Goal: Task Accomplishment & Management: Manage account settings

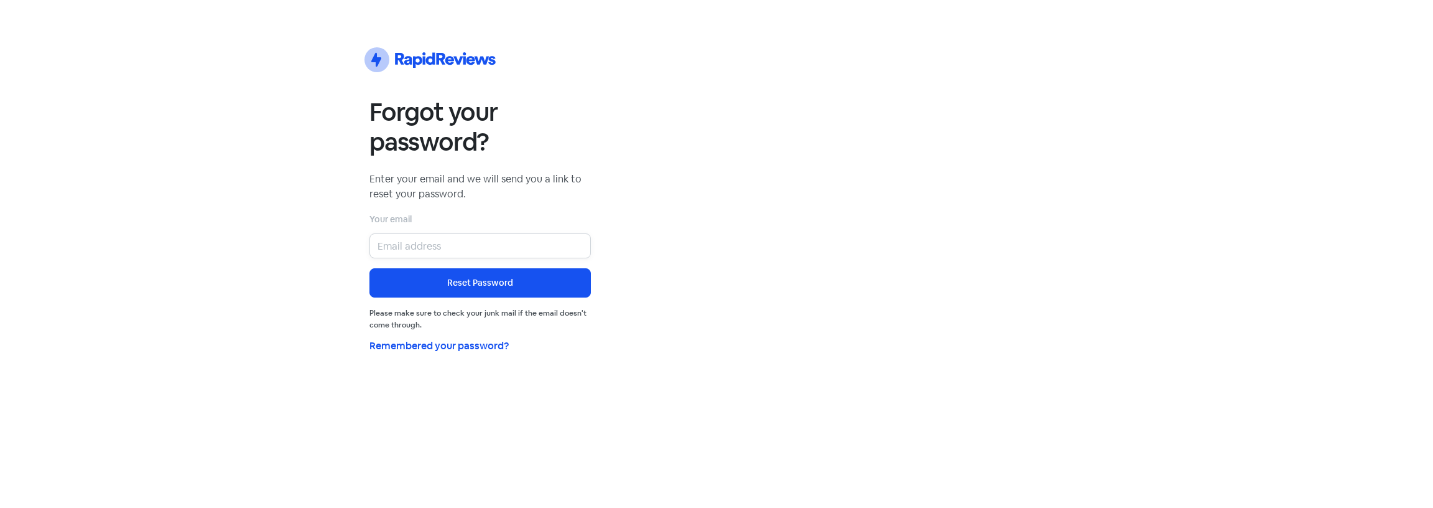
click at [431, 243] on input "email" at bounding box center [480, 245] width 221 height 25
type input "[EMAIL_ADDRESS][DOMAIN_NAME]"
click at [370, 268] on button "Reset Password" at bounding box center [480, 282] width 221 height 29
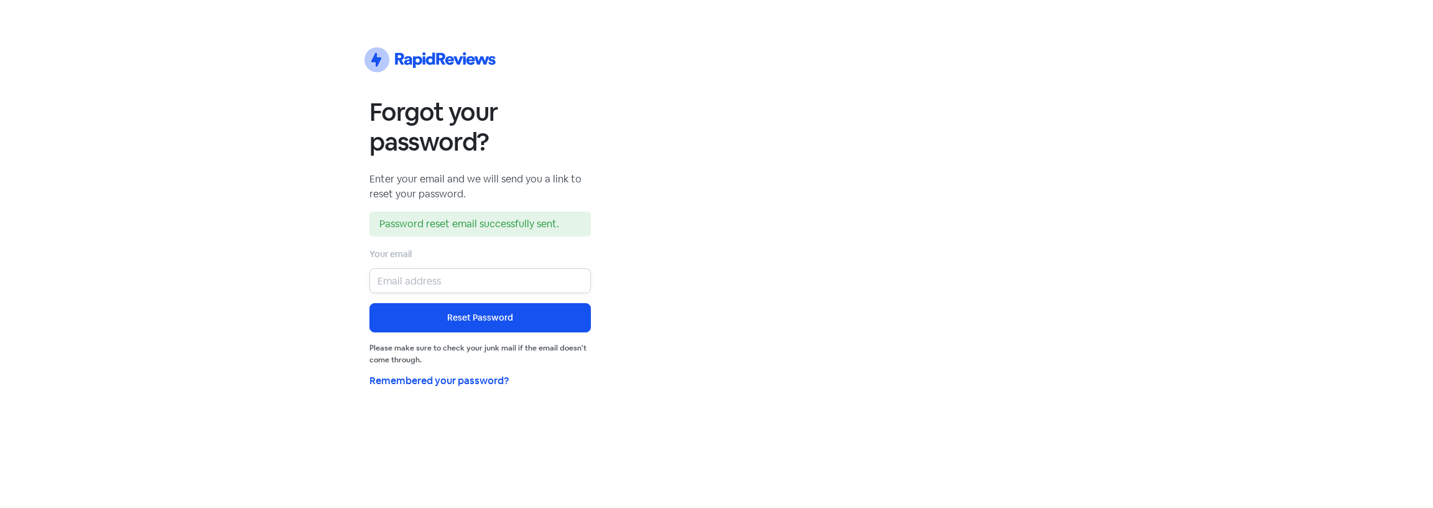
click at [501, 281] on input "email" at bounding box center [480, 280] width 221 height 25
type input "louis@proeprtyavenue.com.au"
click at [370, 303] on button "Reset Password" at bounding box center [480, 317] width 221 height 29
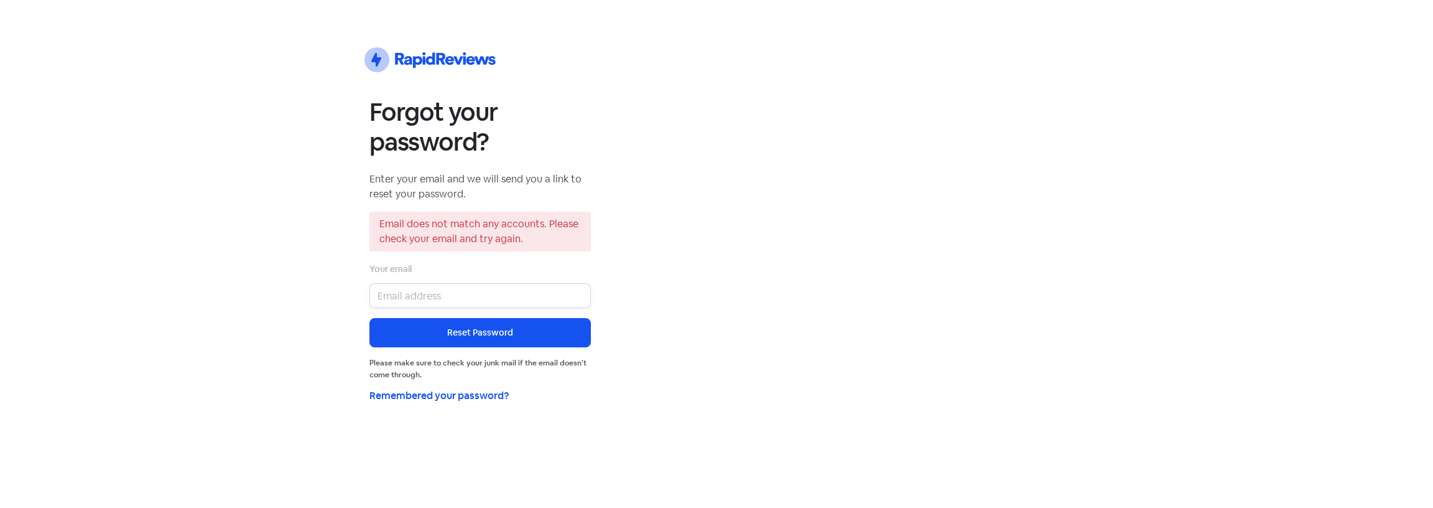
click at [491, 297] on input "email" at bounding box center [480, 295] width 221 height 25
type input "hanis@propertyavenue.com.au"
click at [370, 318] on button "Reset Password" at bounding box center [480, 332] width 221 height 29
click at [969, 298] on div "Icon For Thunder-circle Forgot your password? Enter your email and we will send…" at bounding box center [716, 235] width 709 height 381
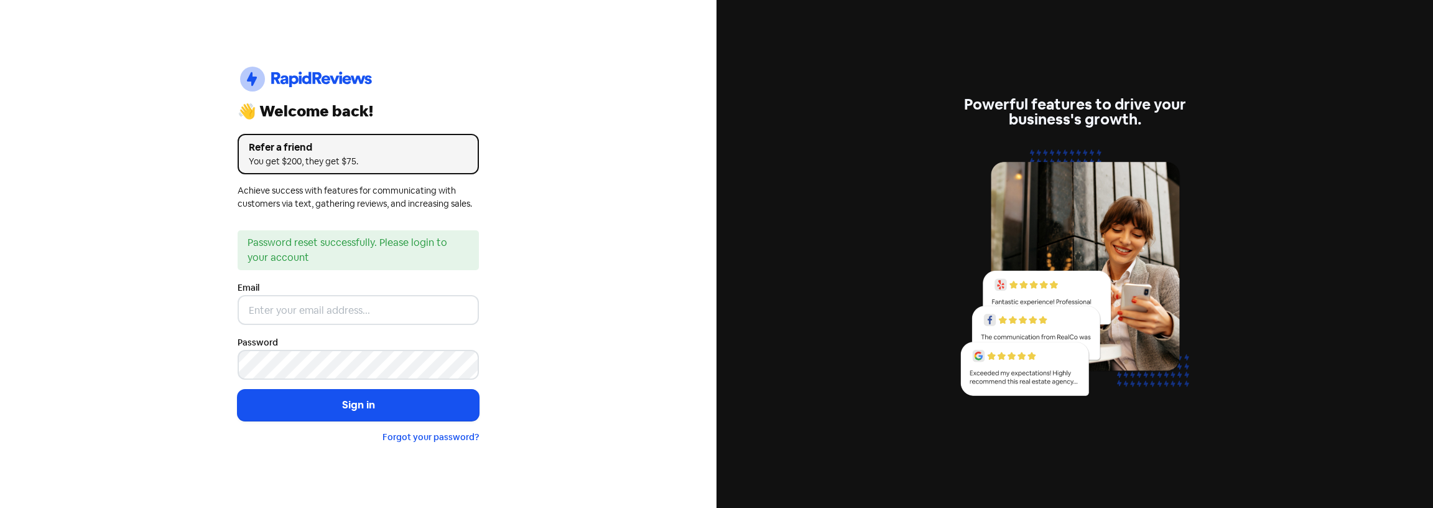
click at [304, 156] on div "You get $200, they get $75." at bounding box center [358, 161] width 219 height 13
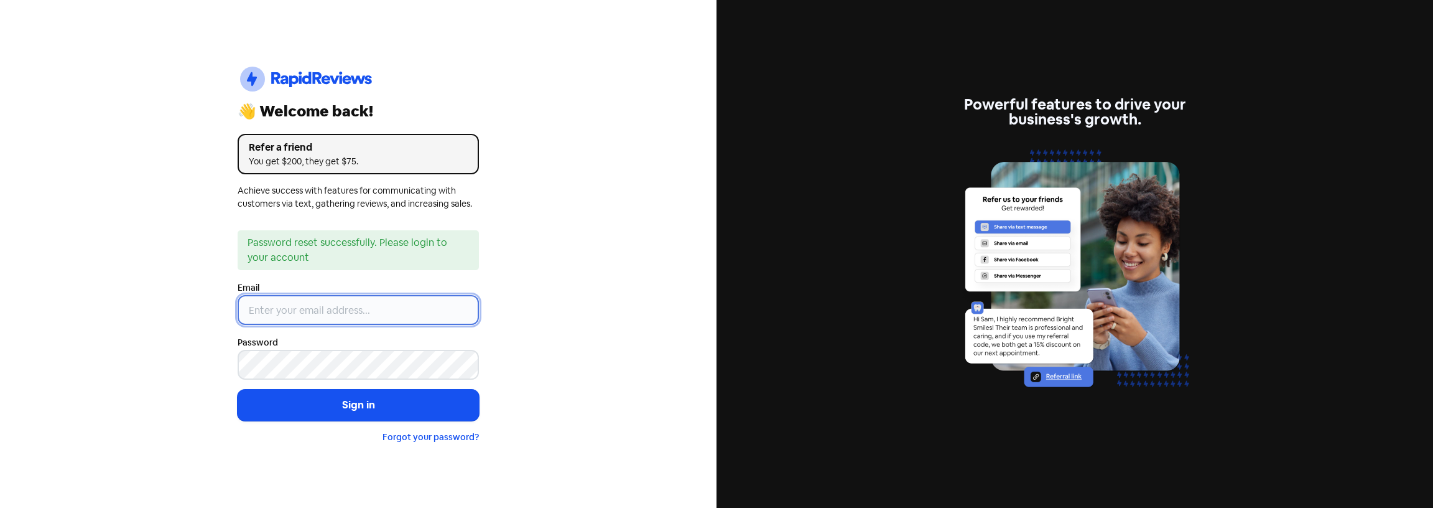
click at [277, 309] on input "email" at bounding box center [358, 310] width 241 height 30
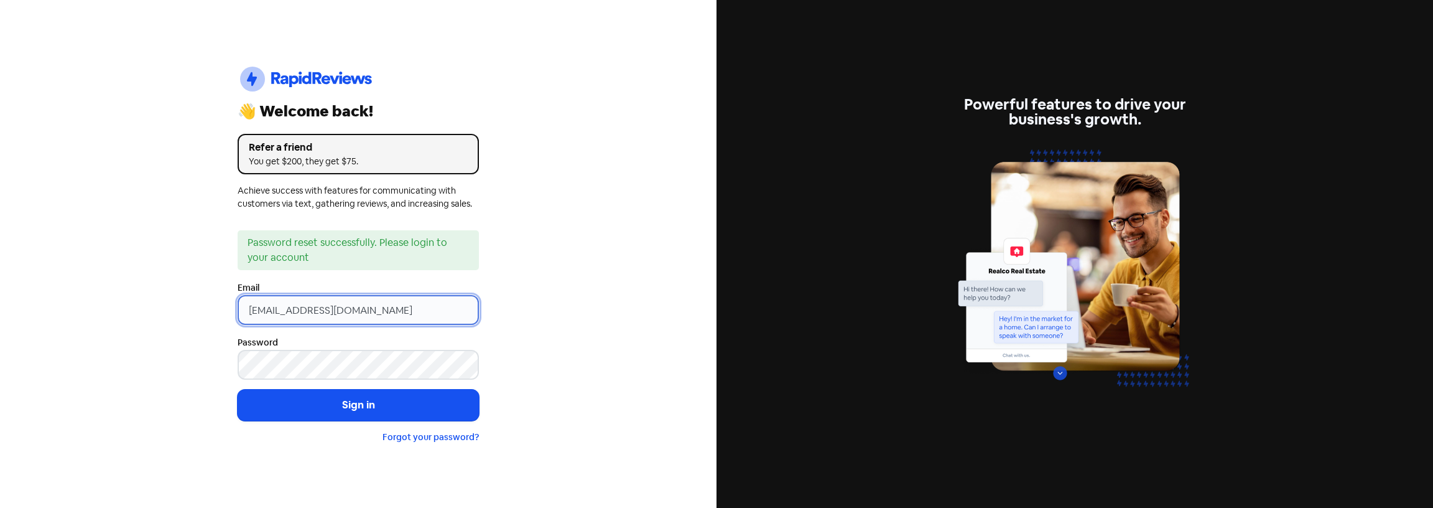
type input "[EMAIL_ADDRESS][DOMAIN_NAME]"
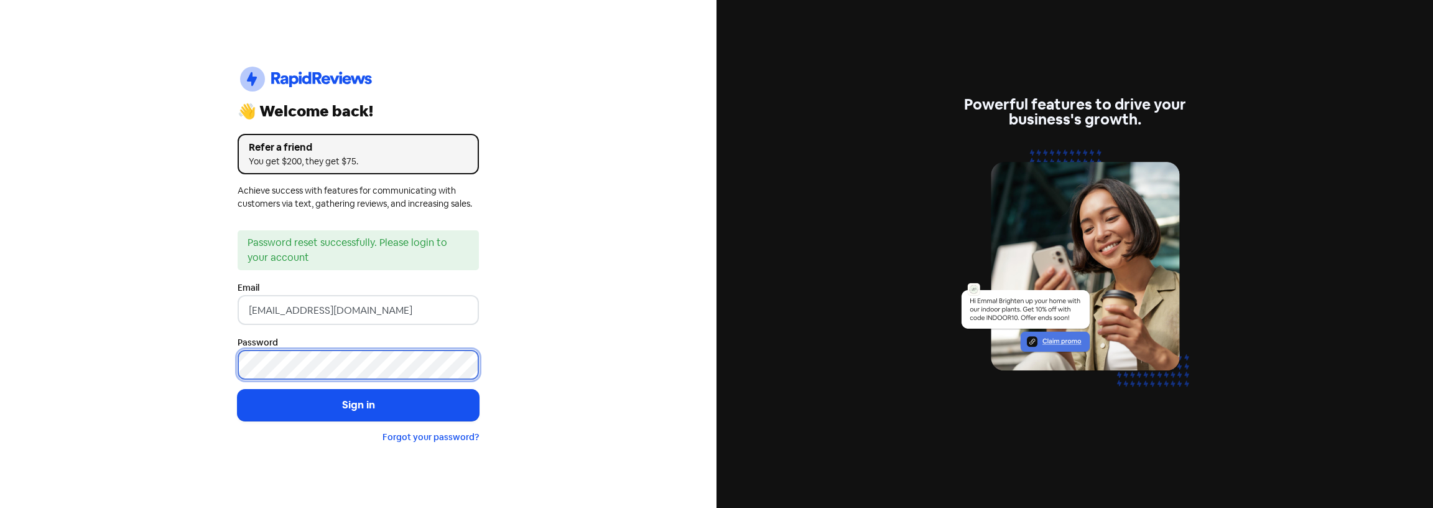
click at [238, 389] on button "Sign in" at bounding box center [358, 404] width 241 height 31
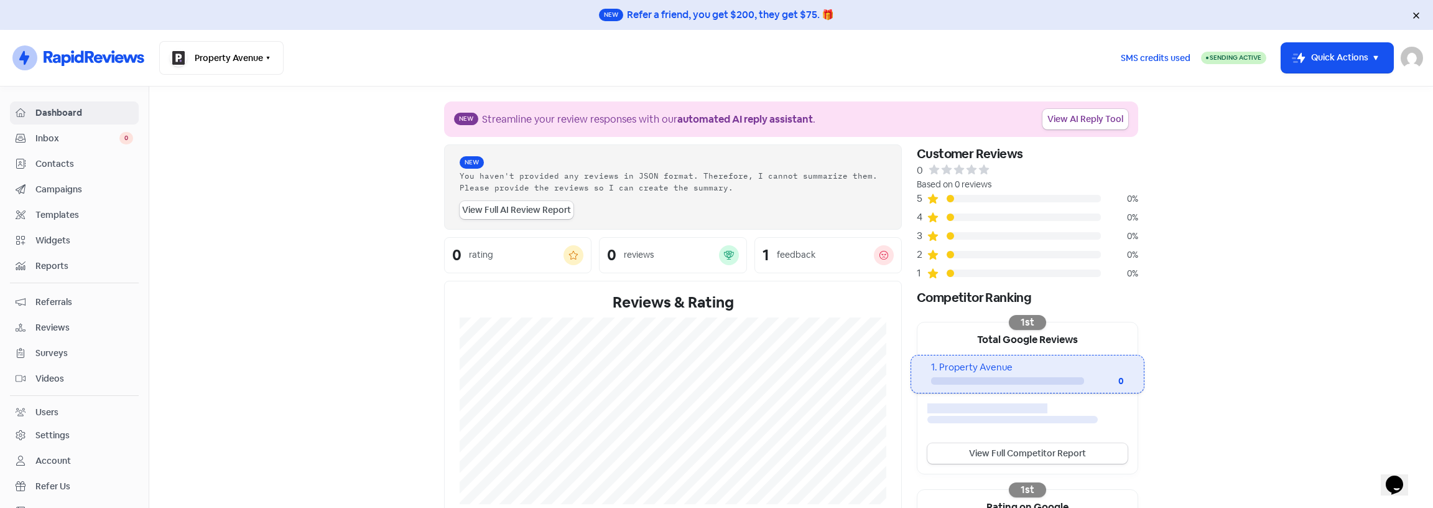
click at [811, 267] on div "1 feedback" at bounding box center [828, 255] width 147 height 36
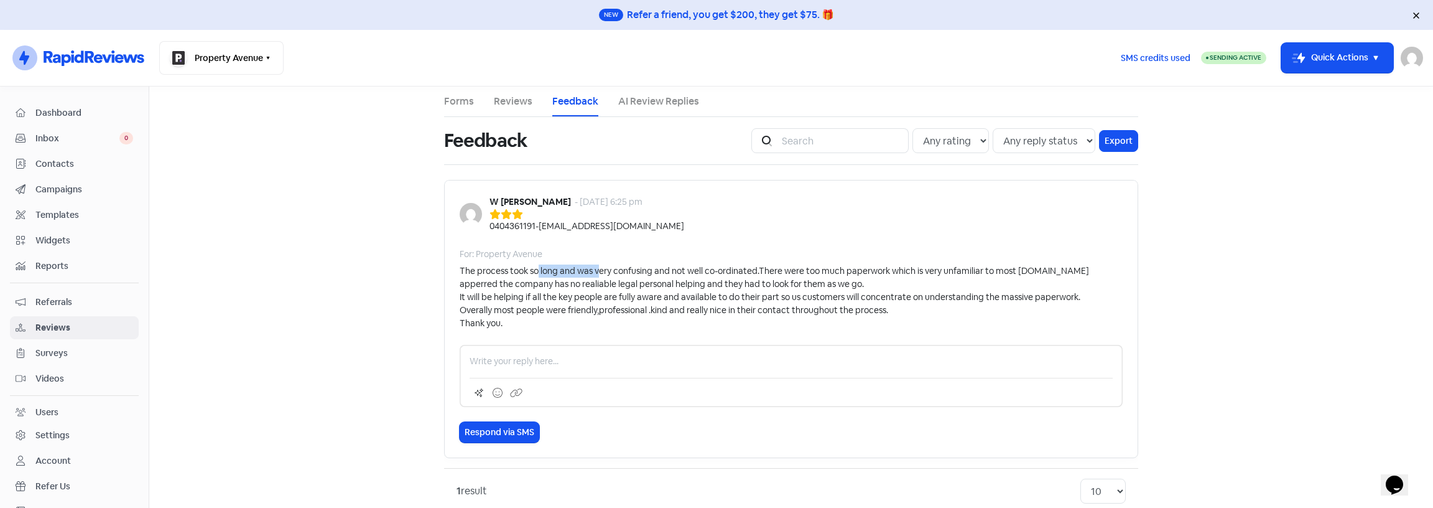
drag, startPoint x: 535, startPoint y: 275, endPoint x: 597, endPoint y: 272, distance: 61.6
click at [597, 272] on div "The process took so long and was very confusing and not well co-ordinated.There…" at bounding box center [791, 296] width 663 height 65
click at [593, 271] on div "The process took so long and was very confusing and not well co-ordinated.There…" at bounding box center [791, 296] width 663 height 65
drag, startPoint x: 530, startPoint y: 271, endPoint x: 632, endPoint y: 271, distance: 102.0
click at [632, 271] on div "The process took so long and was very confusing and not well co-ordinated.There…" at bounding box center [791, 296] width 663 height 65
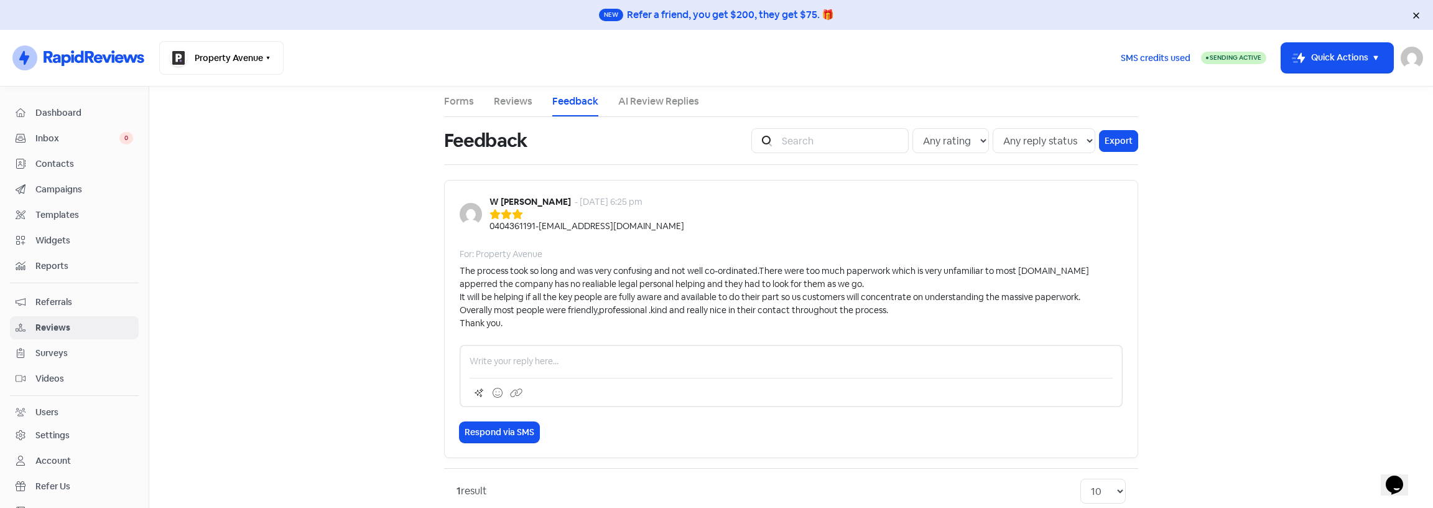
drag, startPoint x: 593, startPoint y: 282, endPoint x: 544, endPoint y: 287, distance: 48.8
click at [593, 282] on div "The process took so long and was very confusing and not well co-ordinated.There…" at bounding box center [791, 296] width 663 height 65
drag, startPoint x: 522, startPoint y: 284, endPoint x: 593, endPoint y: 282, distance: 70.9
click at [593, 282] on div "The process took so long and was very confusing and not well co-ordinated.There…" at bounding box center [791, 296] width 663 height 65
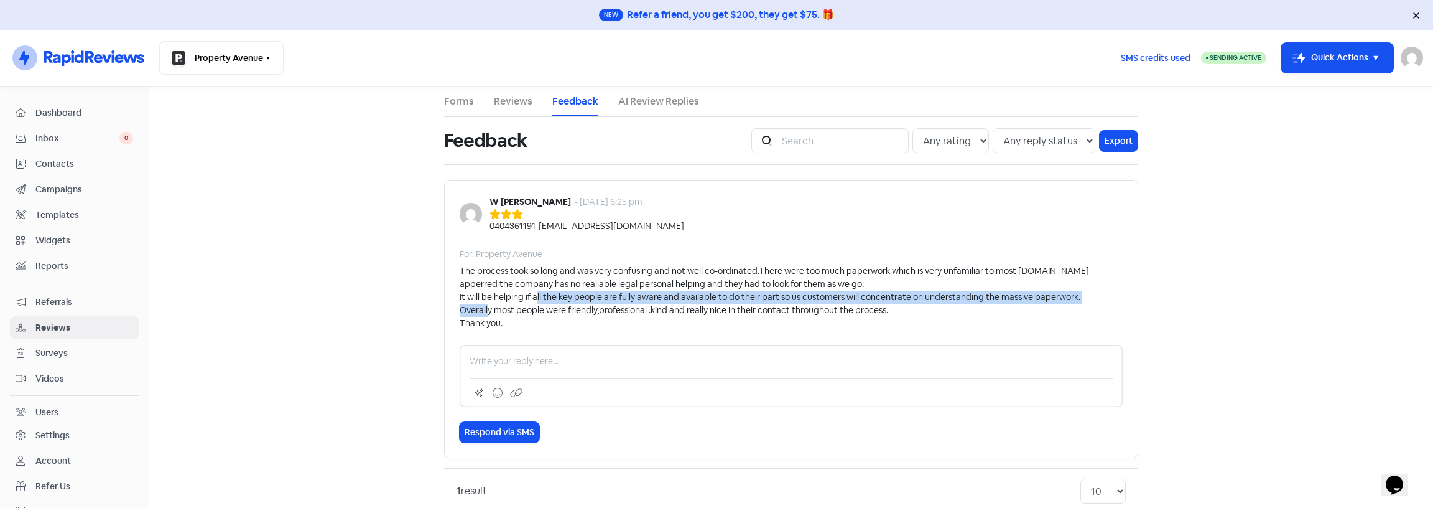
drag, startPoint x: 502, startPoint y: 306, endPoint x: 544, endPoint y: 303, distance: 42.4
click at [544, 303] on div "The process took so long and was very confusing and not well co-ordinated.There…" at bounding box center [791, 296] width 663 height 65
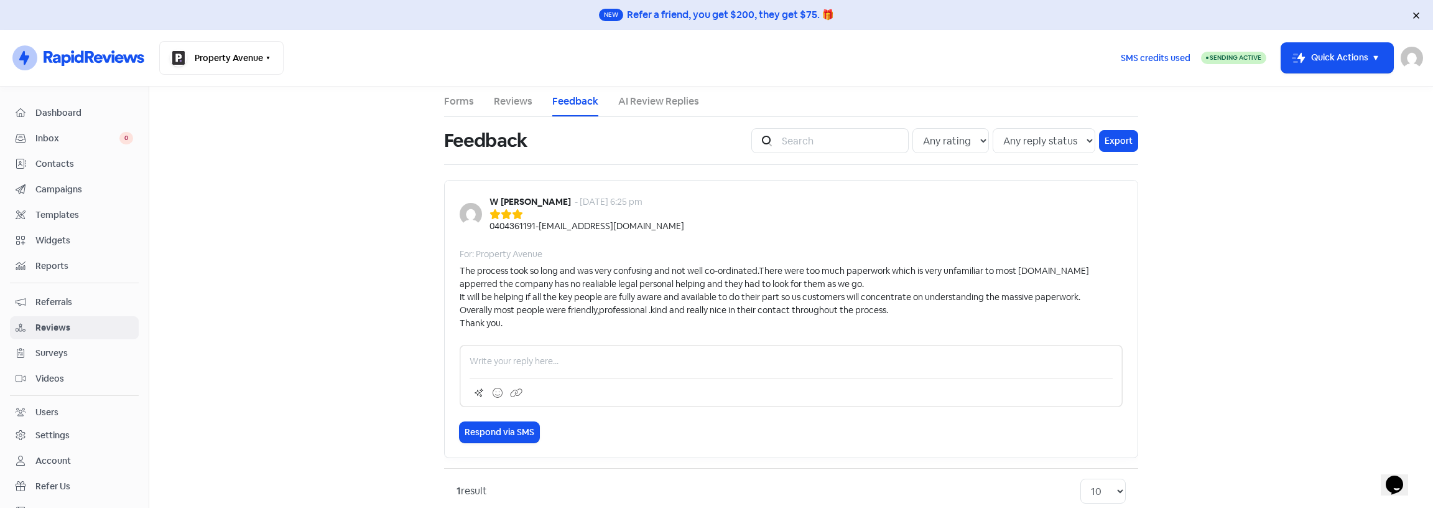
click at [534, 300] on div "The process took so long and was very confusing and not well co-ordinated.There…" at bounding box center [791, 296] width 663 height 65
drag, startPoint x: 473, startPoint y: 313, endPoint x: 547, endPoint y: 313, distance: 74.0
click at [547, 313] on div "The process took so long and was very confusing and not well co-ordinated.There…" at bounding box center [791, 296] width 663 height 65
click at [550, 313] on div "The process took so long and was very confusing and not well co-ordinated.There…" at bounding box center [791, 296] width 663 height 65
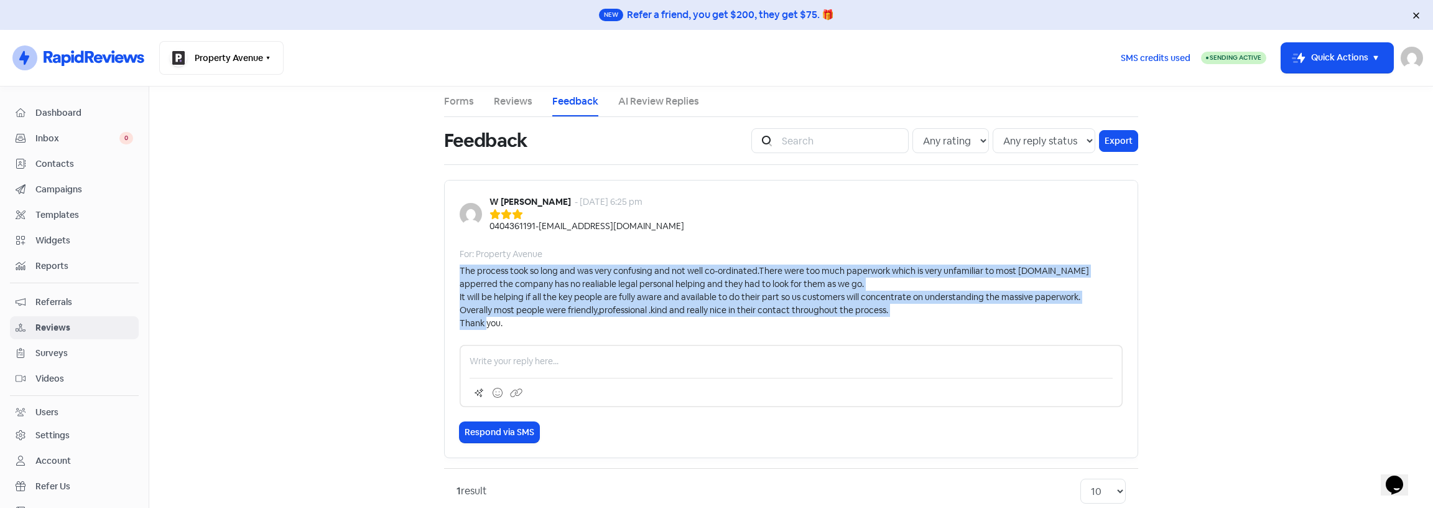
drag, startPoint x: 508, startPoint y: 323, endPoint x: 450, endPoint y: 269, distance: 78.8
click at [450, 269] on div "W Mangwiro - 10 Jul 2023, 6:25 pm 0404361191 - wonderm26@gmail.com For: Propert…" at bounding box center [791, 319] width 694 height 278
click at [531, 302] on div "The process took so long and was very confusing and not well co-ordinated.There…" at bounding box center [791, 296] width 663 height 65
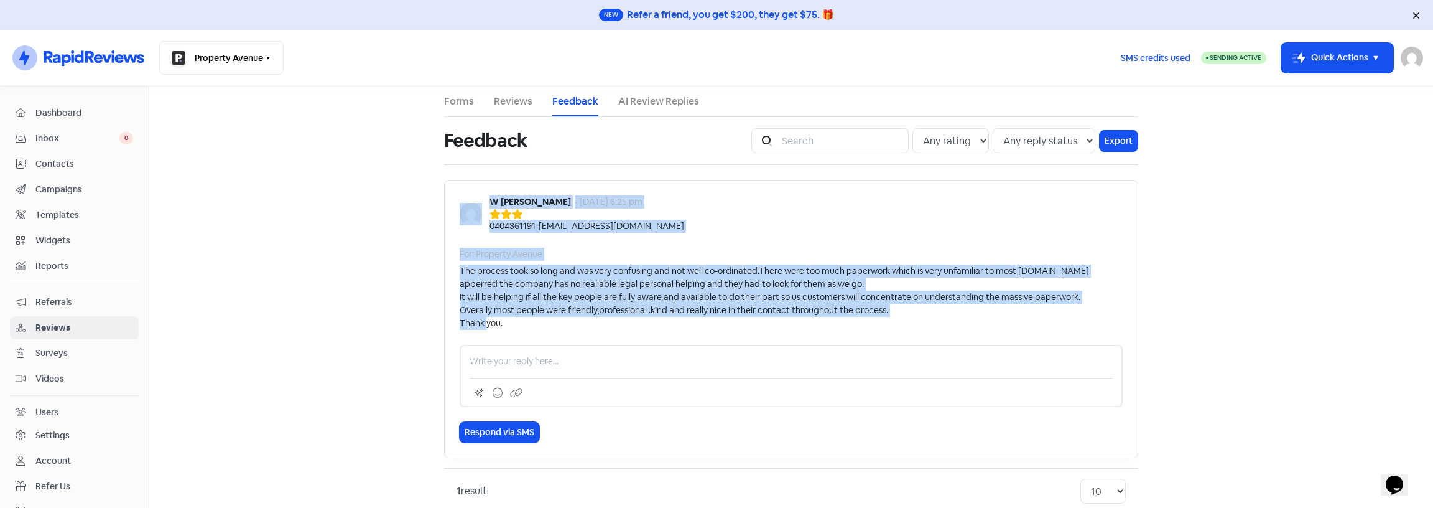
drag, startPoint x: 509, startPoint y: 322, endPoint x: 455, endPoint y: 208, distance: 126.1
click at [455, 208] on div "W Mangwiro - 10 Jul 2023, 6:25 pm 0404361191 - wonderm26@gmail.com For: Propert…" at bounding box center [791, 319] width 694 height 278
drag, startPoint x: 731, startPoint y: 233, endPoint x: 662, endPoint y: 256, distance: 72.6
click at [731, 233] on div "W Mangwiro - 10 Jul 2023, 6:25 pm 0404361191 - wonderm26@gmail.com For: Propert…" at bounding box center [791, 319] width 694 height 278
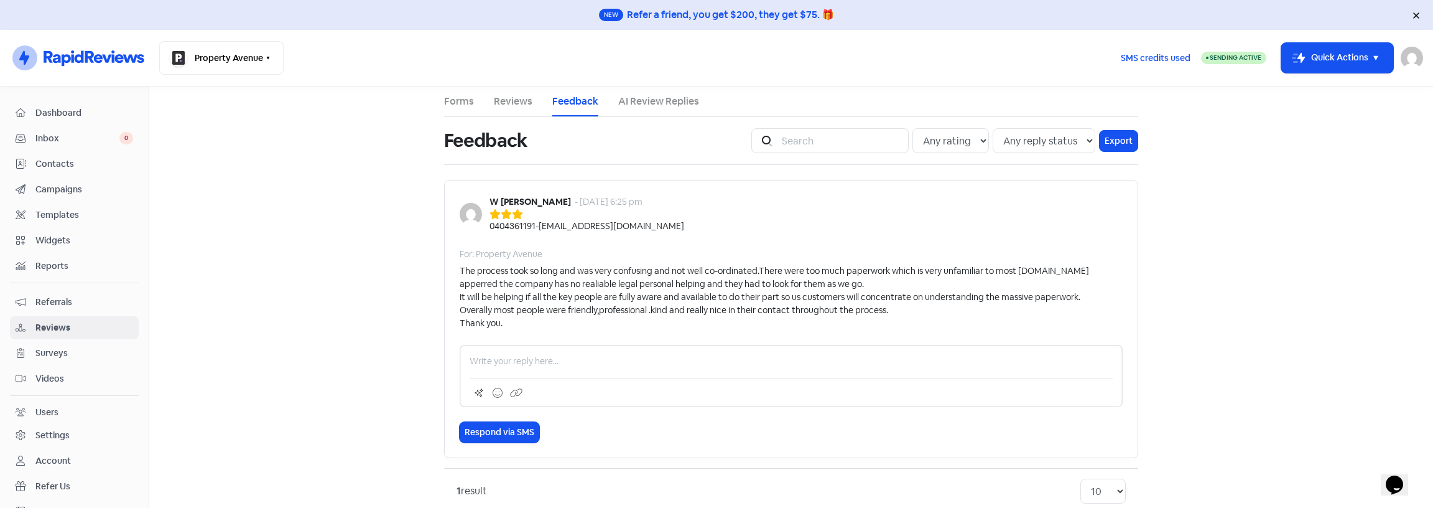
drag, startPoint x: 519, startPoint y: 323, endPoint x: 513, endPoint y: 327, distance: 7.6
click at [519, 324] on div "The process took so long and was very confusing and not well co-ordinated.There…" at bounding box center [791, 296] width 663 height 65
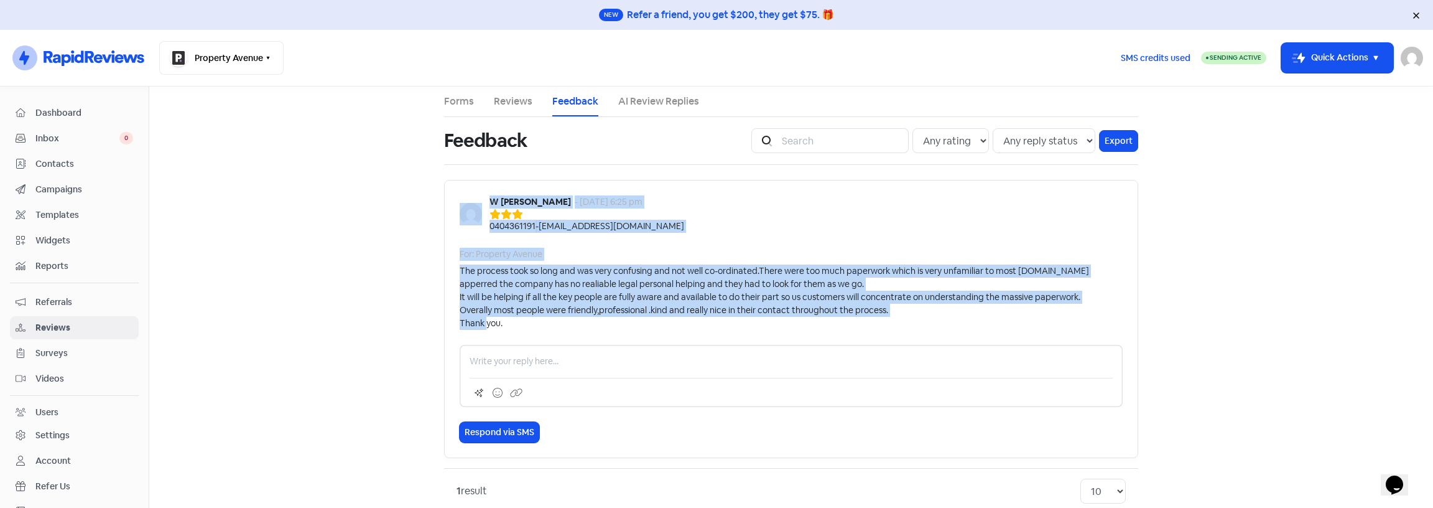
drag, startPoint x: 506, startPoint y: 327, endPoint x: 455, endPoint y: 197, distance: 139.9
click at [455, 197] on div "W Mangwiro - 10 Jul 2023, 6:25 pm 0404361191 - wonderm26@gmail.com For: Propert…" at bounding box center [791, 319] width 694 height 278
copy div "W Mangwiro - 10 Jul 2023, 6:25 pm 0404361191 - wonderm26@gmail.com For: Propert…"
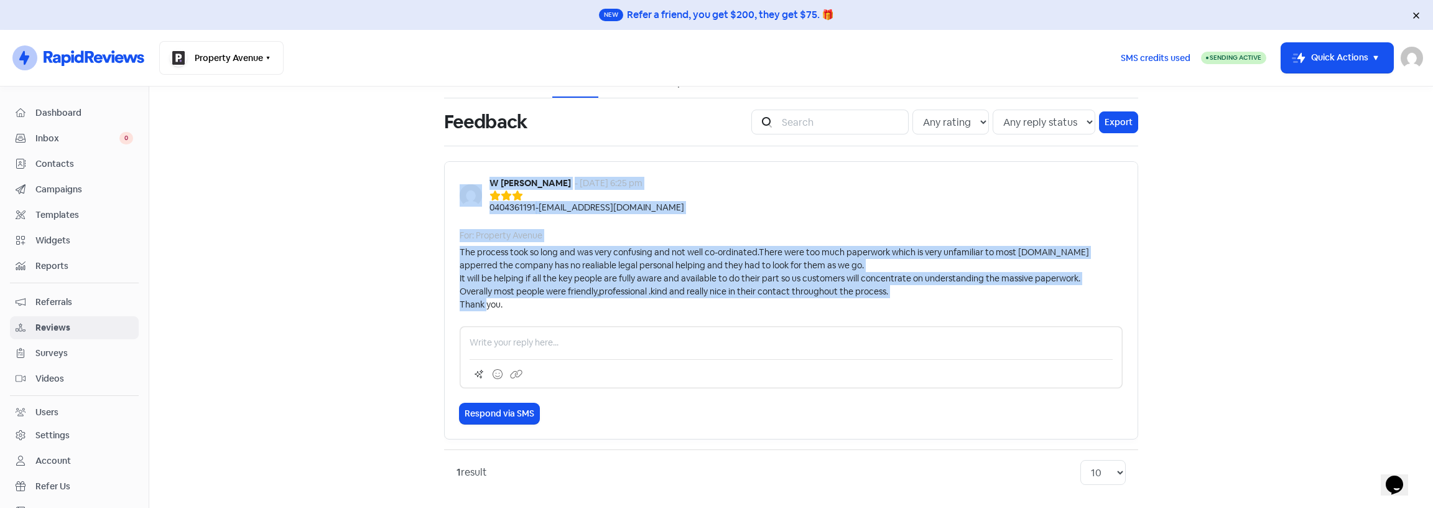
scroll to position [21, 0]
click at [75, 303] on span "Referrals" at bounding box center [84, 302] width 98 height 13
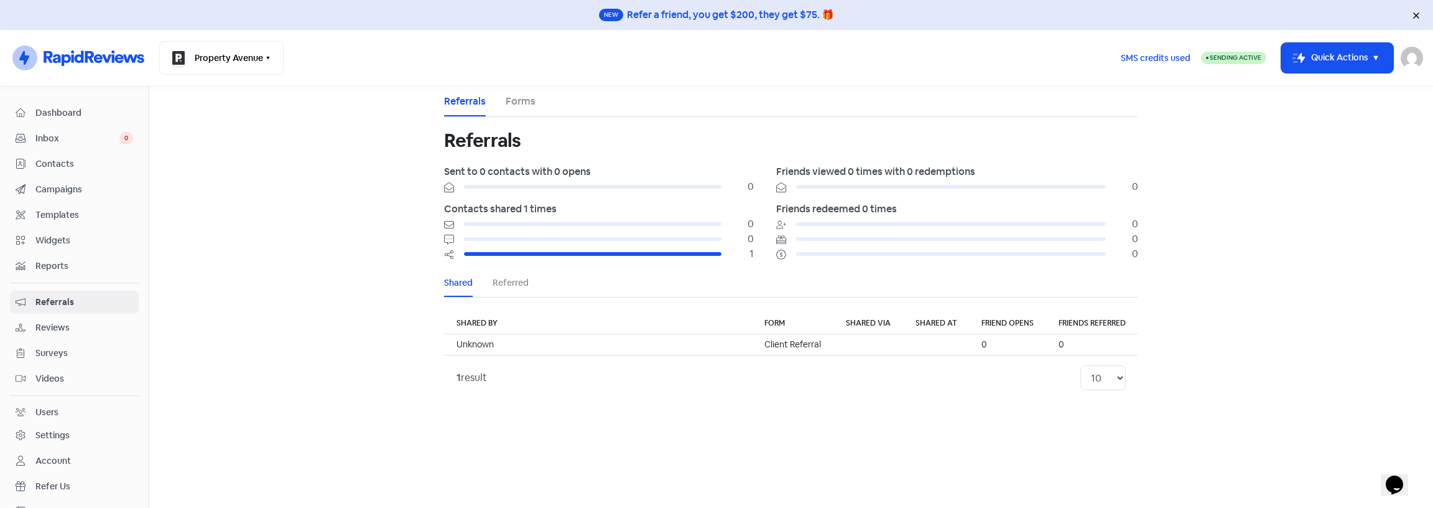
click at [65, 414] on div "Users" at bounding box center [75, 412] width 118 height 14
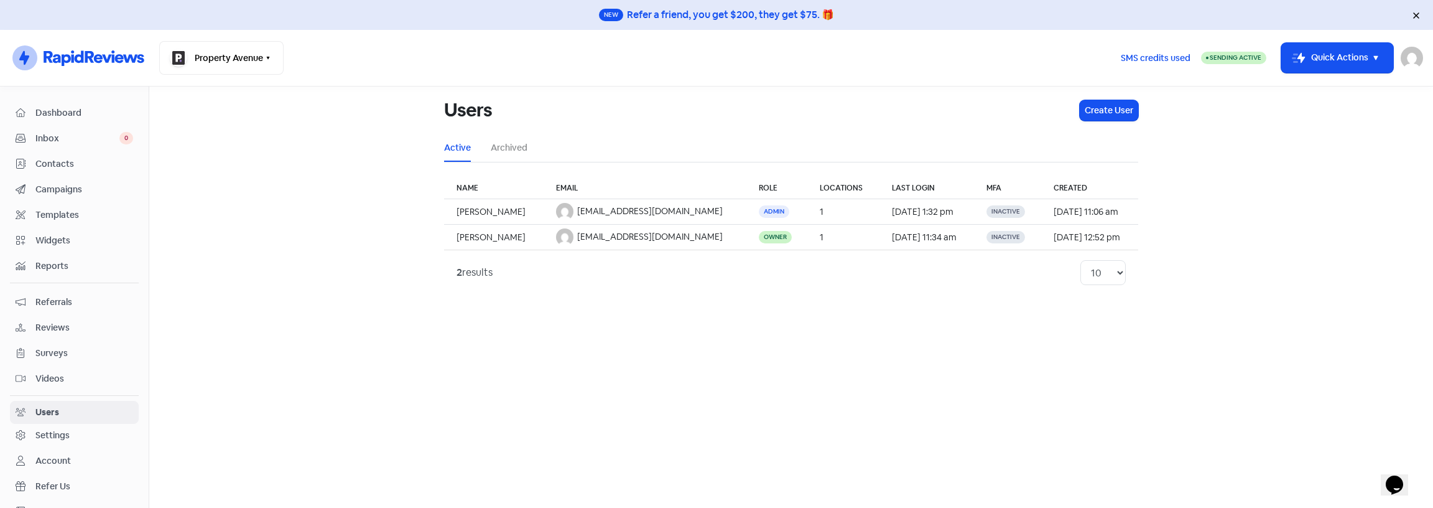
click at [59, 108] on span "Dashboard" at bounding box center [84, 112] width 98 height 13
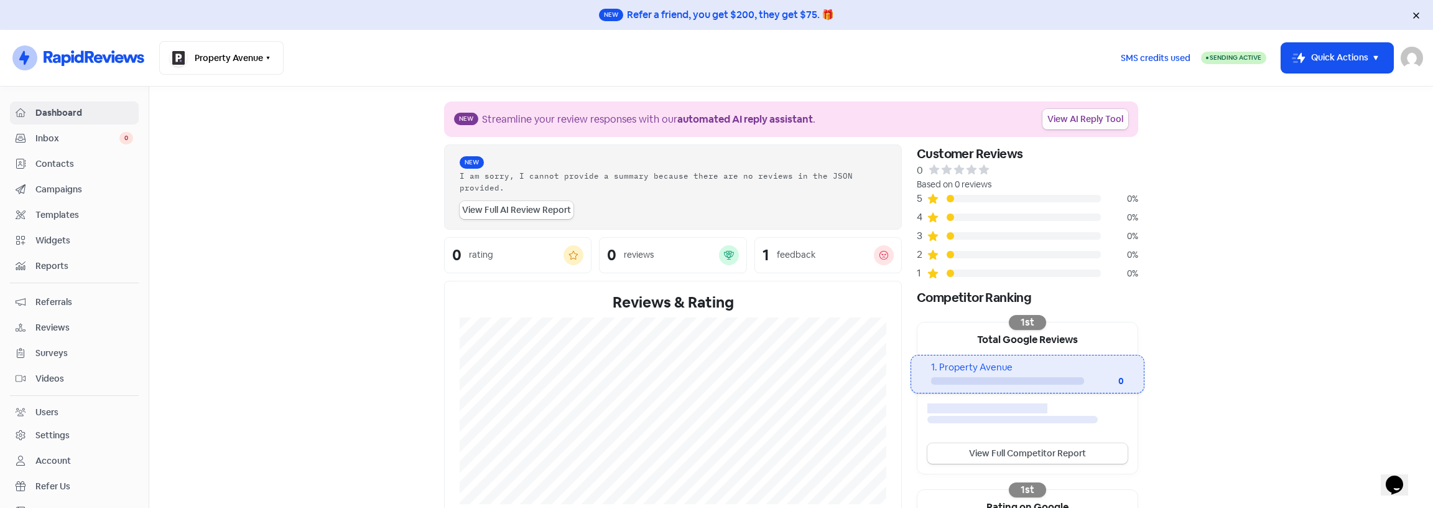
click at [1075, 113] on link "View AI Reply Tool" at bounding box center [1086, 119] width 86 height 21
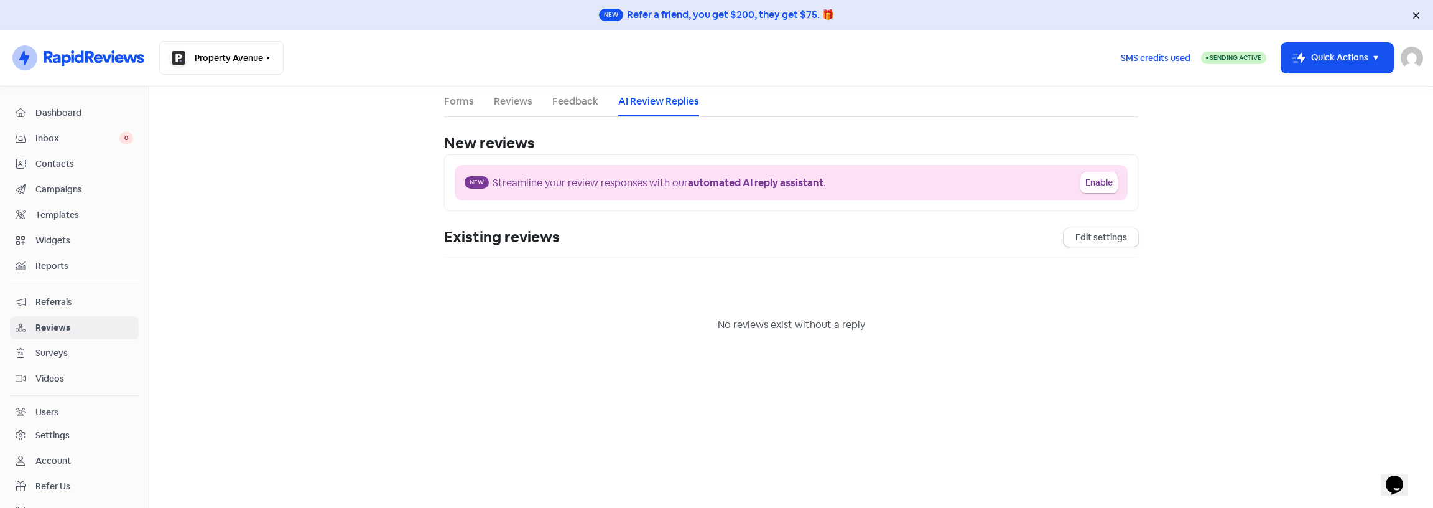
click at [1098, 186] on button "Enable" at bounding box center [1099, 182] width 37 height 21
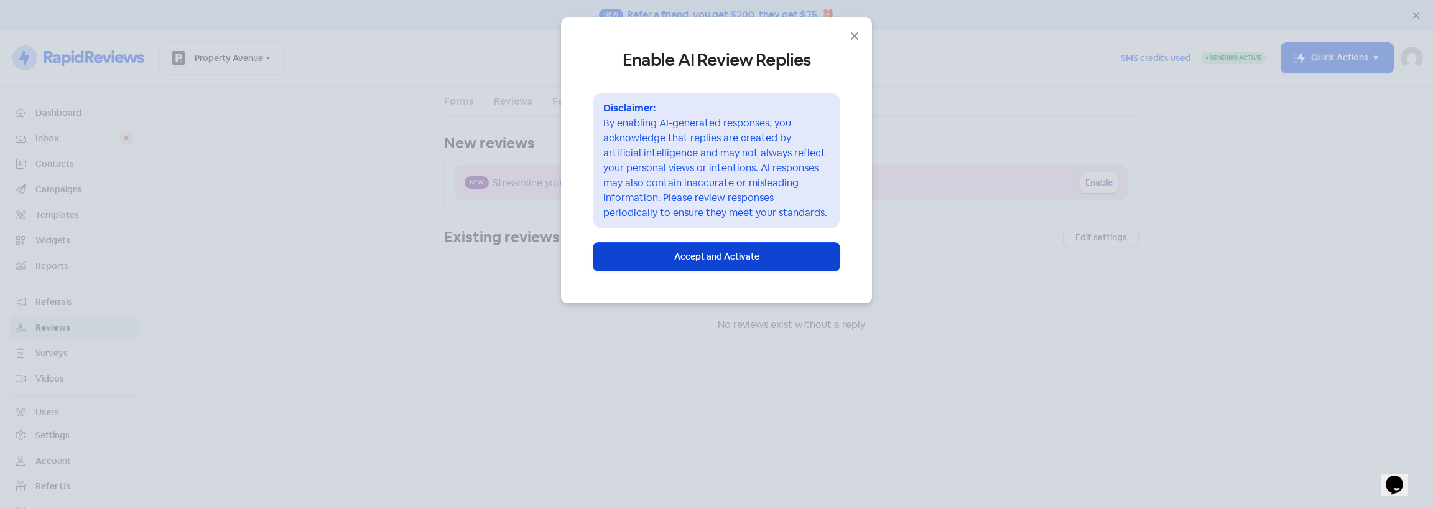
click at [704, 260] on span "Accept and Activate" at bounding box center [716, 256] width 85 height 13
select select "30"
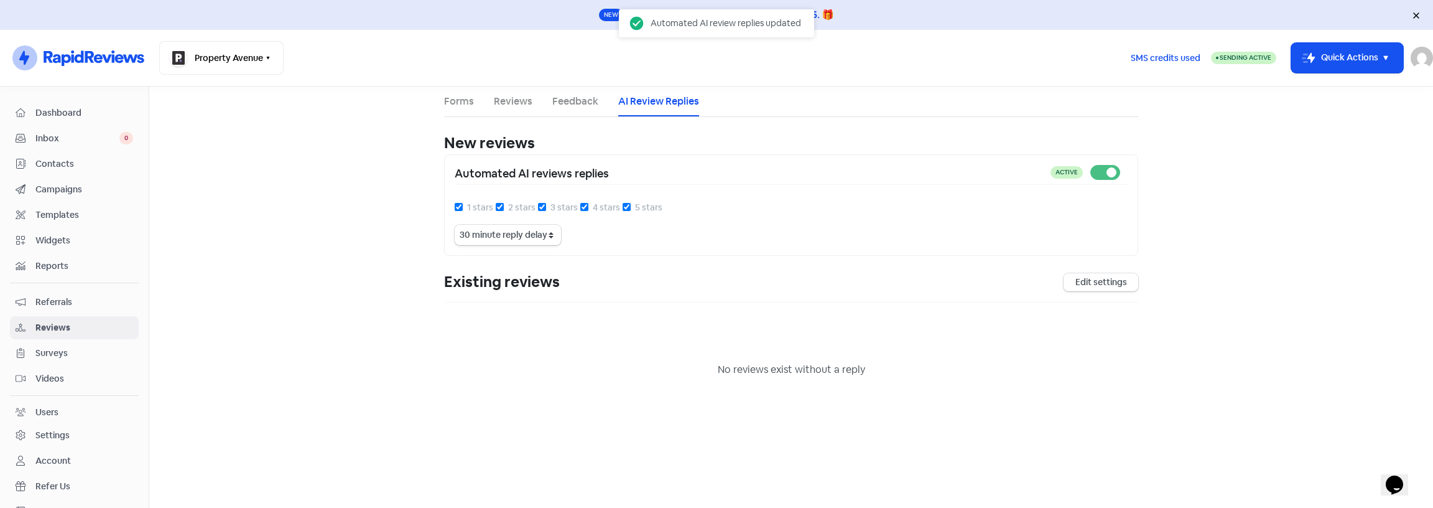
drag, startPoint x: 459, startPoint y: 208, endPoint x: 468, endPoint y: 207, distance: 8.8
click at [459, 208] on input "1 stars" at bounding box center [459, 207] width 8 height 8
checkbox input "false"
click at [496, 207] on input "2 stars" at bounding box center [500, 207] width 8 height 8
checkbox input "false"
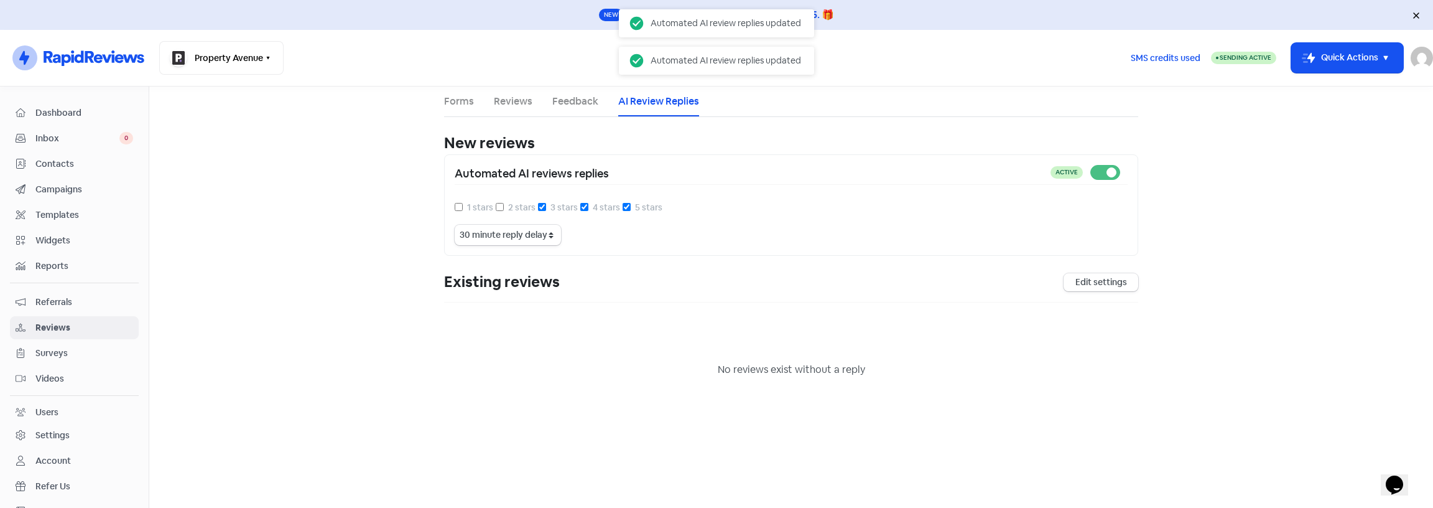
click at [539, 207] on input "3 stars" at bounding box center [542, 207] width 8 height 8
checkbox input "false"
click at [581, 207] on input "4 stars" at bounding box center [584, 207] width 8 height 8
checkbox input "false"
click at [576, 112] on li "Feedback" at bounding box center [575, 101] width 46 height 30
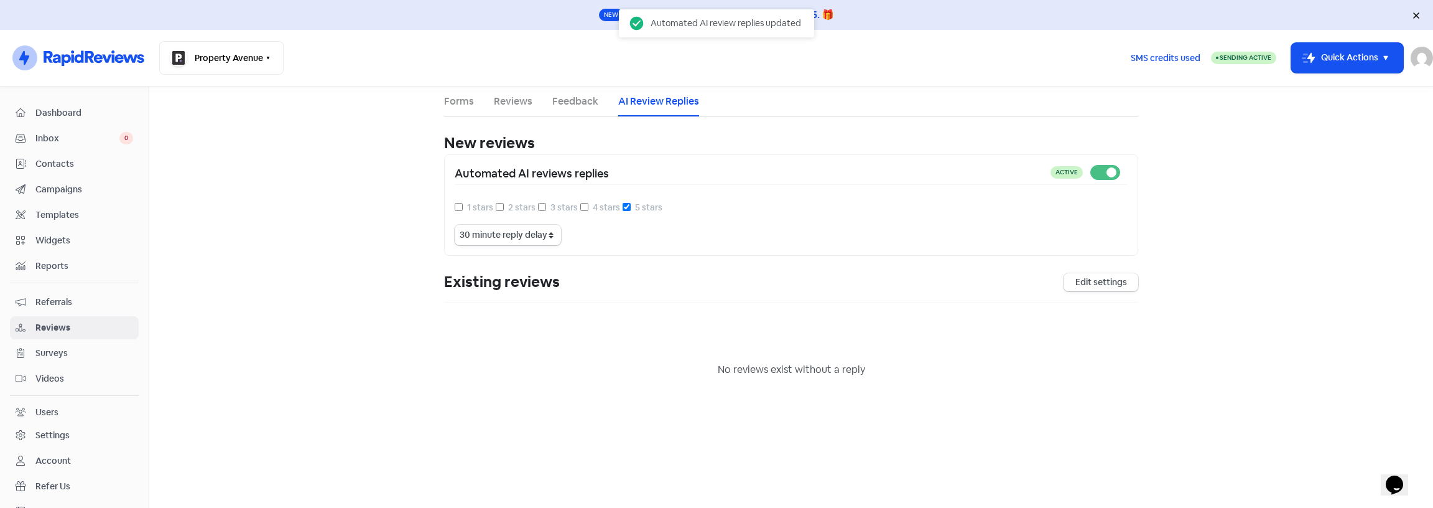
click at [575, 103] on link "Feedback" at bounding box center [575, 101] width 46 height 15
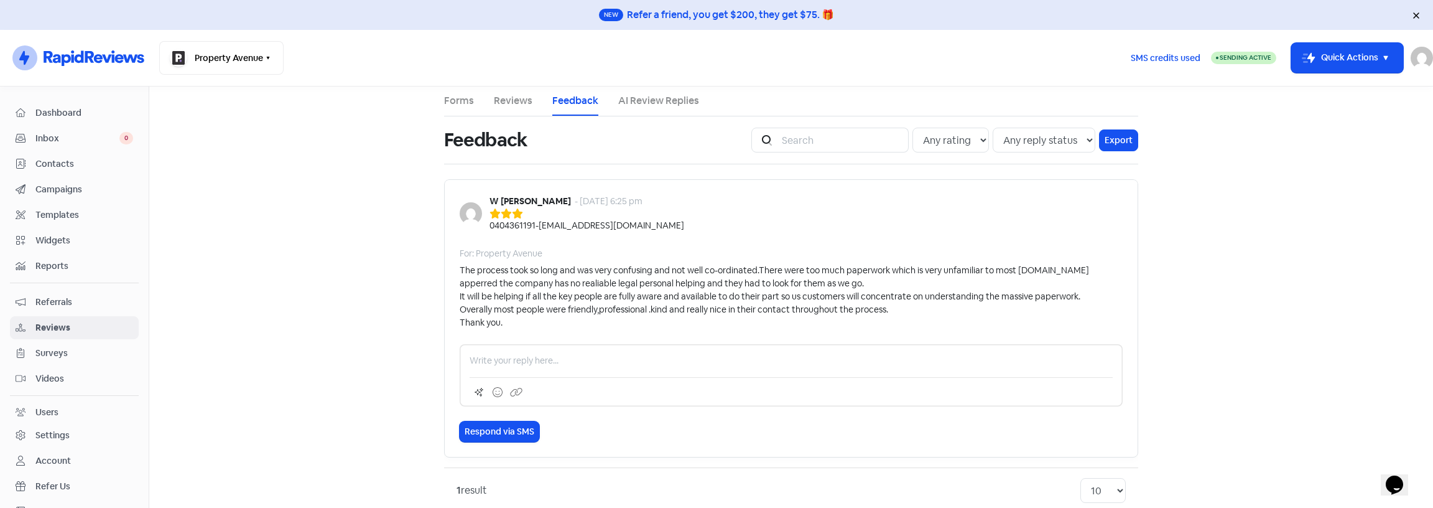
click at [516, 102] on link "Reviews" at bounding box center [513, 100] width 39 height 15
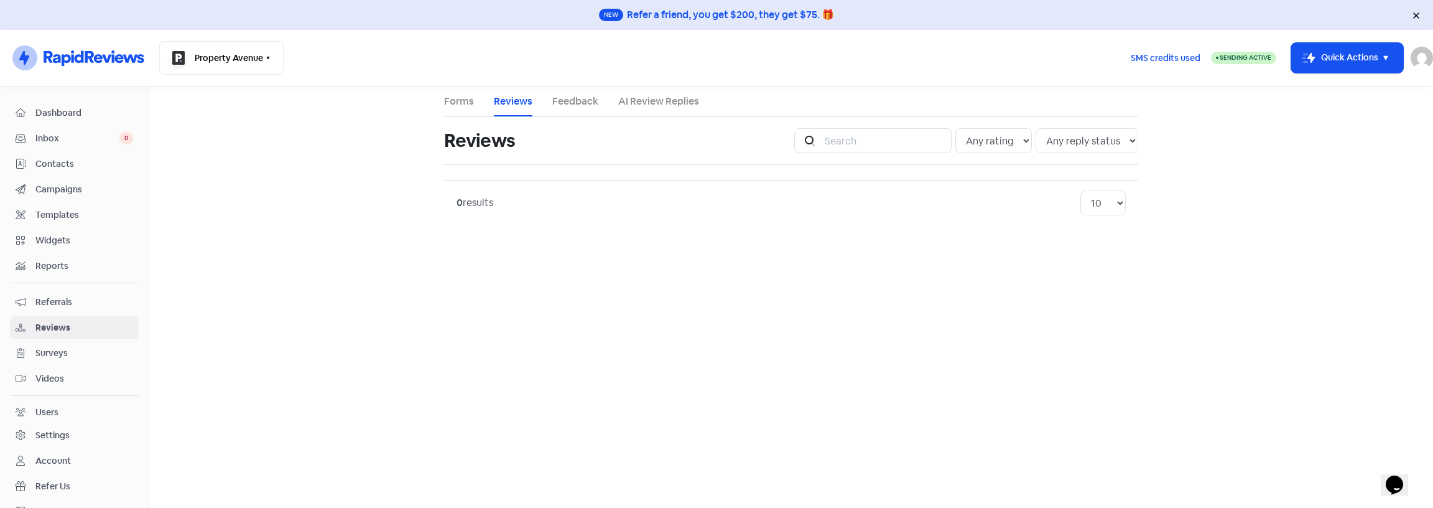
click at [449, 101] on link "Forms" at bounding box center [459, 101] width 30 height 15
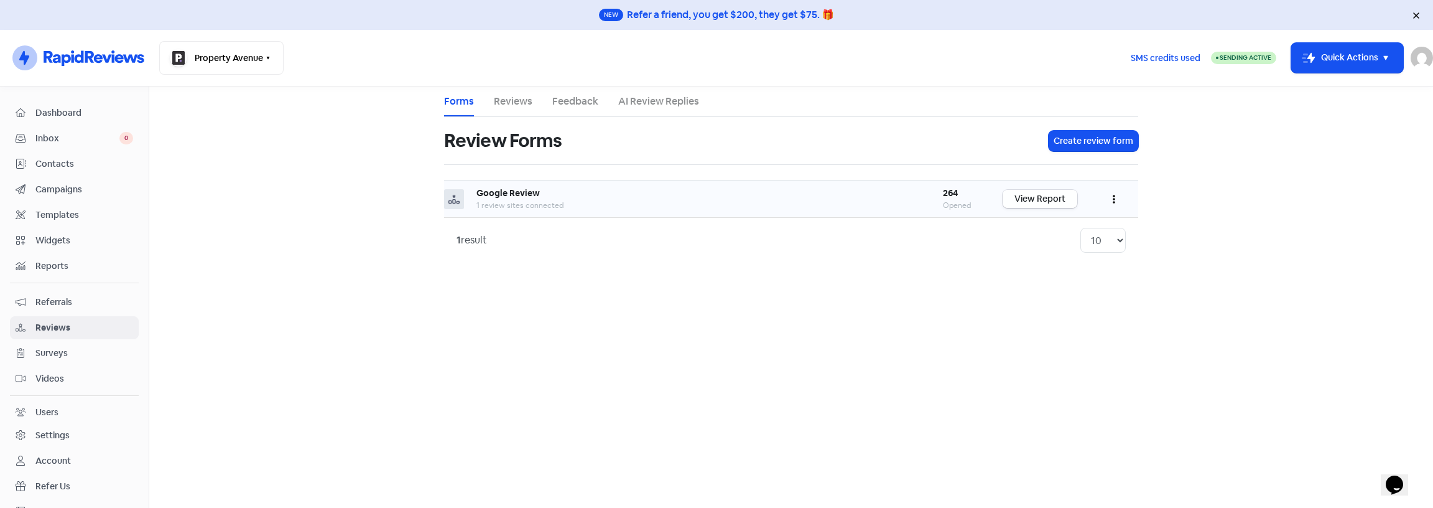
click at [1034, 199] on link "View Report" at bounding box center [1040, 199] width 75 height 18
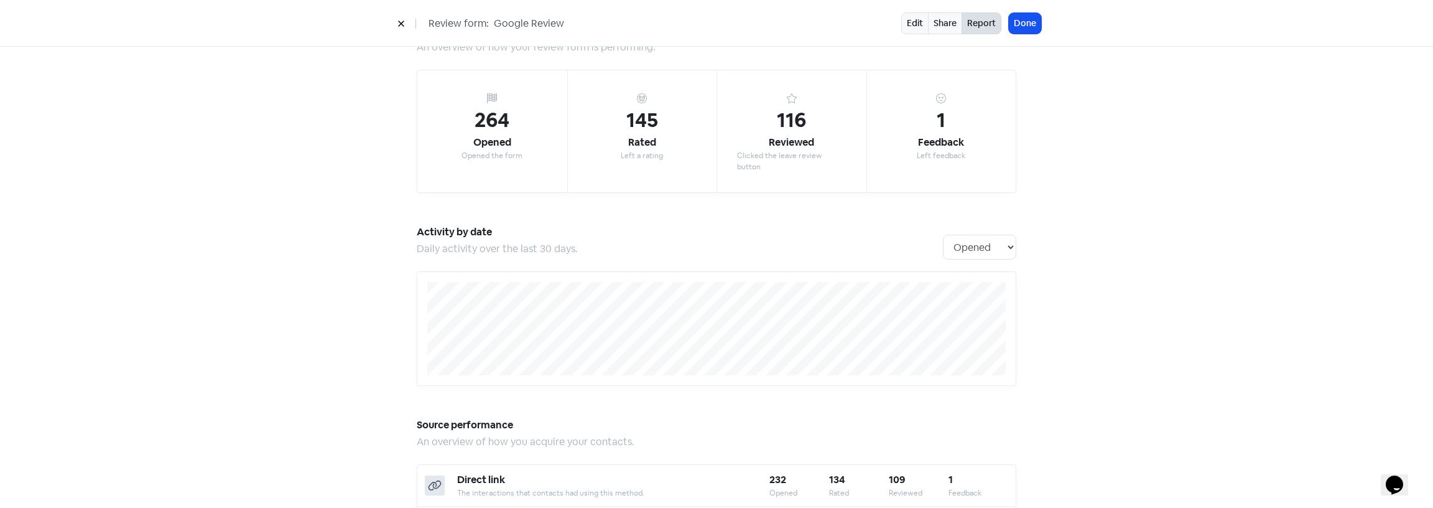
scroll to position [240, 0]
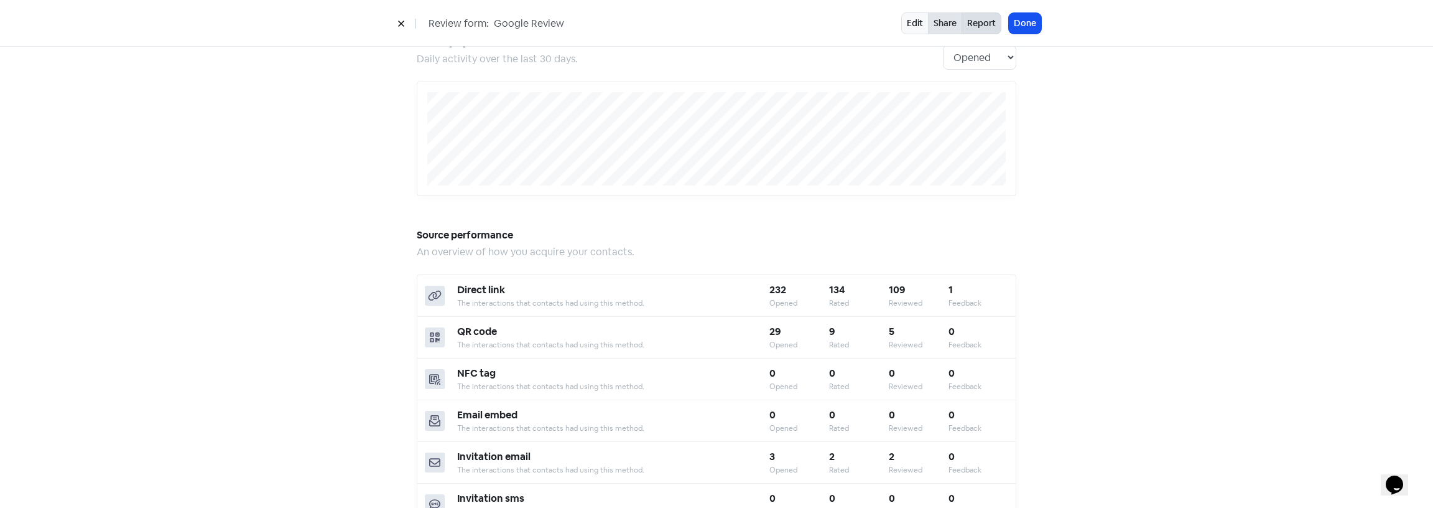
click at [944, 21] on link "Share" at bounding box center [945, 23] width 34 height 22
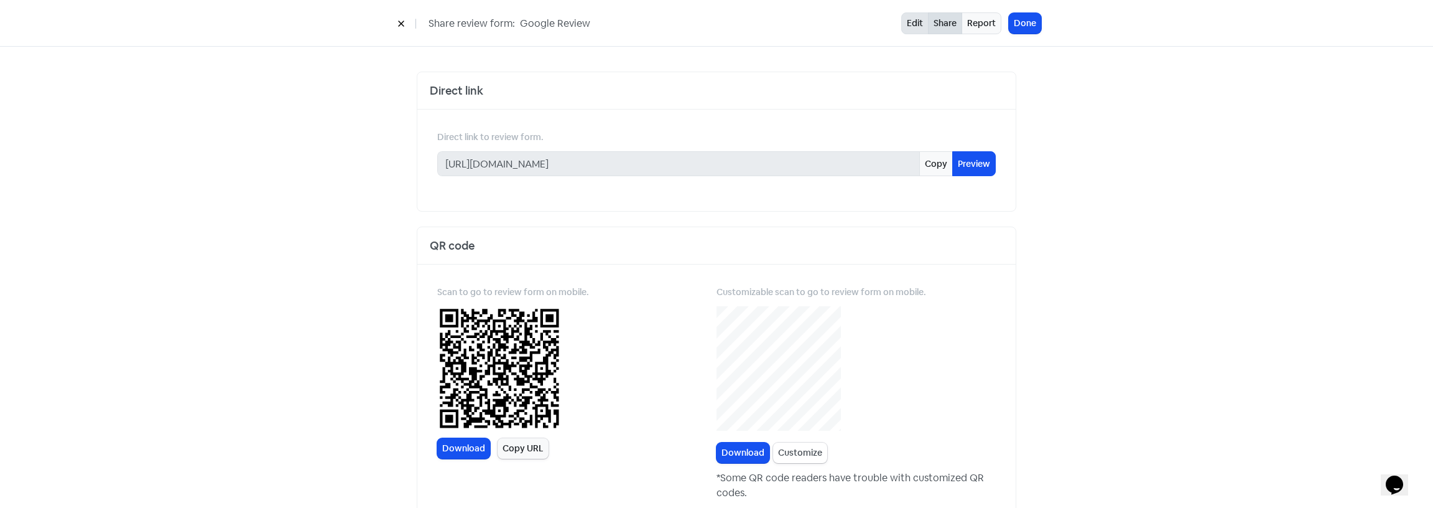
click at [912, 22] on link "Edit" at bounding box center [914, 23] width 27 height 22
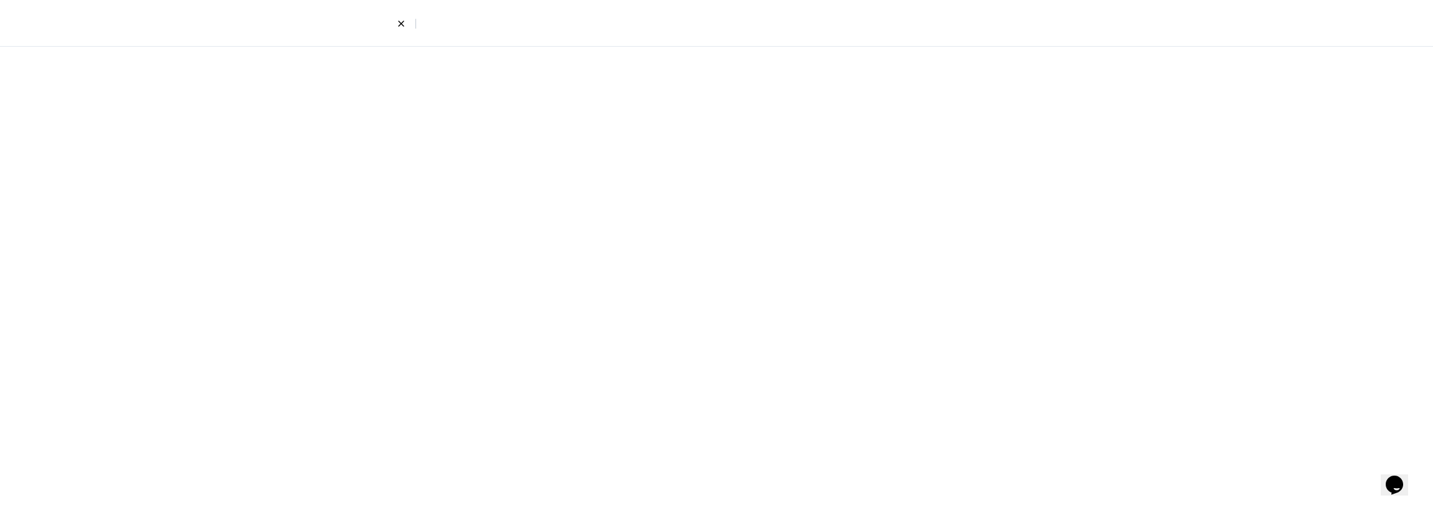
select select "4"
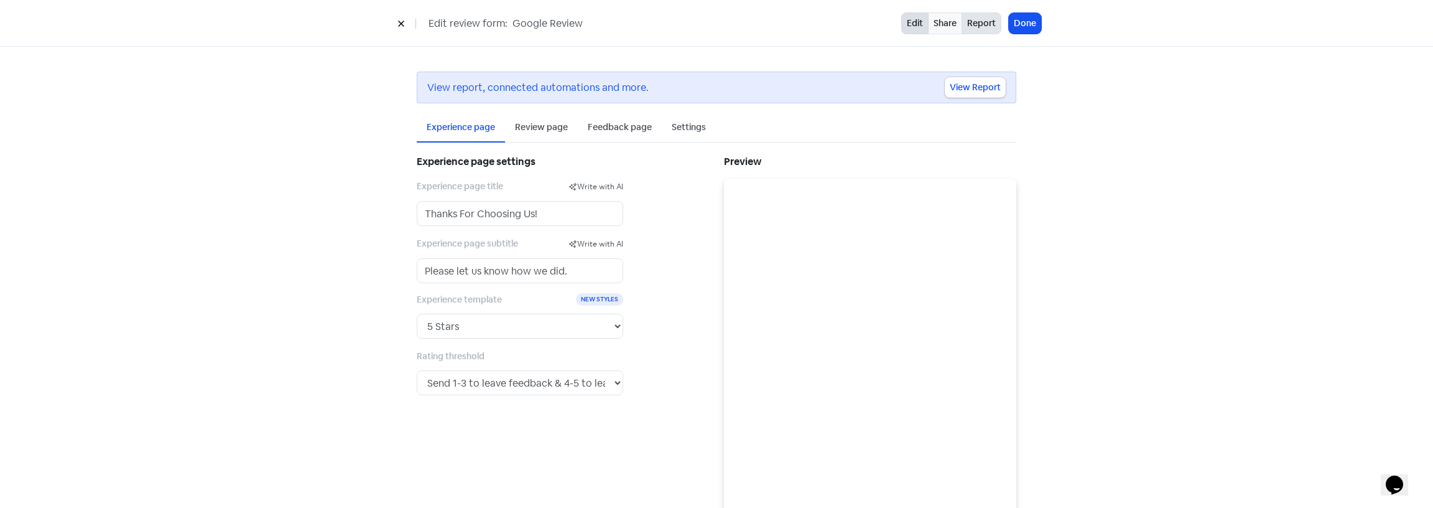
click at [992, 26] on link "Report" at bounding box center [982, 23] width 40 height 22
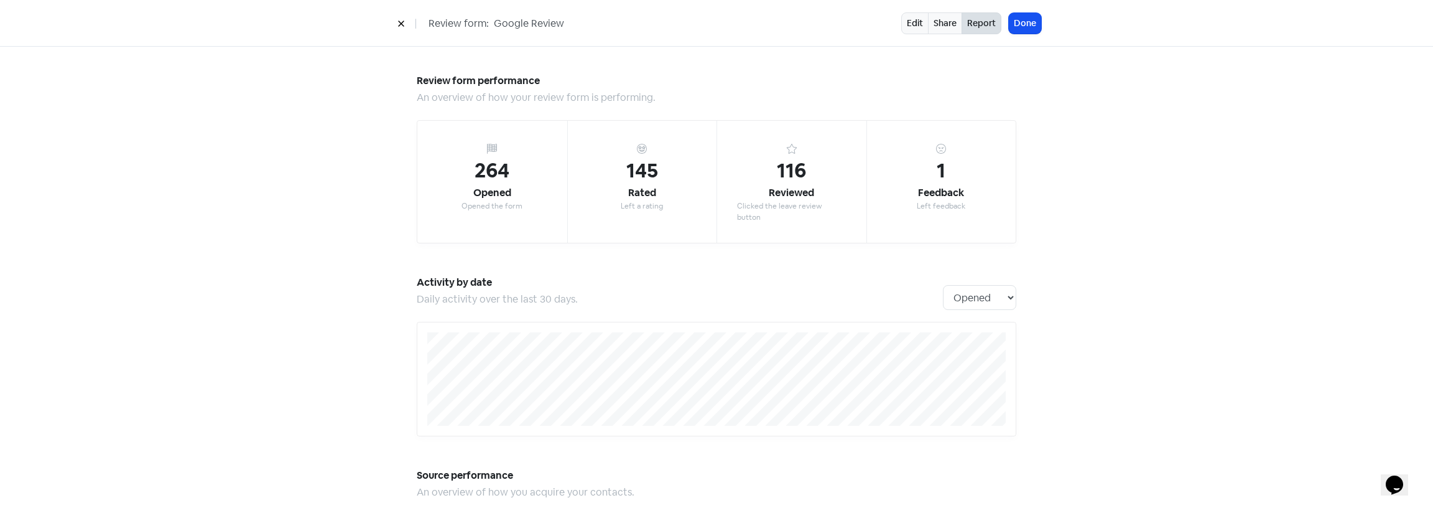
click at [403, 24] on icon at bounding box center [401, 23] width 7 height 7
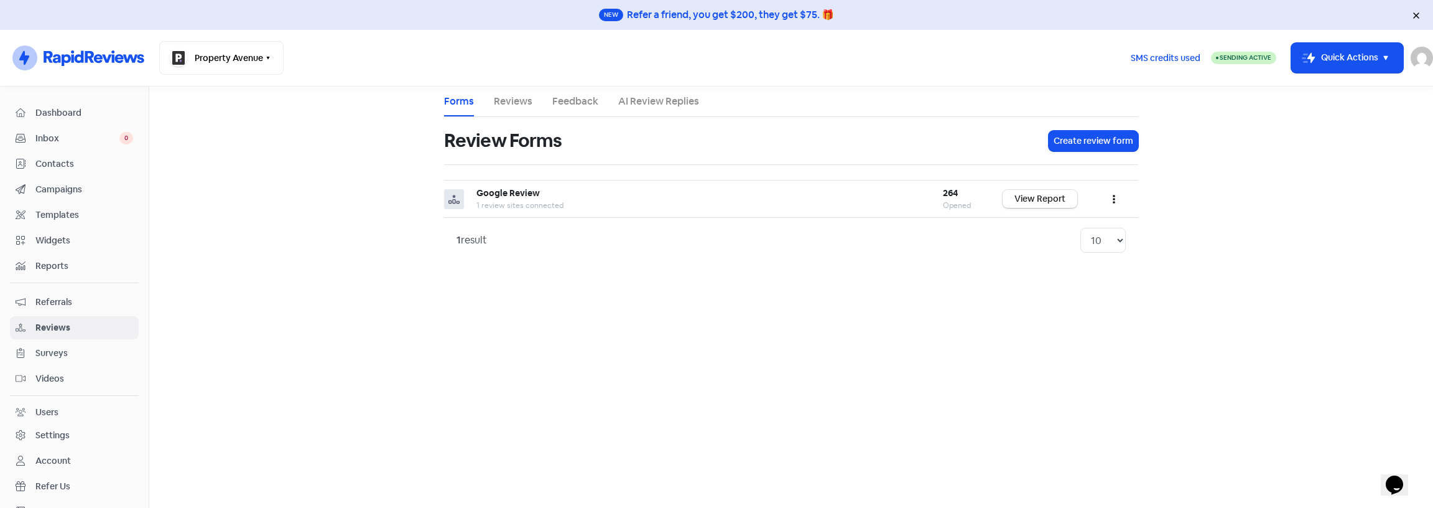
click at [67, 114] on span "Dashboard" at bounding box center [84, 112] width 98 height 13
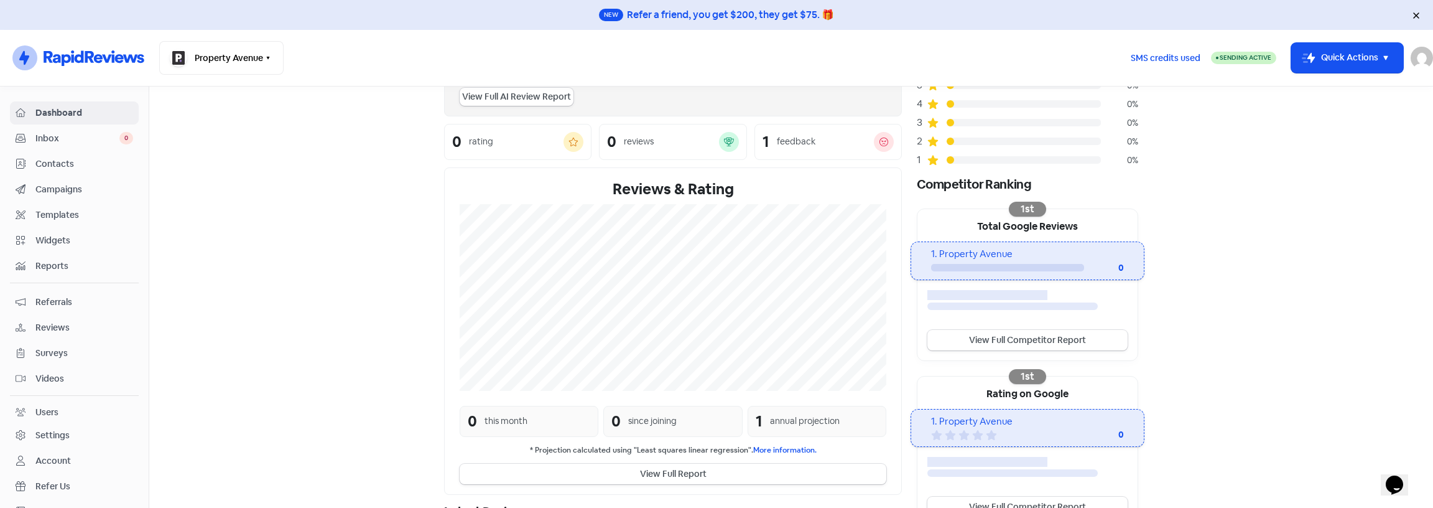
scroll to position [136, 0]
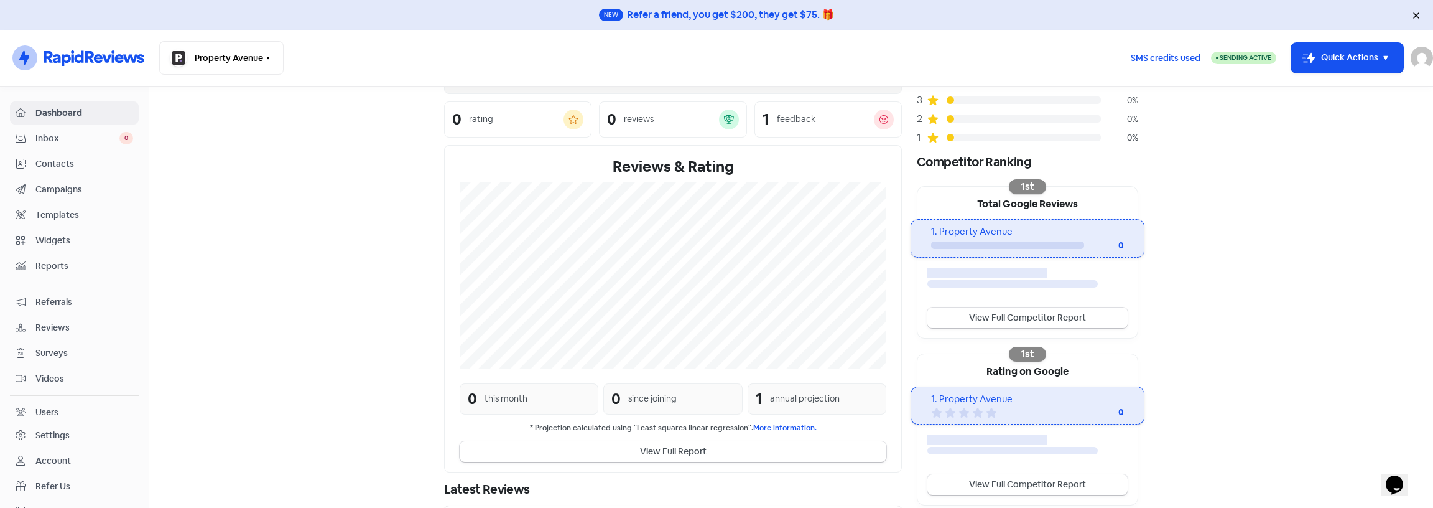
click at [1051, 319] on link "View Full Competitor Report" at bounding box center [1028, 317] width 200 height 21
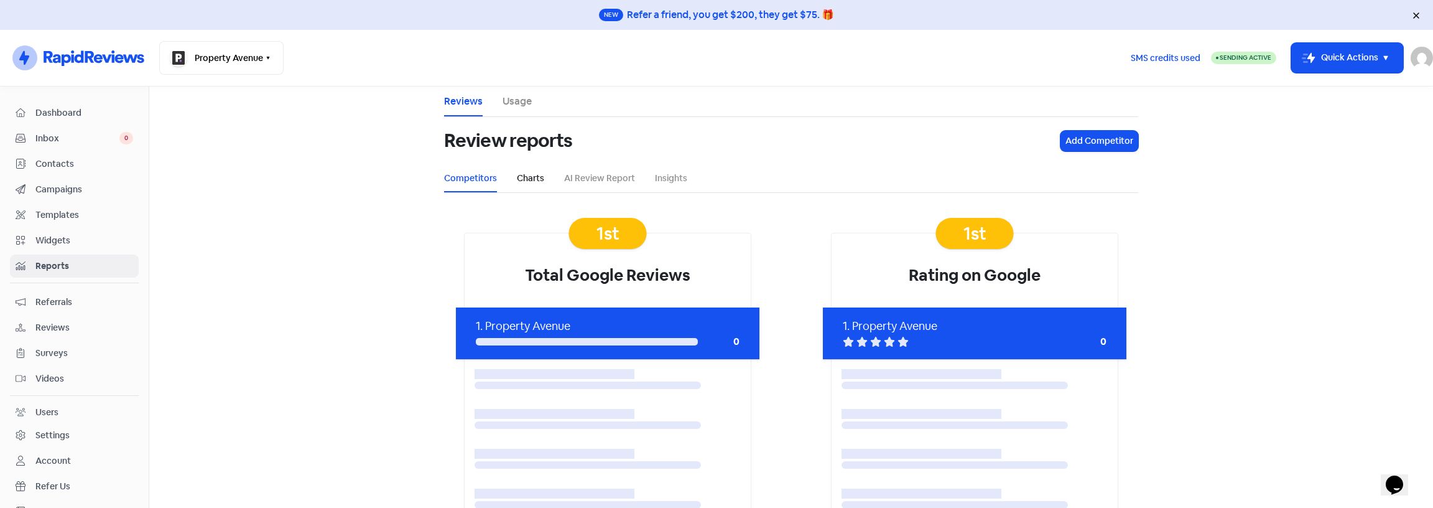
click at [528, 172] on link "Charts" at bounding box center [530, 178] width 27 height 13
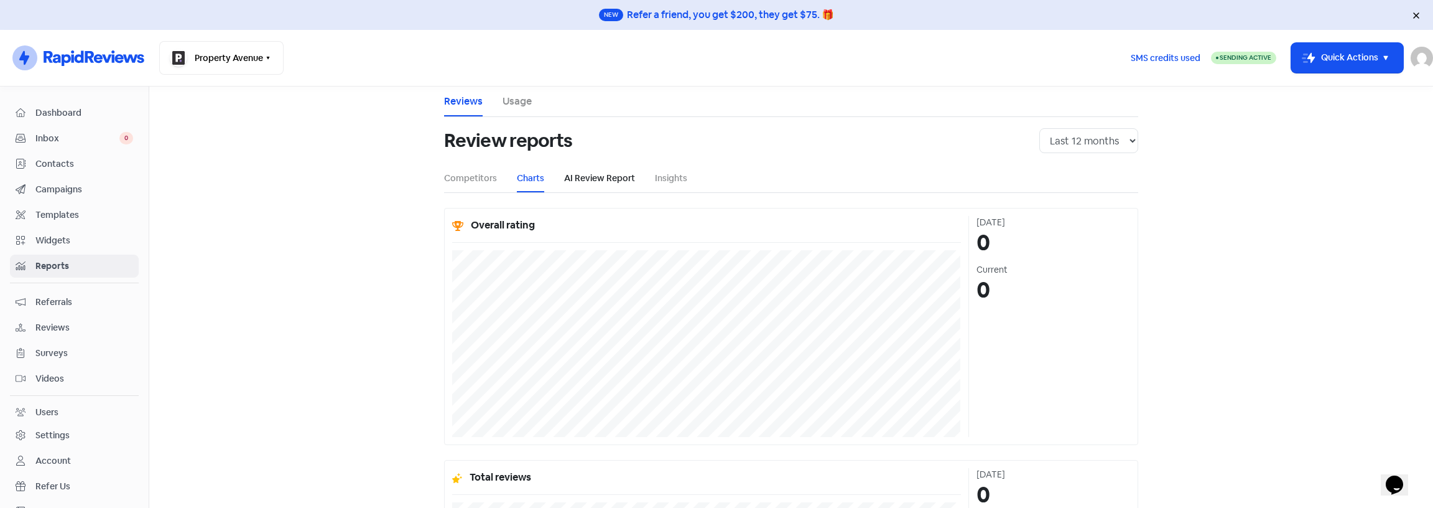
click at [581, 180] on link "AI Review Report" at bounding box center [599, 178] width 71 height 13
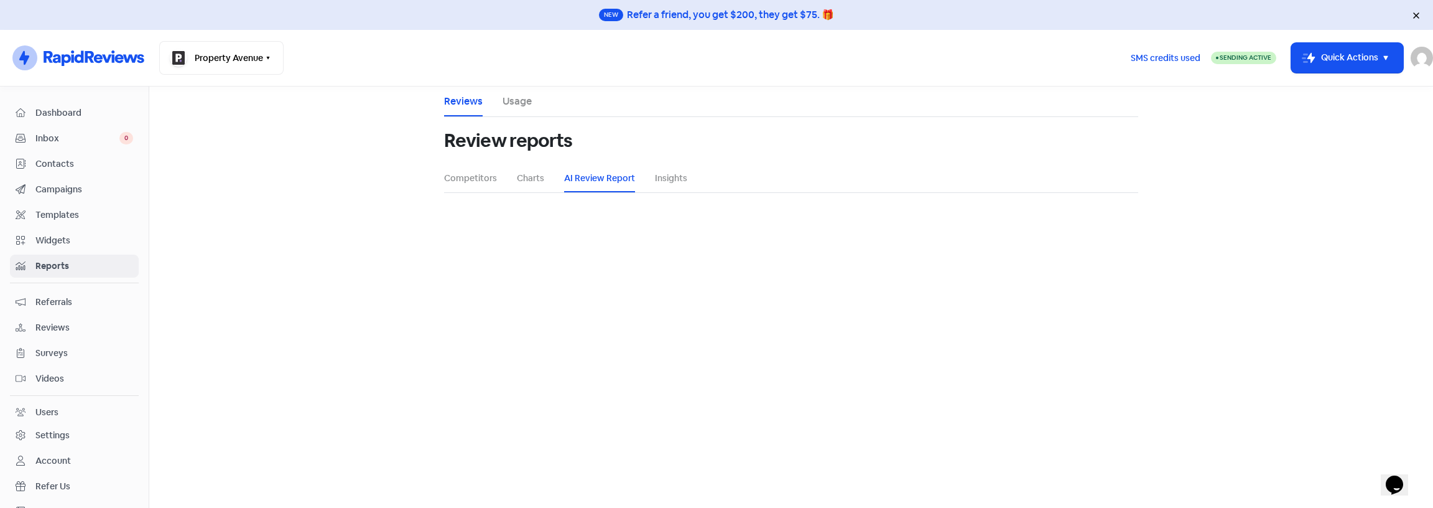
select select "12_months"
click at [658, 180] on link "Insights" at bounding box center [671, 178] width 32 height 13
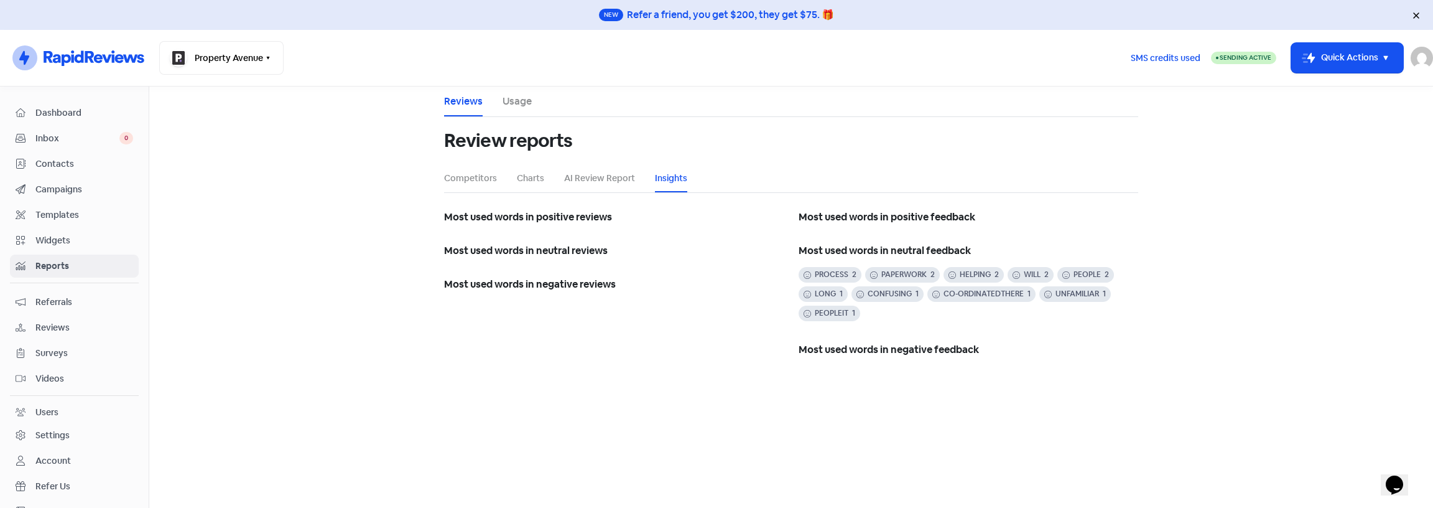
click at [515, 105] on link "Usage" at bounding box center [517, 101] width 29 height 15
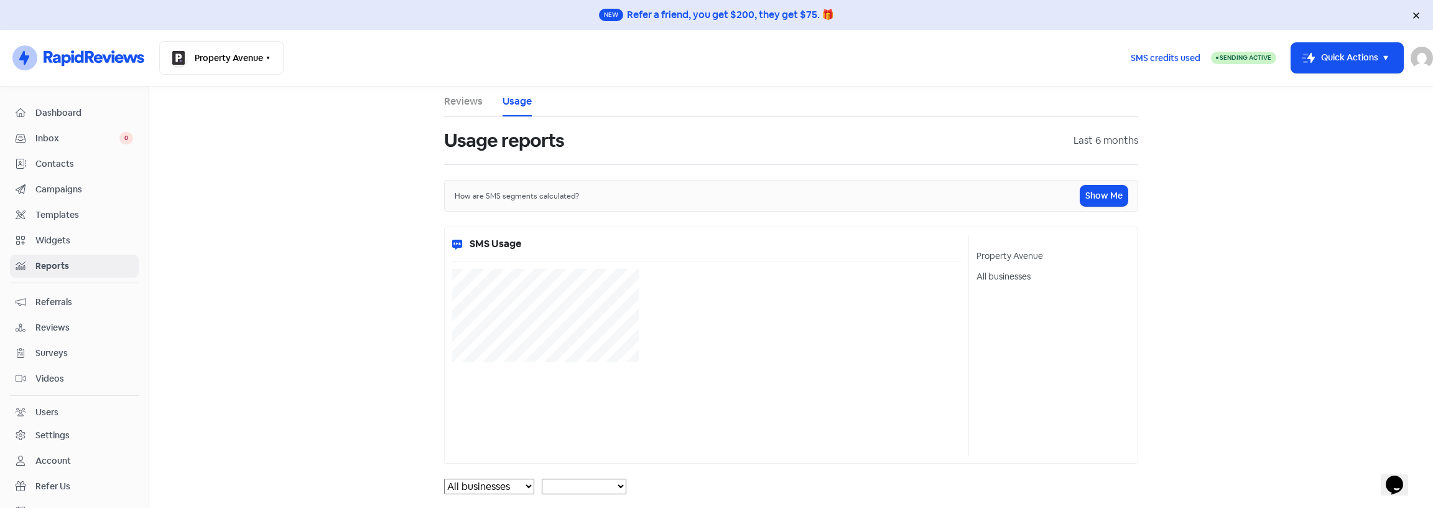
select select "[object Object]"
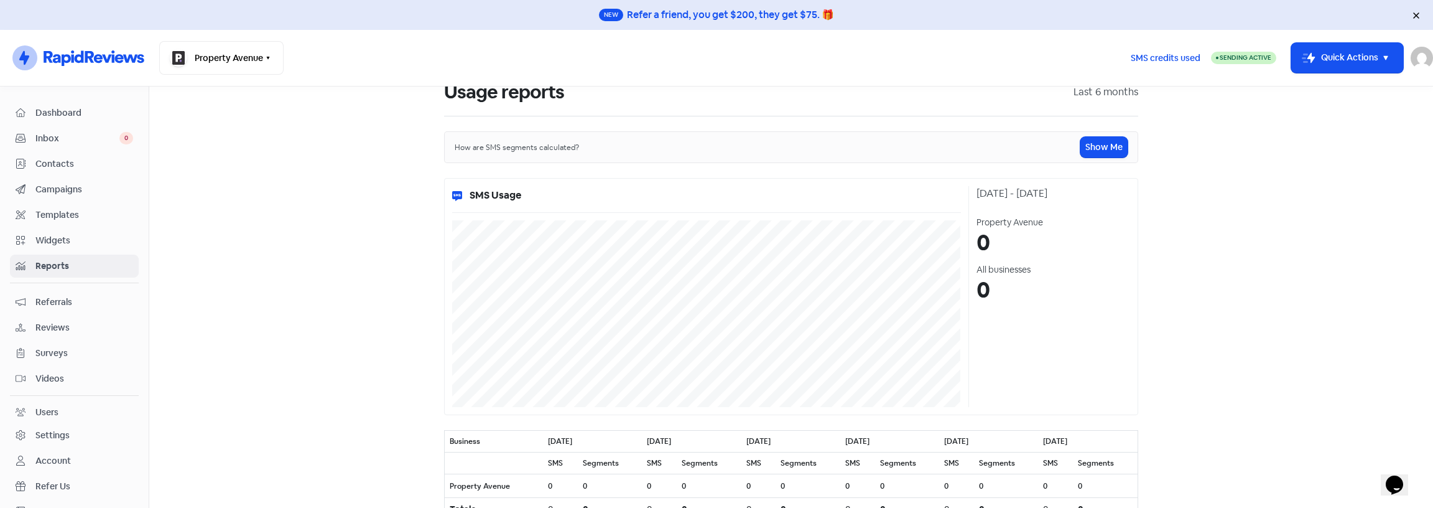
scroll to position [205, 0]
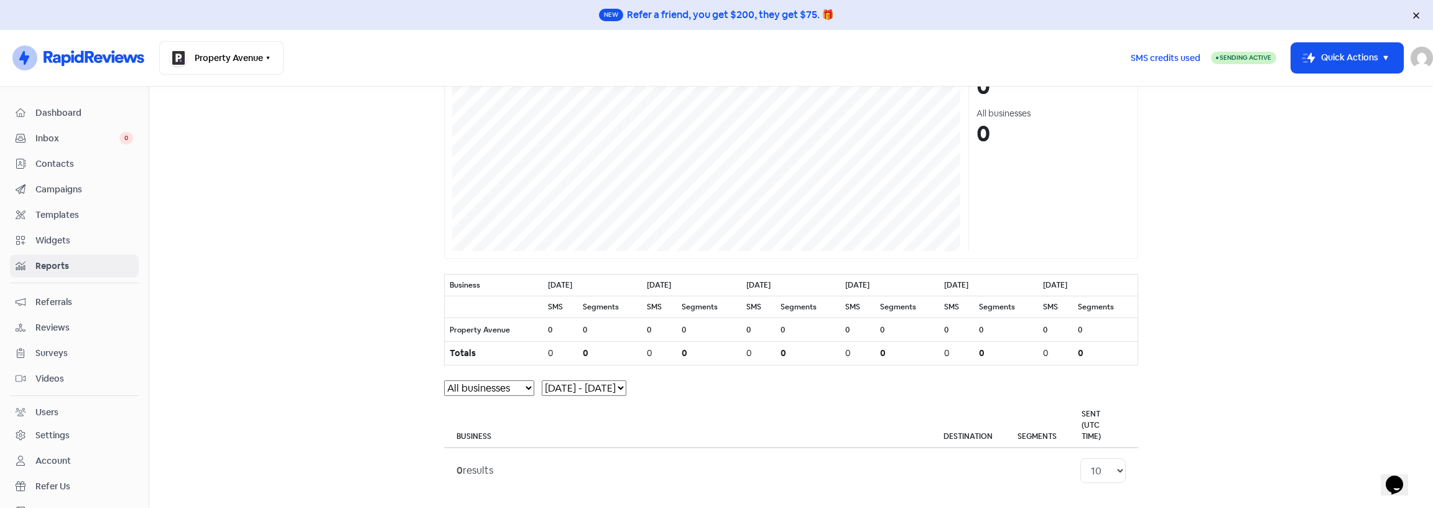
click at [73, 242] on span "Widgets" at bounding box center [84, 240] width 98 height 13
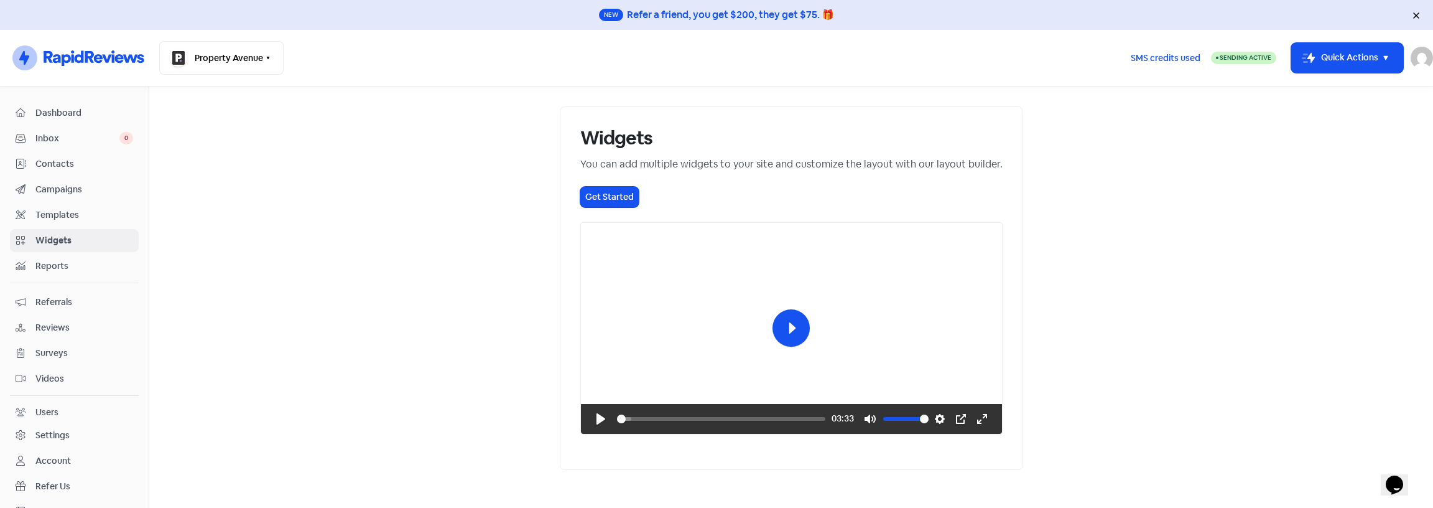
scroll to position [50, 0]
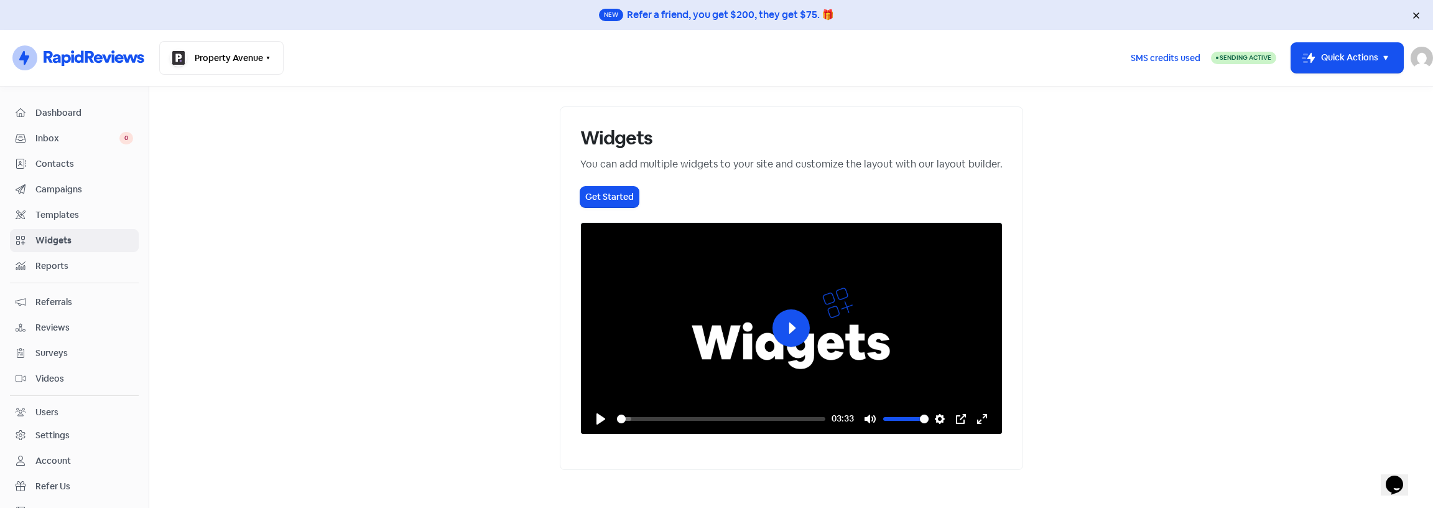
click at [776, 337] on div at bounding box center [791, 328] width 421 height 211
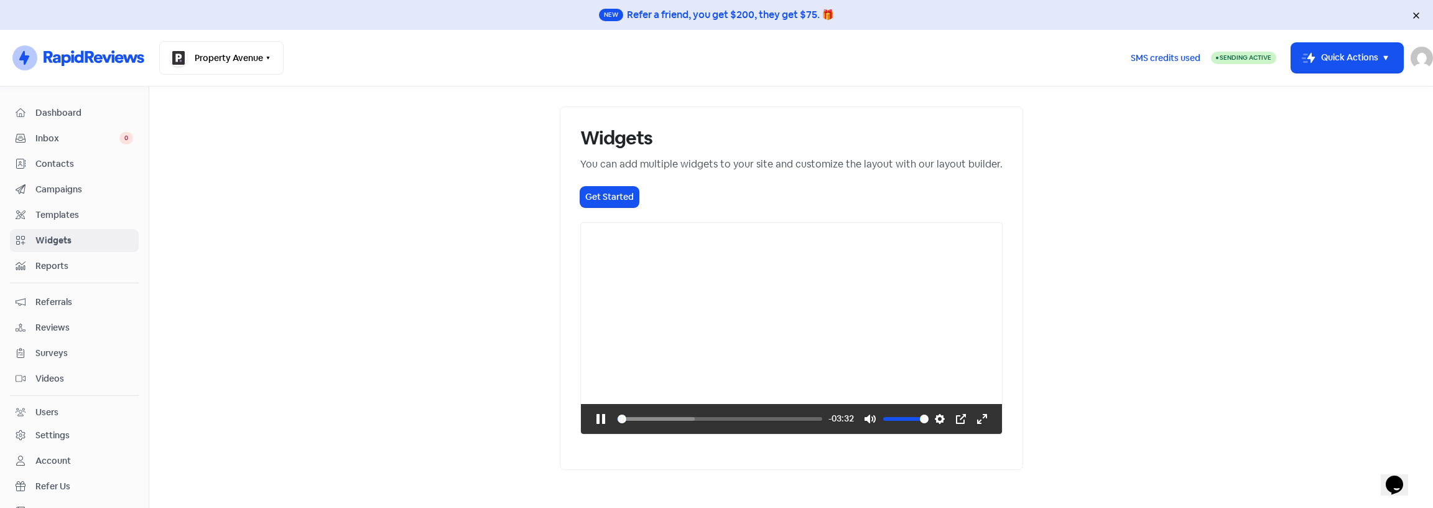
scroll to position [109, 0]
click at [617, 425] on input "Seek" at bounding box center [719, 418] width 205 height 12
click at [591, 429] on button "Pause Play" at bounding box center [601, 419] width 20 height 20
type input "23.8"
click at [328, 305] on main "Widgets You can add multiple widgets to your site and customize the layout with…" at bounding box center [791, 296] width 1284 height 421
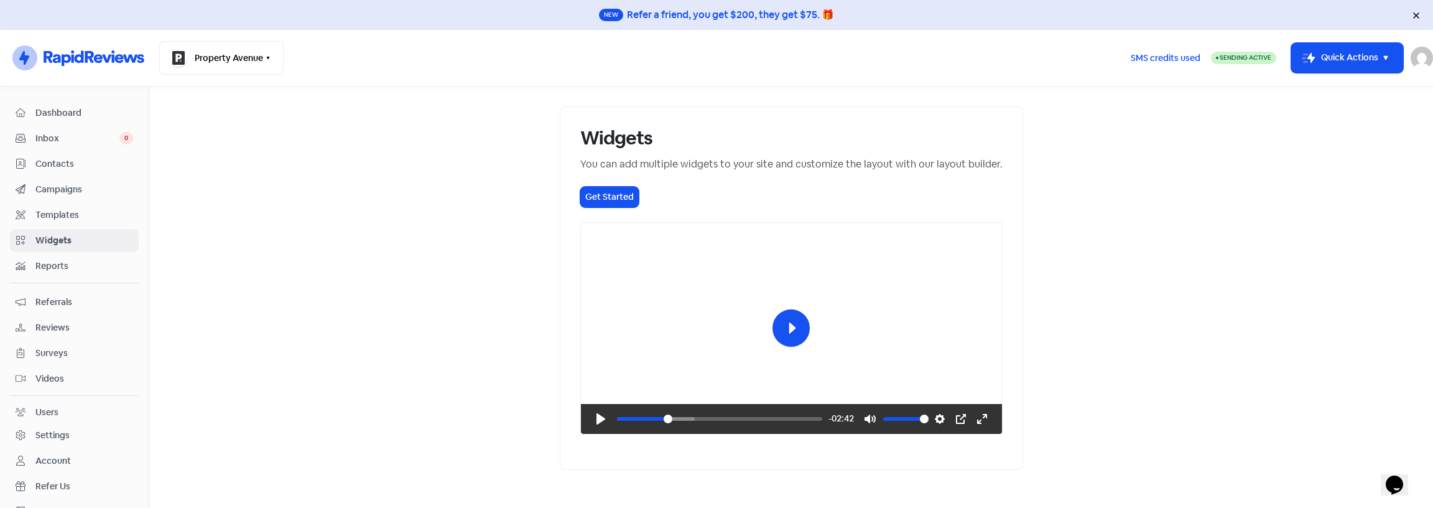
click at [55, 300] on span "Referrals" at bounding box center [84, 302] width 98 height 13
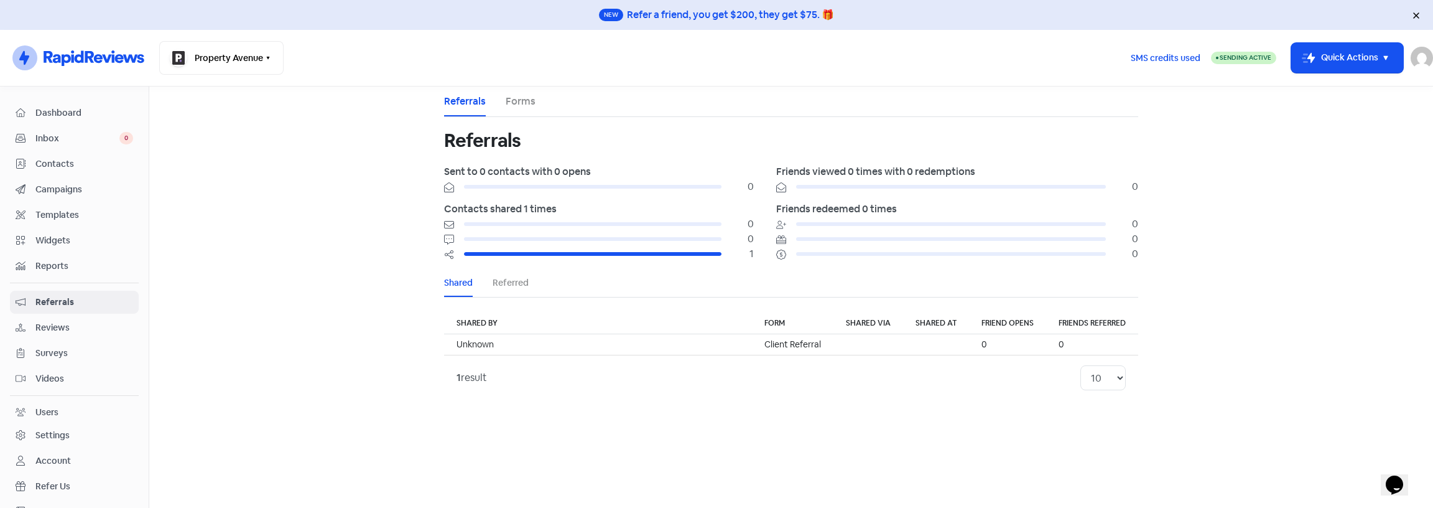
click at [53, 115] on span "Dashboard" at bounding box center [84, 112] width 98 height 13
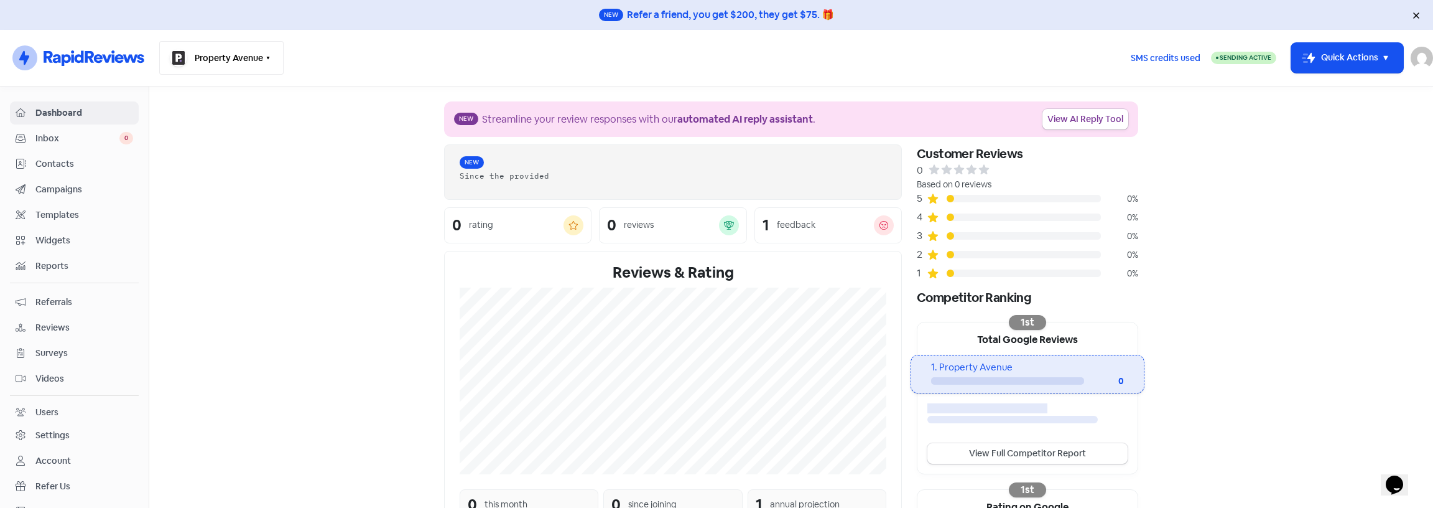
click at [215, 62] on button "Property Avenue" at bounding box center [221, 58] width 124 height 34
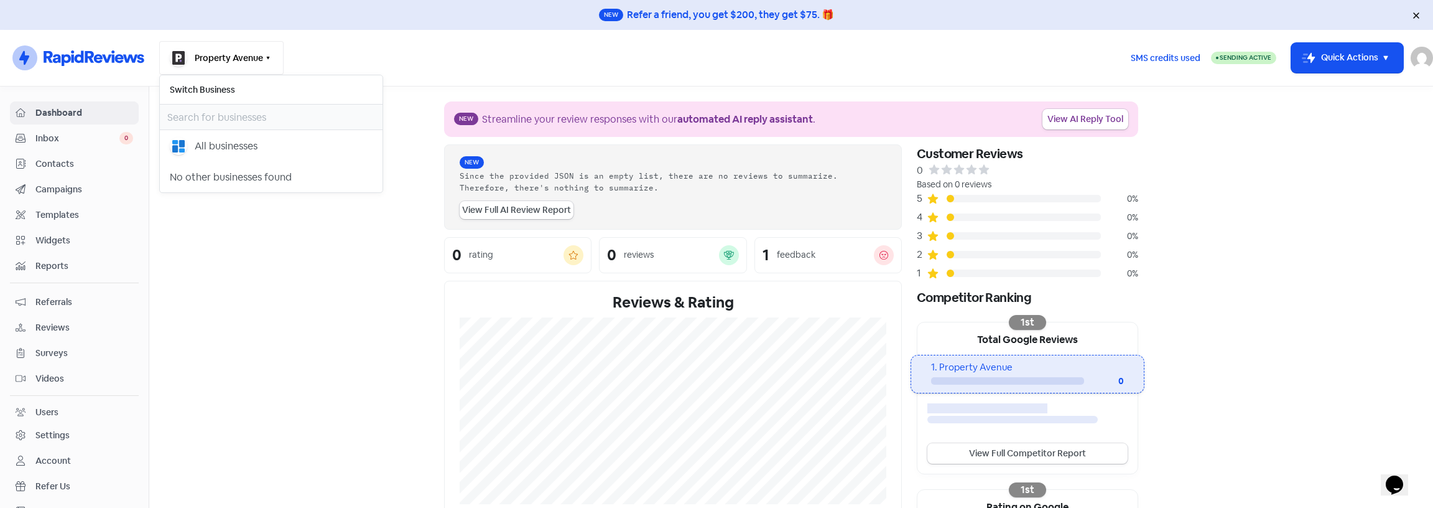
click at [215, 62] on button "Property Avenue" at bounding box center [221, 58] width 124 height 34
click at [1084, 119] on link "View AI Reply Tool" at bounding box center [1086, 119] width 86 height 21
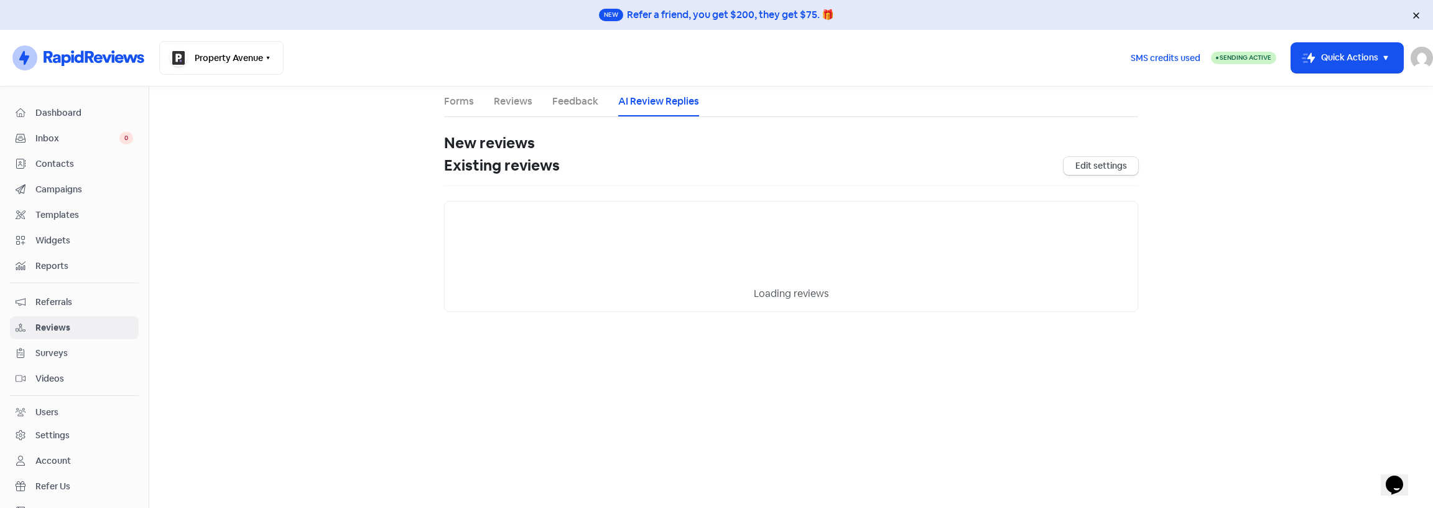
select select "30"
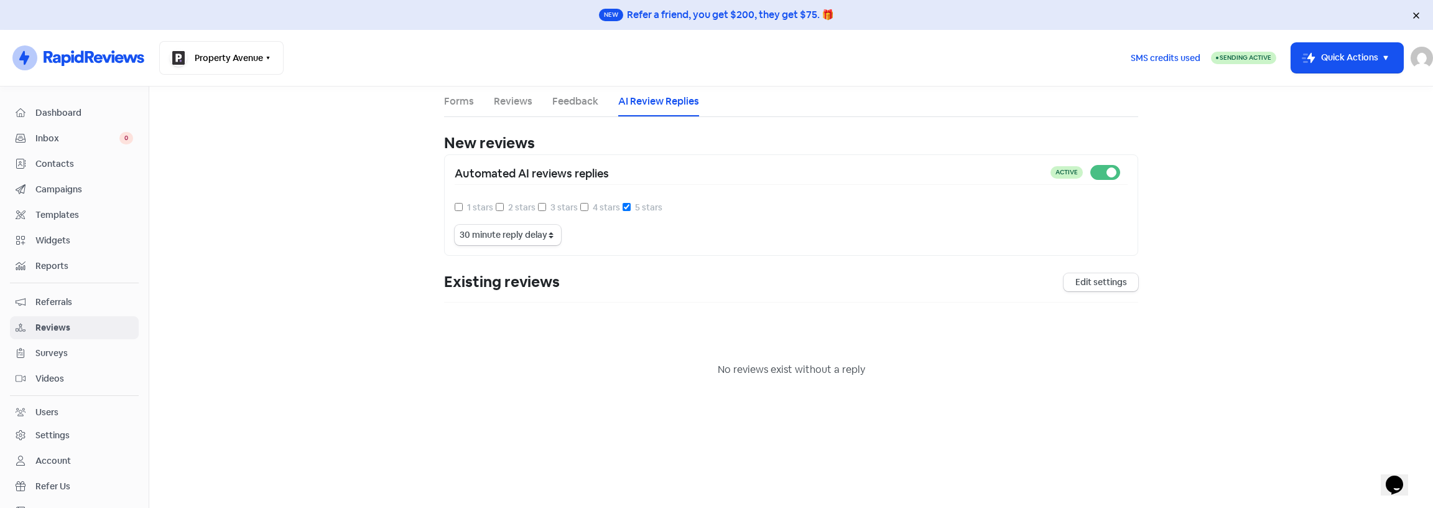
click at [89, 116] on span "Dashboard" at bounding box center [84, 112] width 98 height 13
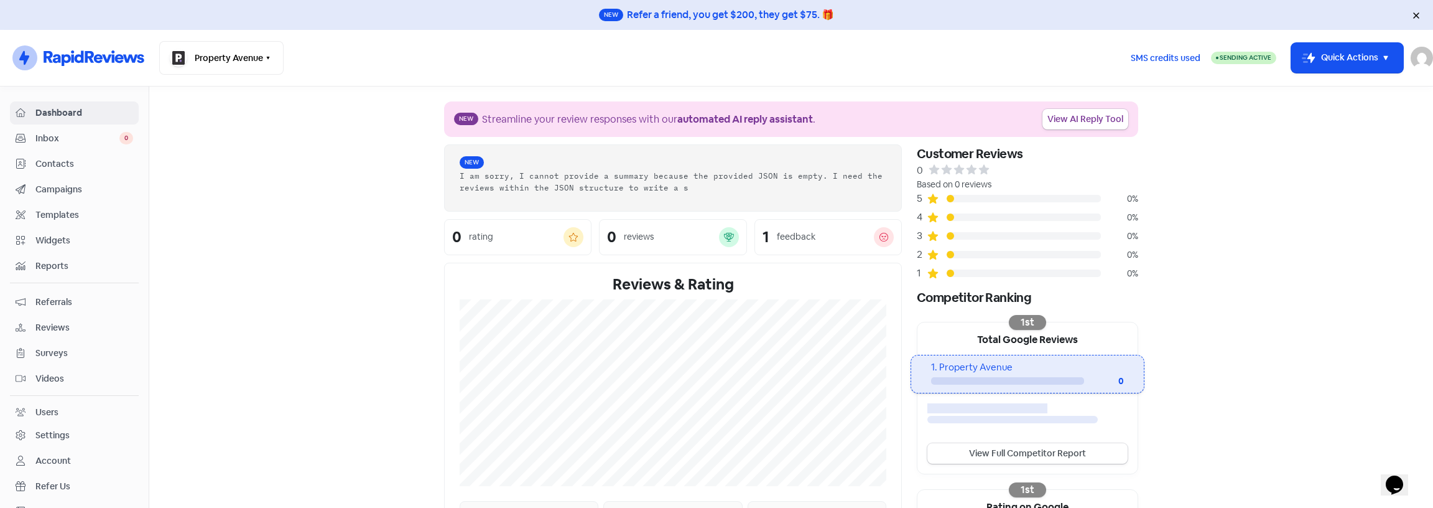
click at [84, 299] on span "Referrals" at bounding box center [84, 302] width 98 height 13
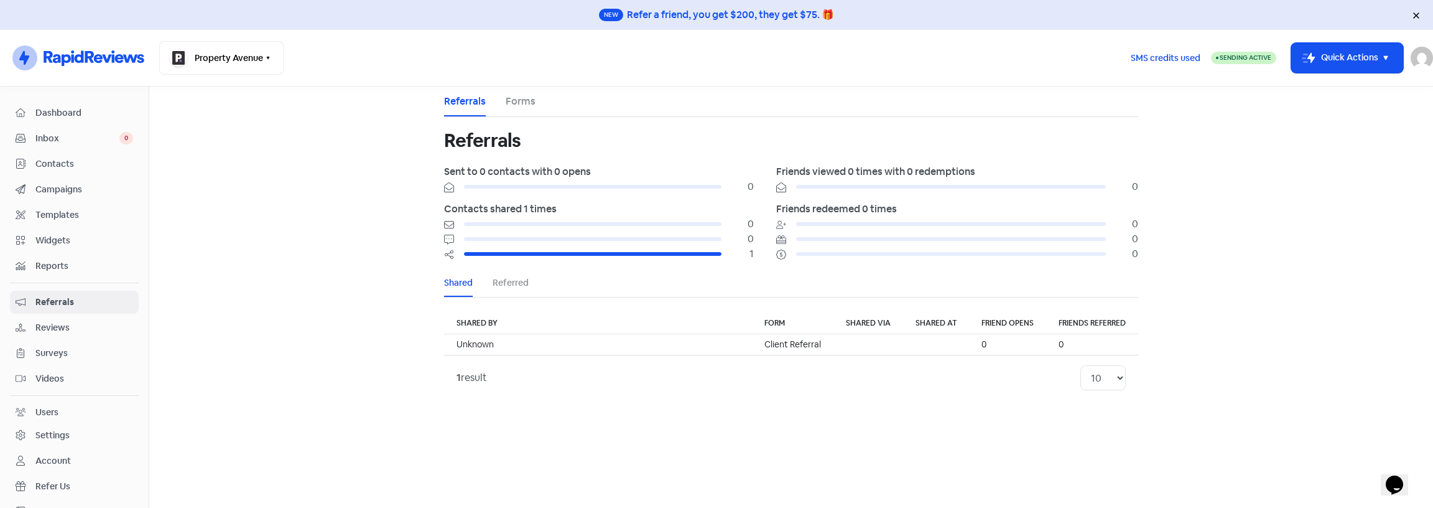
click at [76, 317] on link "Reviews" at bounding box center [74, 327] width 129 height 23
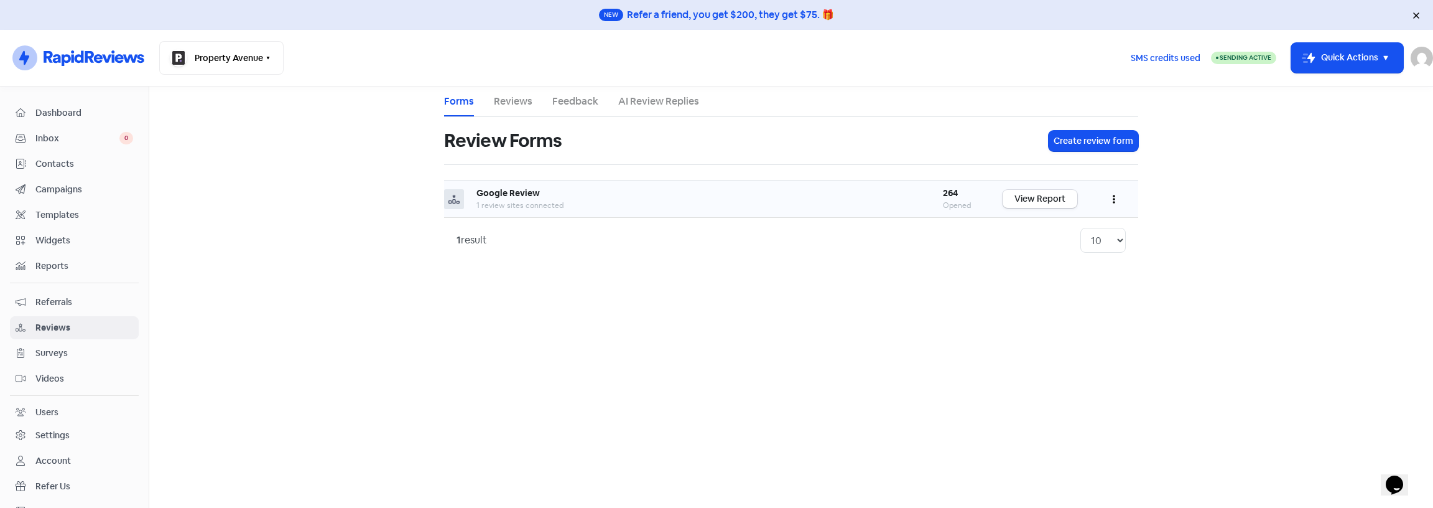
click at [1113, 198] on icon "button" at bounding box center [1114, 199] width 2 height 10
click at [1040, 197] on link "View Report" at bounding box center [1040, 199] width 75 height 18
click at [1113, 190] on button "button" at bounding box center [1114, 198] width 24 height 29
click at [1059, 227] on link "Preview" at bounding box center [1073, 230] width 105 height 25
click at [523, 102] on link "Reviews" at bounding box center [513, 101] width 39 height 15
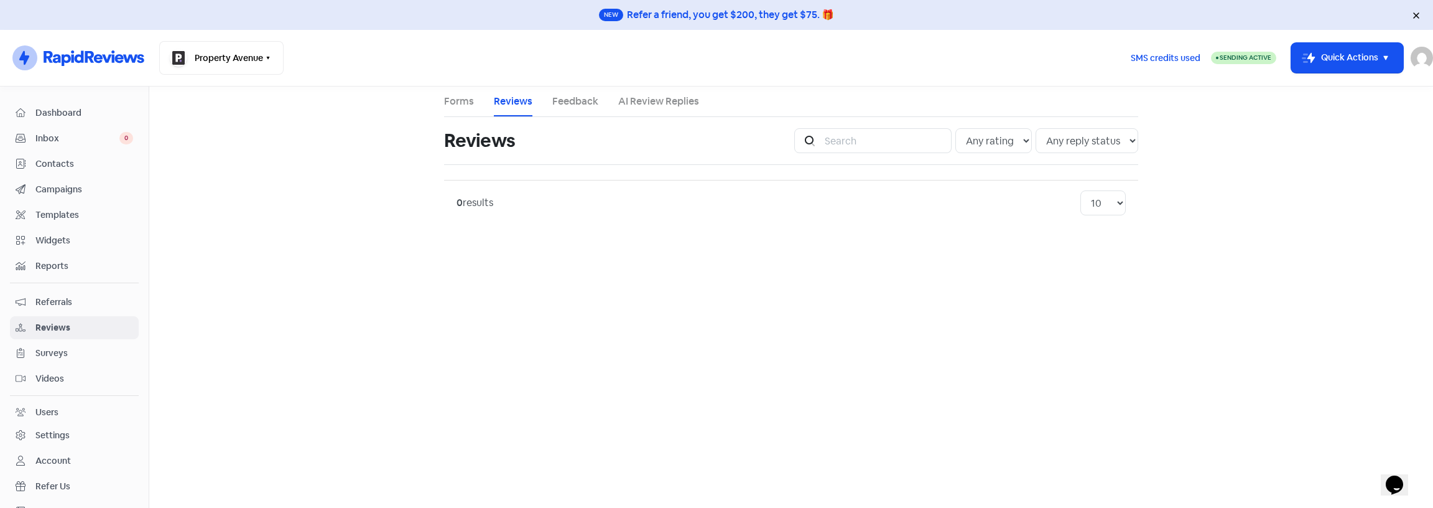
click at [565, 93] on li "Feedback" at bounding box center [575, 101] width 46 height 30
click at [577, 101] on link "Feedback" at bounding box center [575, 101] width 46 height 15
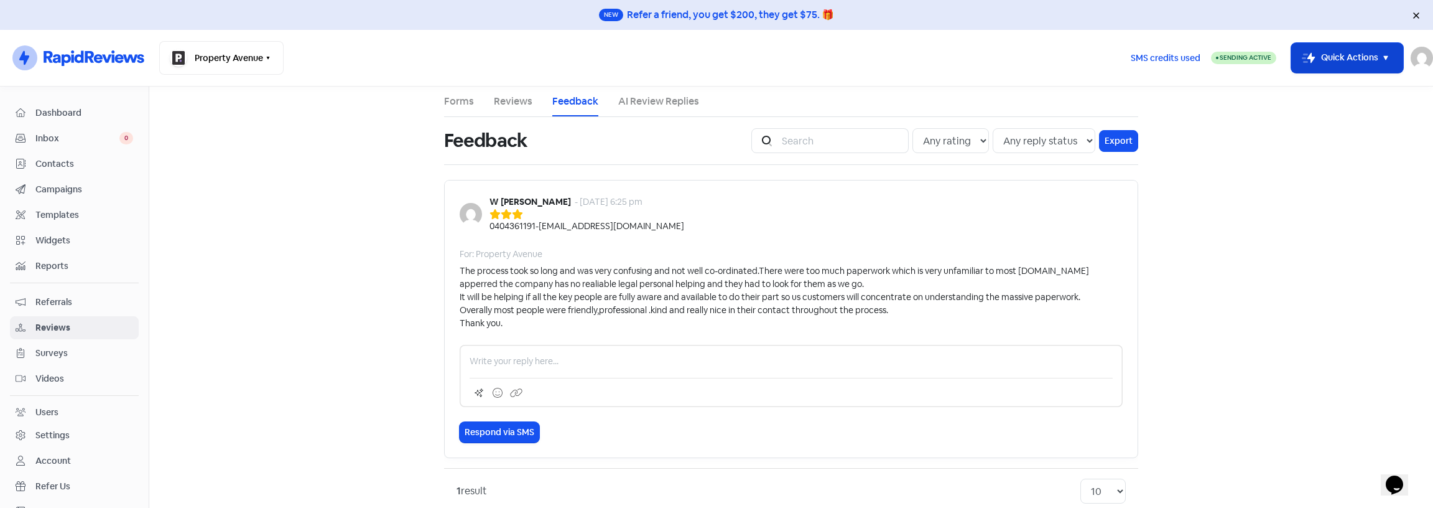
click at [1380, 58] on icon "button" at bounding box center [1386, 57] width 15 height 15
click at [1377, 57] on button "Icon For Thunder-move Quick Actions" at bounding box center [1348, 58] width 112 height 30
click at [1413, 14] on icon at bounding box center [1416, 15] width 7 height 7
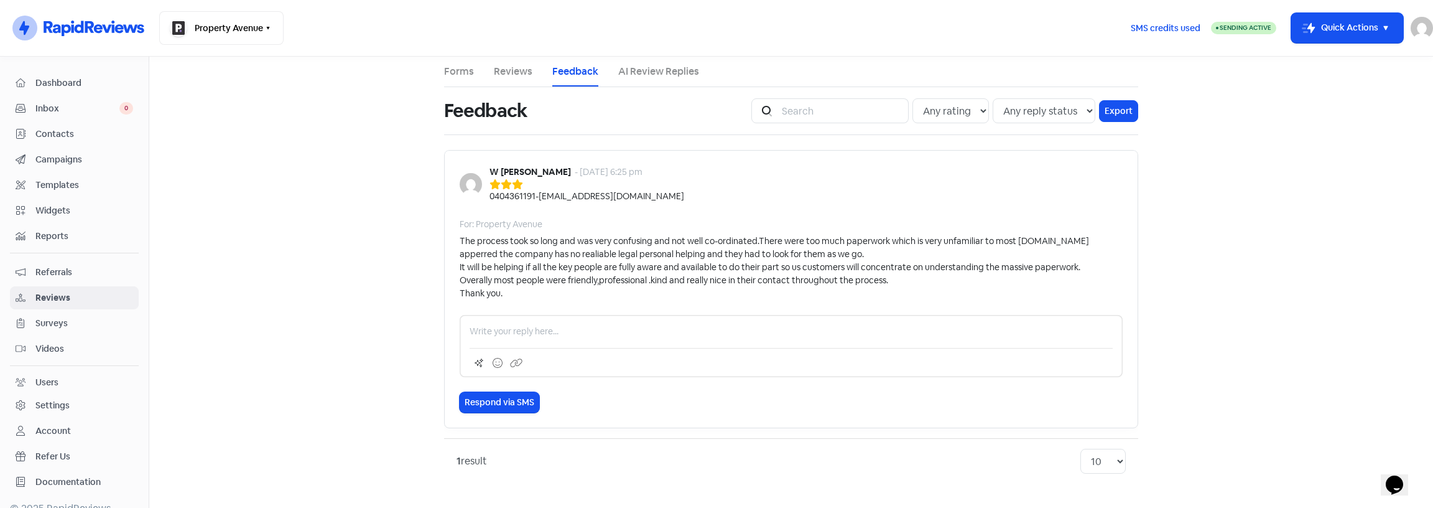
click at [1422, 29] on img at bounding box center [1422, 28] width 22 height 22
click at [57, 412] on div "Account" at bounding box center [52, 415] width 35 height 13
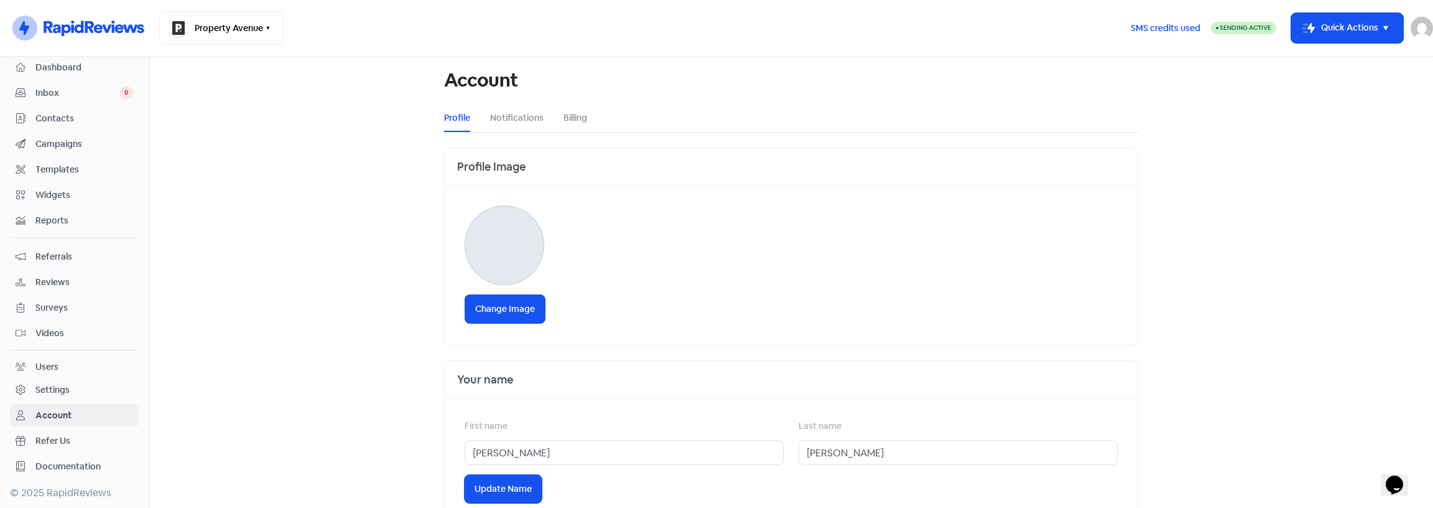
click at [506, 106] on li "Notifications" at bounding box center [517, 118] width 54 height 28
click at [525, 120] on link "Notifications" at bounding box center [517, 117] width 54 height 13
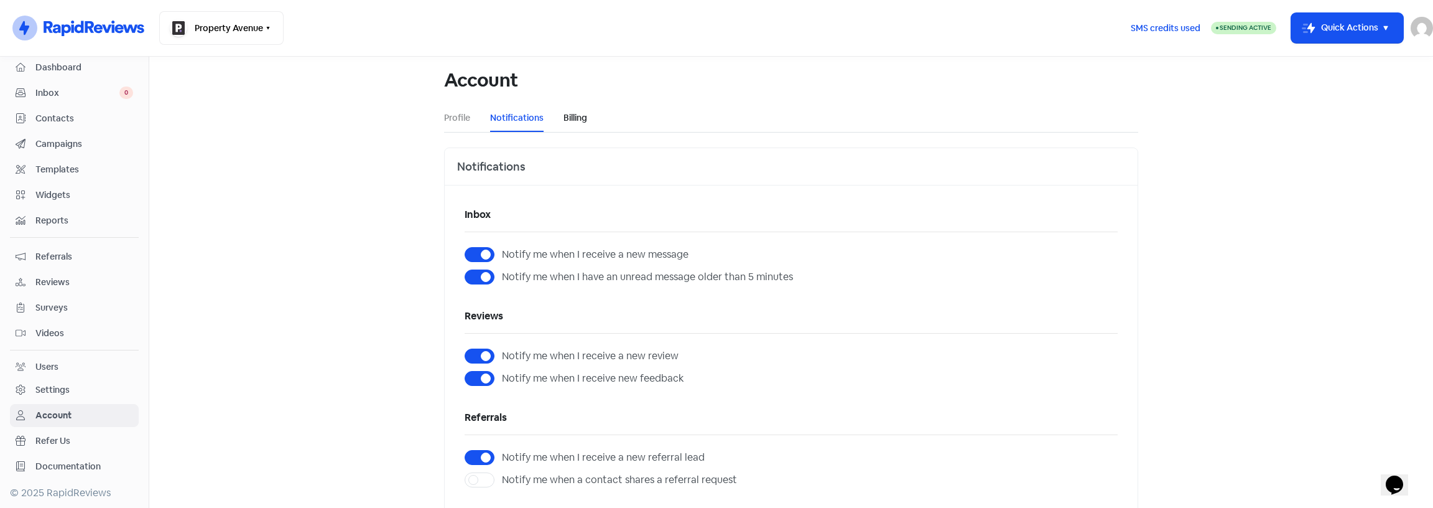
click at [569, 118] on link "Billing" at bounding box center [576, 117] width 24 height 13
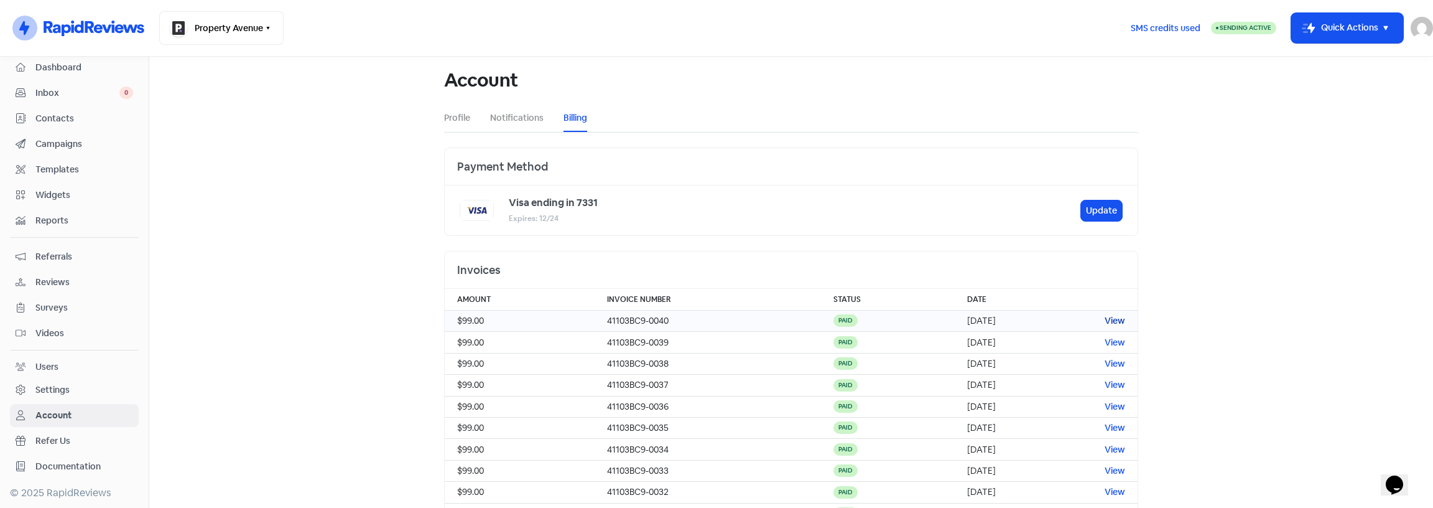
scroll to position [77, 0]
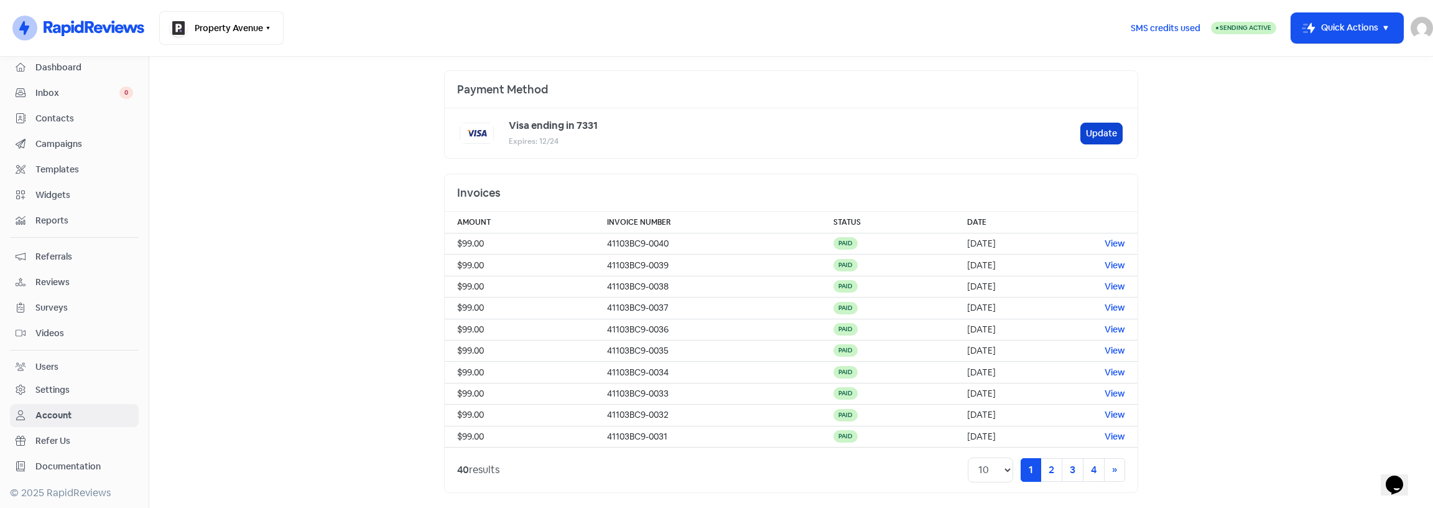
click at [1100, 140] on button "Update" at bounding box center [1102, 134] width 42 height 22
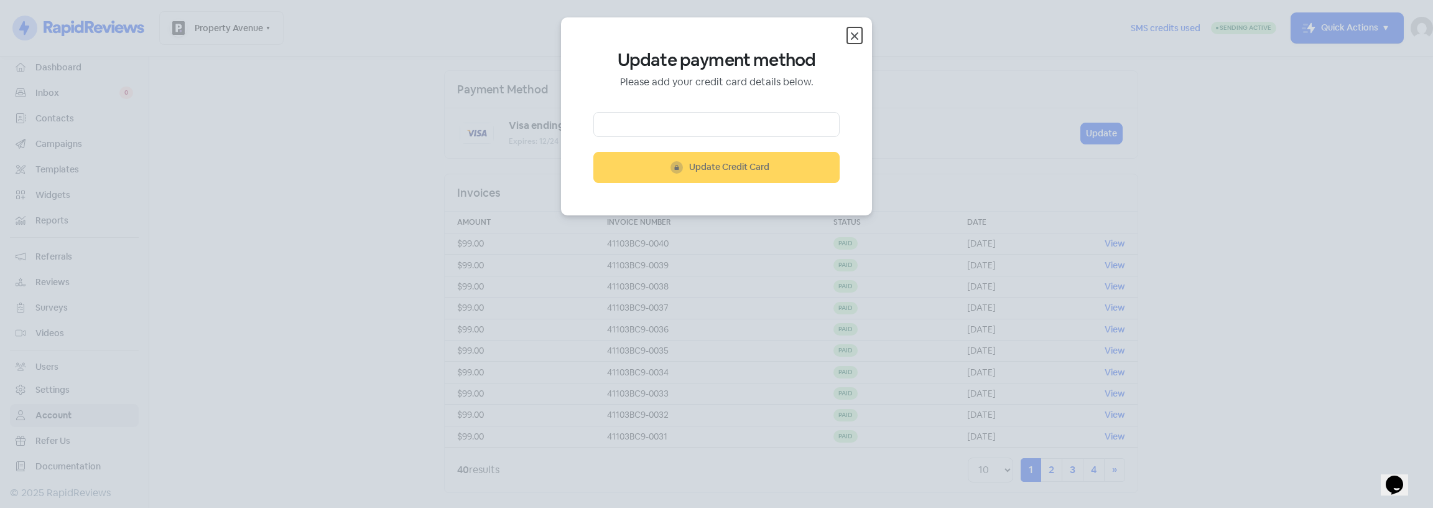
click at [855, 38] on icon "Close" at bounding box center [854, 36] width 15 height 15
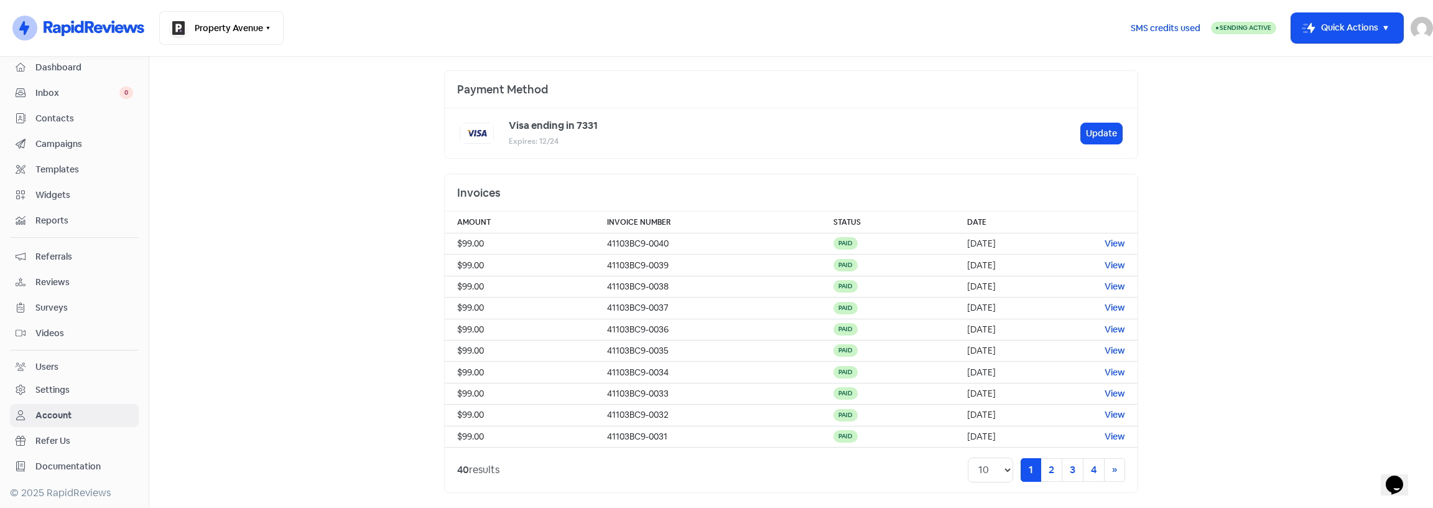
click at [55, 370] on div "Users" at bounding box center [46, 366] width 23 height 13
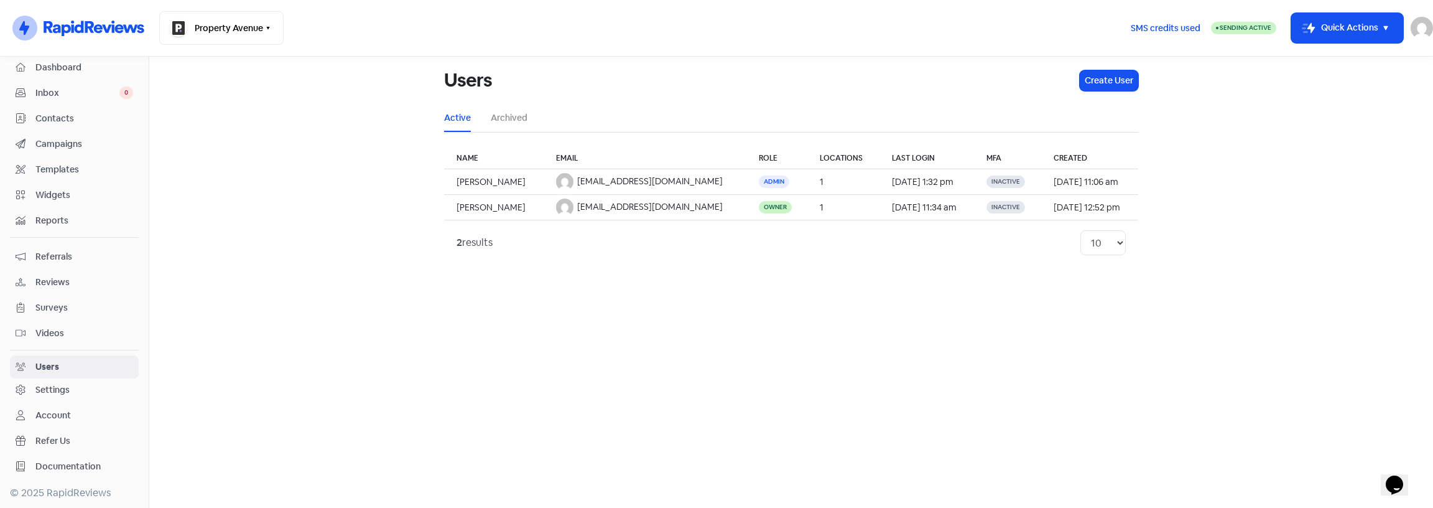
click at [55, 388] on div "Settings" at bounding box center [52, 389] width 34 height 13
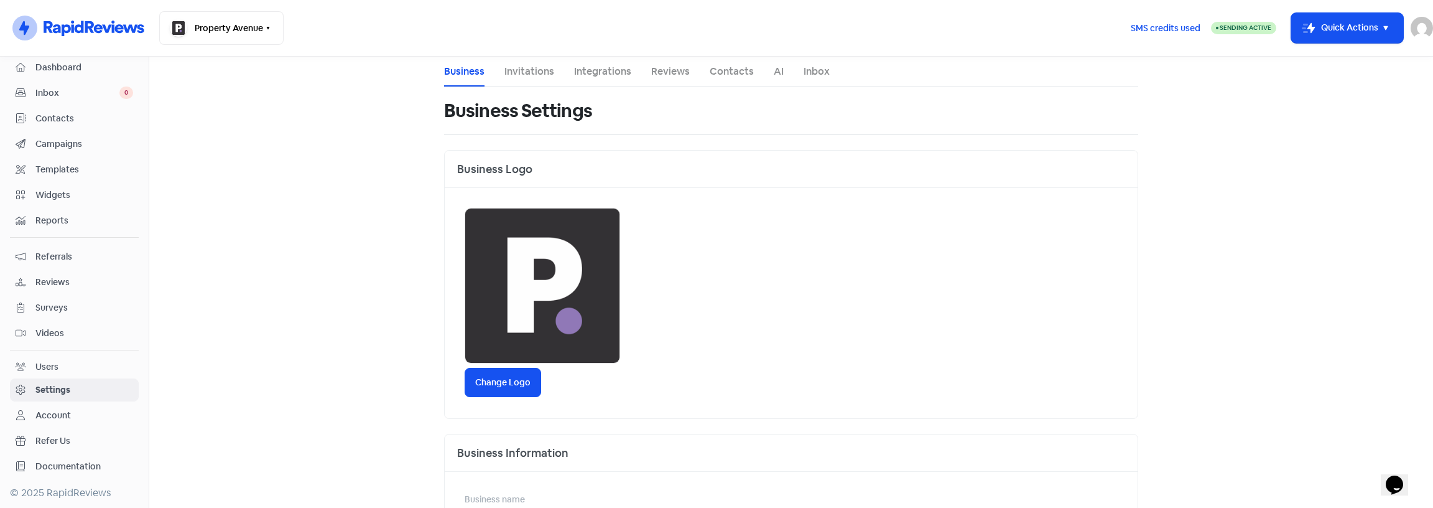
click at [509, 73] on link "Invitations" at bounding box center [530, 71] width 50 height 15
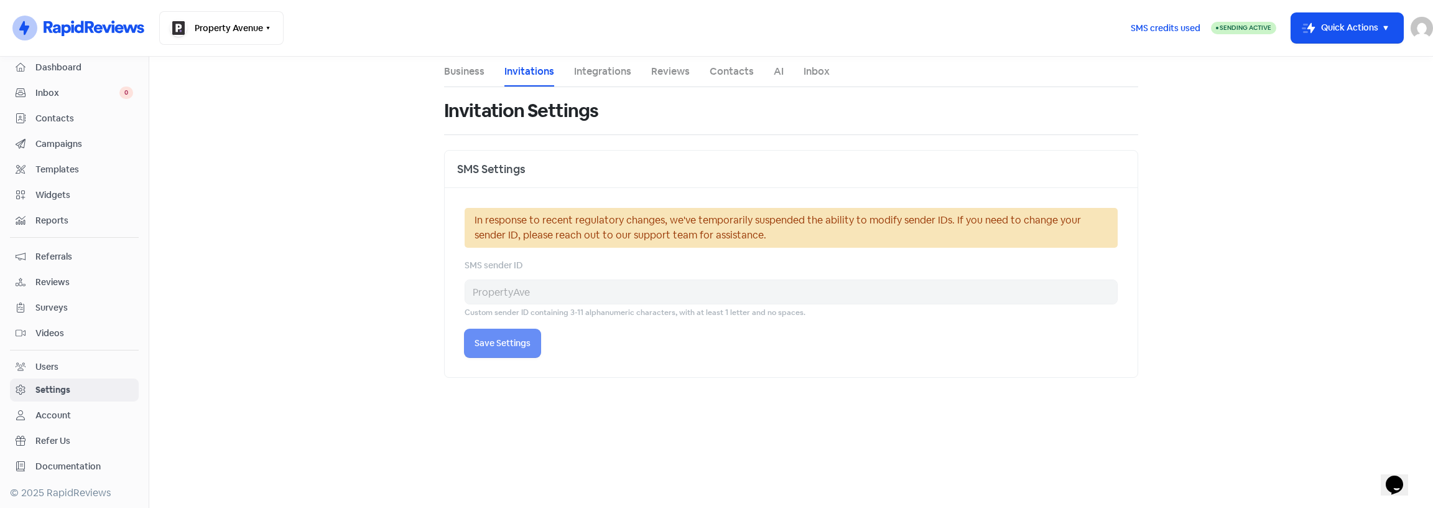
select select "Australia/Sydney"
select select "09:00:00"
select select "17:30:00"
select select "09:00:00"
select select "17:30:00"
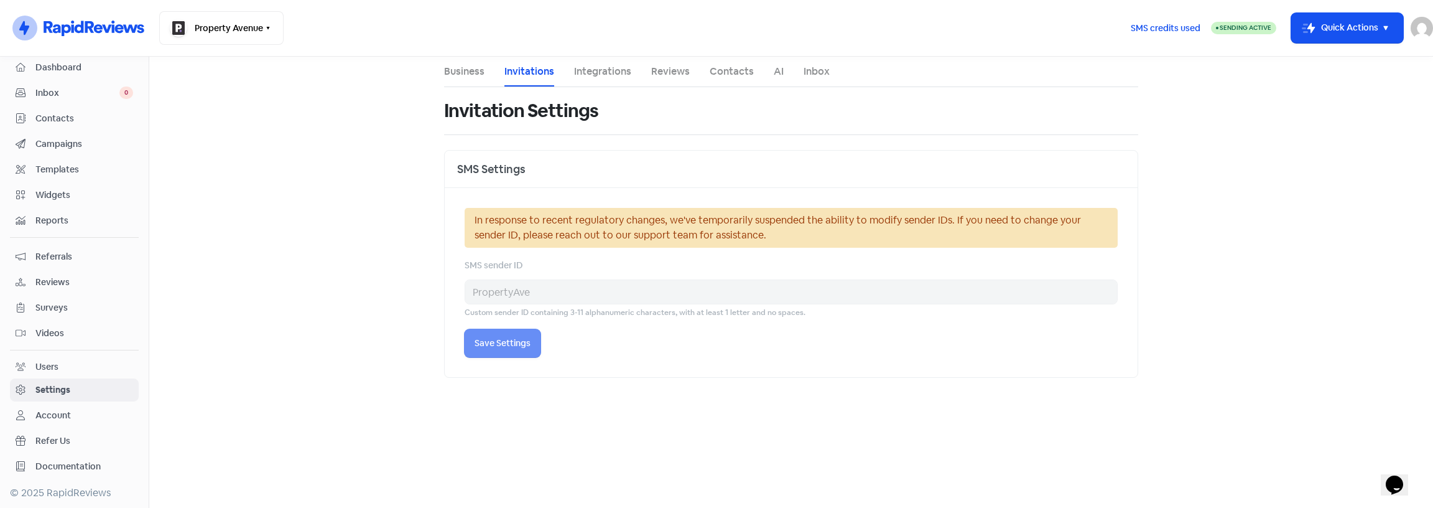
select select "09:00:00"
select select "17:30:00"
select select "09:00:00"
select select "17:30:00"
select select "09:00:00"
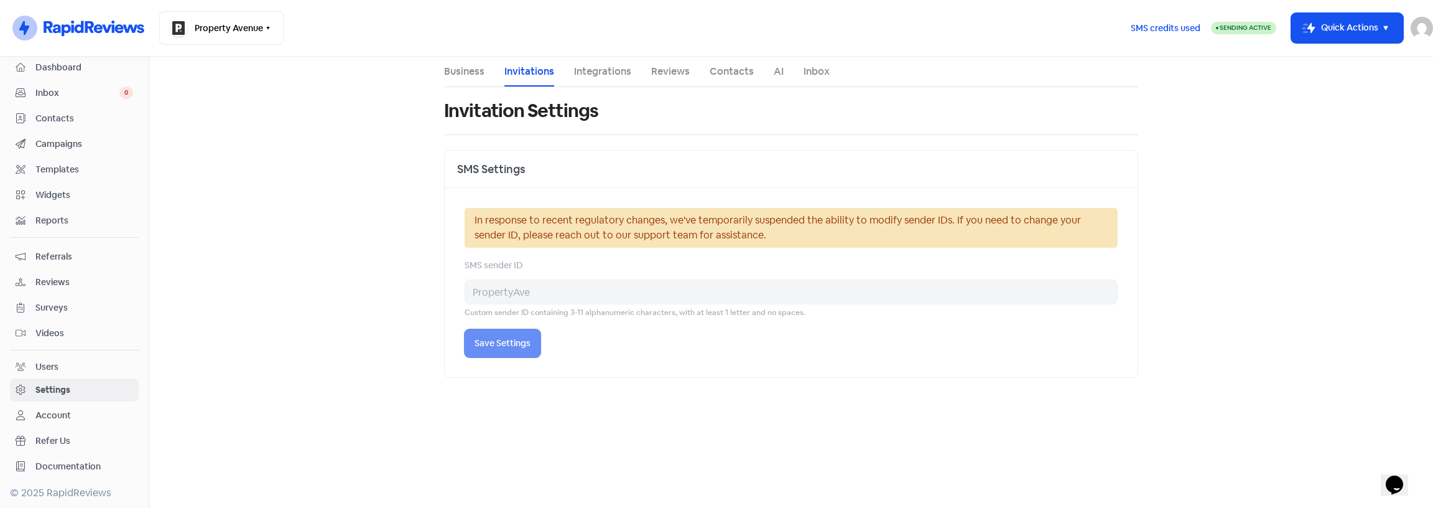
select select "17:30:00"
select select "AU"
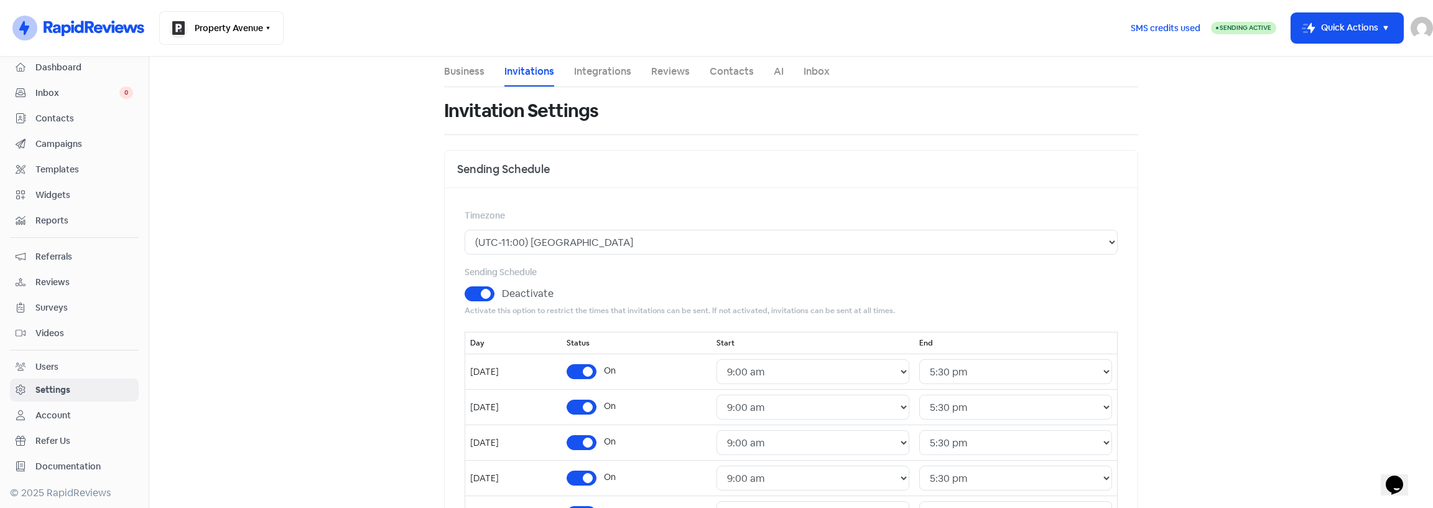
click at [613, 77] on link "Integrations" at bounding box center [602, 71] width 57 height 15
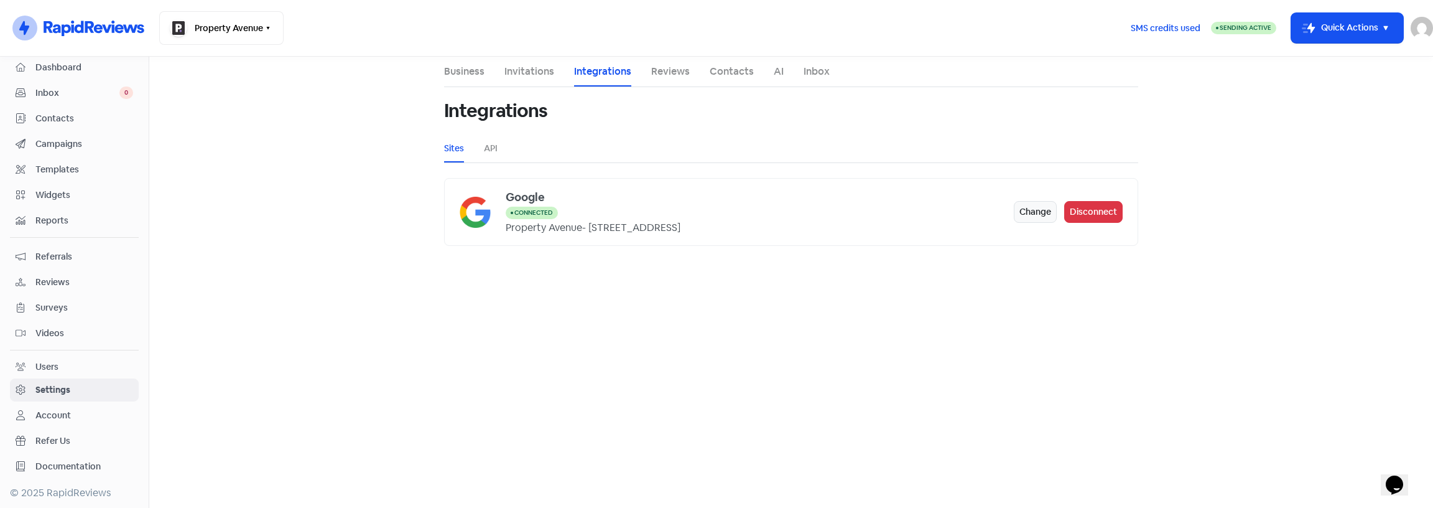
click at [675, 72] on link "Reviews" at bounding box center [670, 71] width 39 height 15
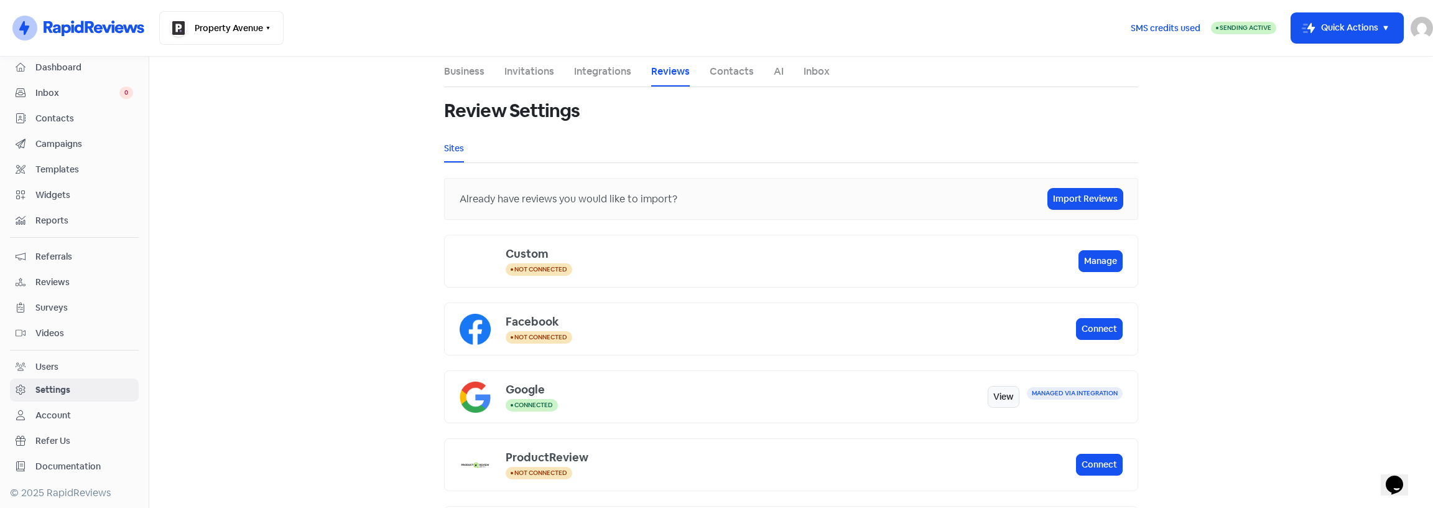
click at [599, 72] on link "Integrations" at bounding box center [602, 71] width 57 height 15
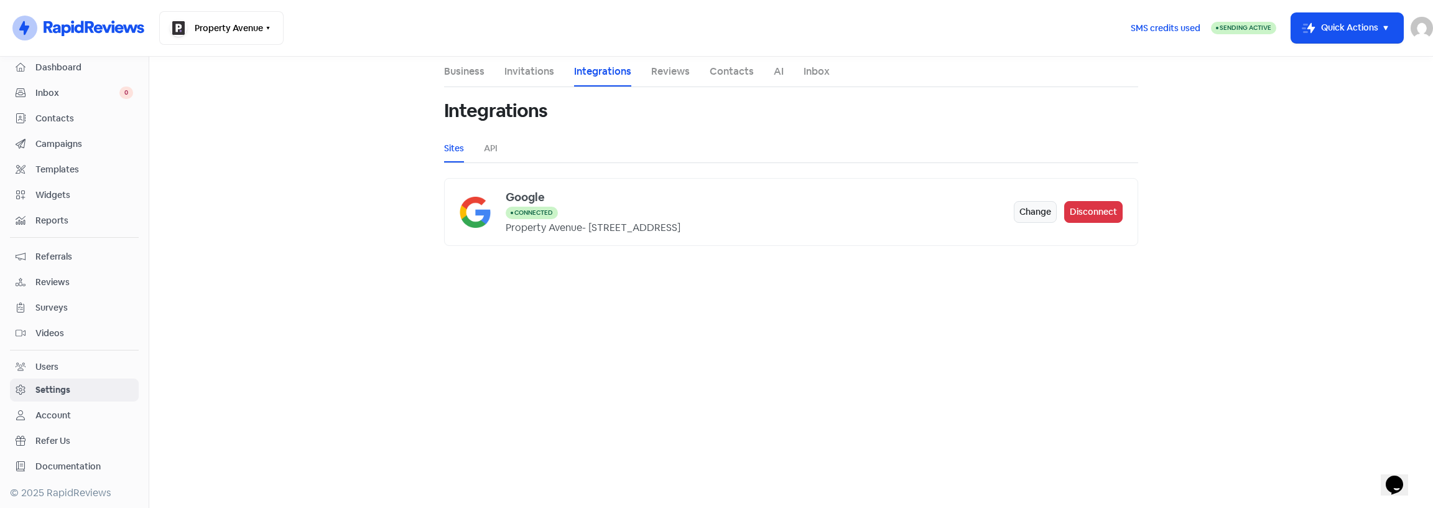
click at [482, 149] on ul "Sites API" at bounding box center [791, 148] width 694 height 28
click at [696, 73] on ul "Business Invitations Integrations Reviews Contacts AI Inbox" at bounding box center [791, 72] width 694 height 30
click at [693, 73] on ul "Business Invitations Integrations Reviews Contacts AI Inbox" at bounding box center [791, 72] width 694 height 30
click at [661, 72] on link "Reviews" at bounding box center [670, 71] width 39 height 15
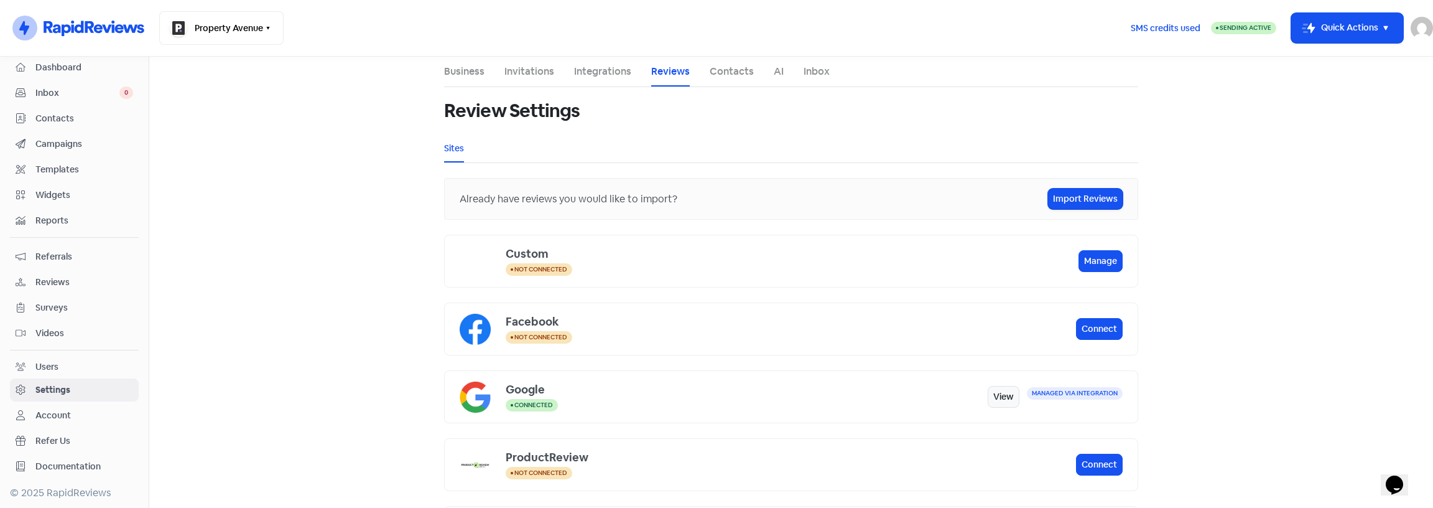
click at [733, 78] on link "Contacts" at bounding box center [732, 71] width 44 height 15
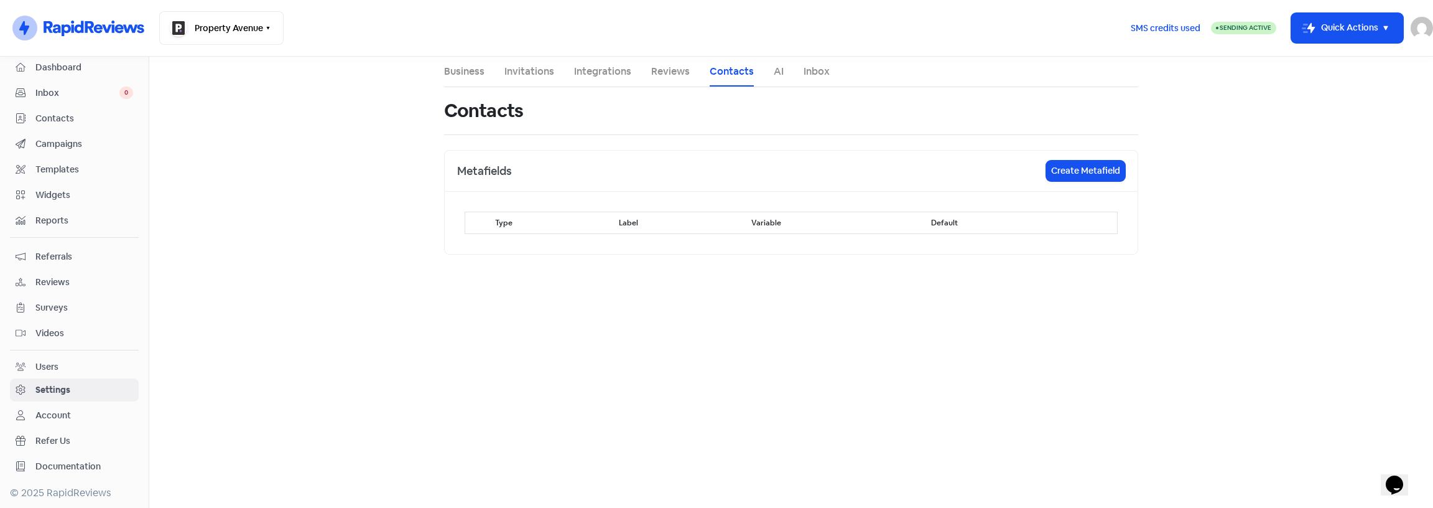
click at [776, 75] on link "AI" at bounding box center [779, 71] width 10 height 15
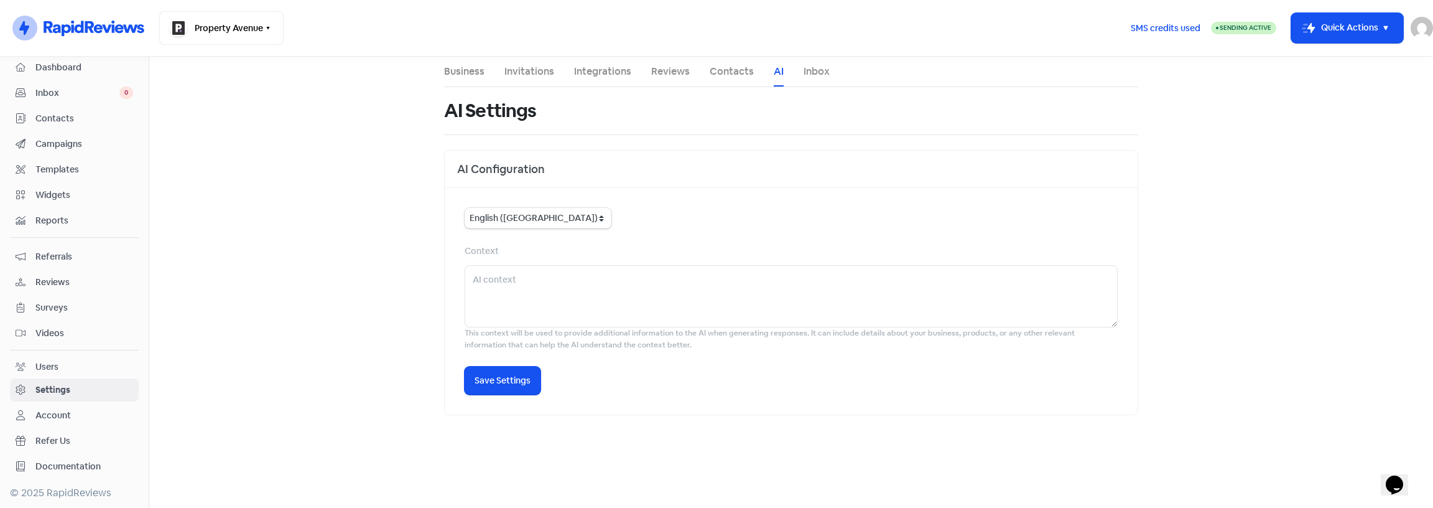
click at [807, 72] on link "Inbox" at bounding box center [817, 71] width 26 height 15
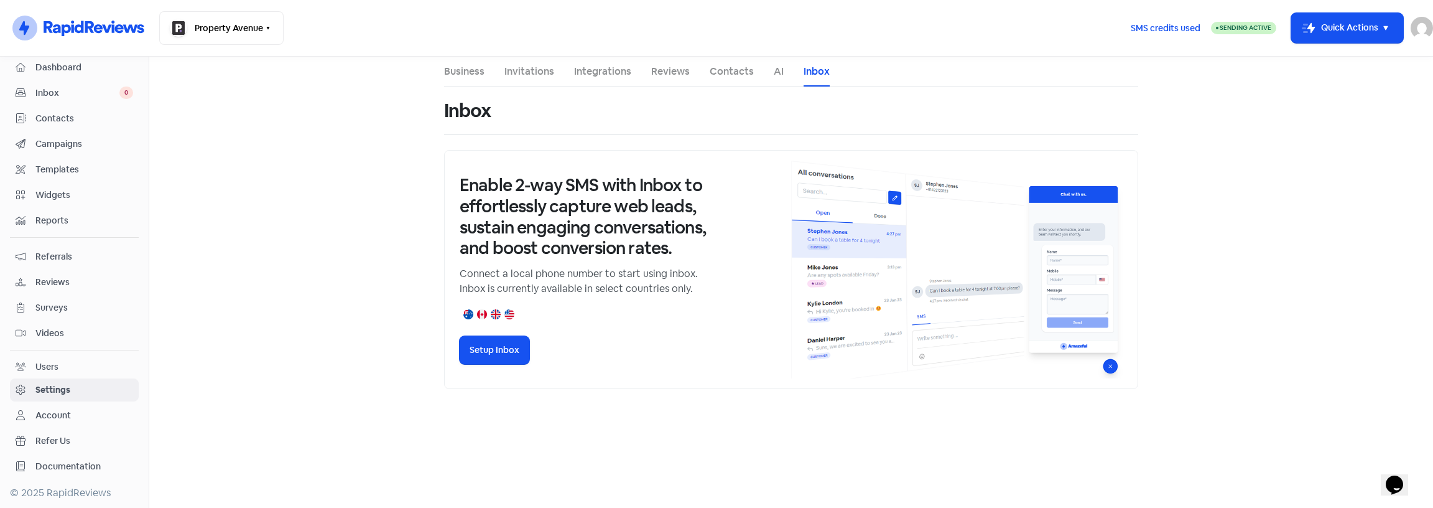
click at [465, 69] on link "Business" at bounding box center [464, 71] width 40 height 15
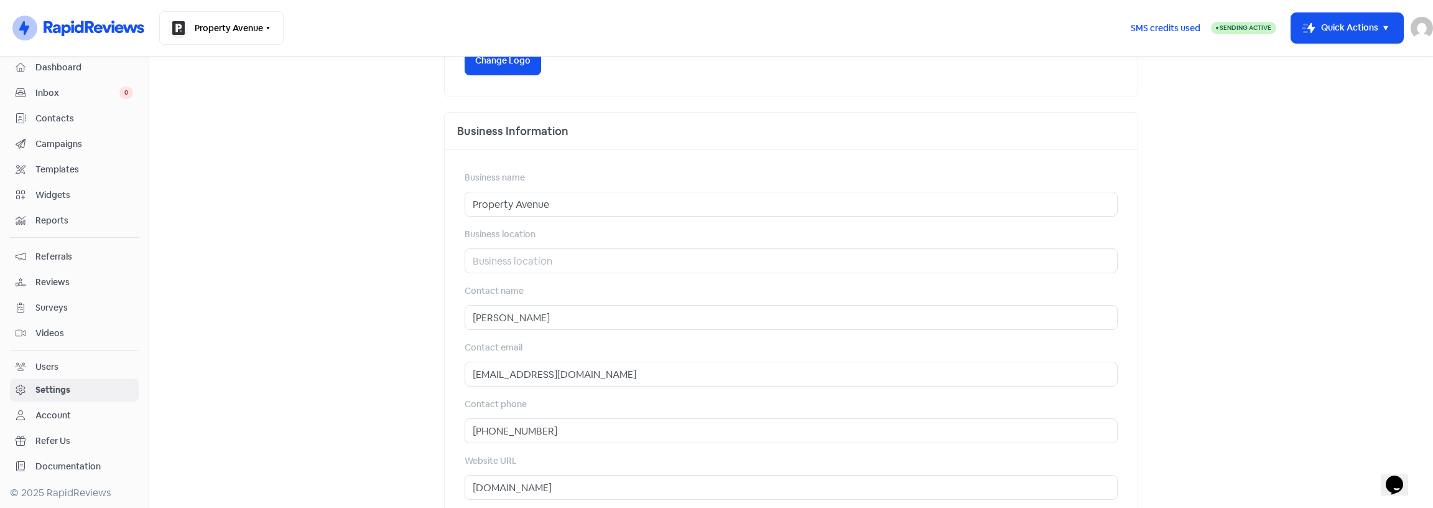
scroll to position [473, 0]
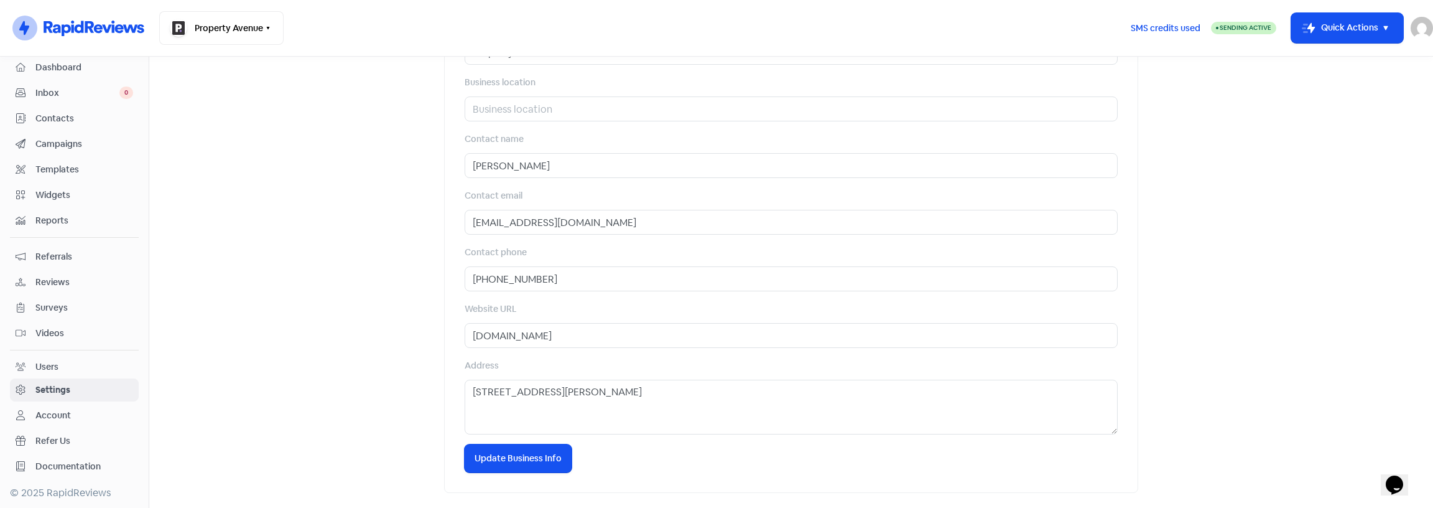
click at [1389, 477] on icon "Opens Chat This icon Opens the chat window." at bounding box center [1395, 485] width 20 height 20
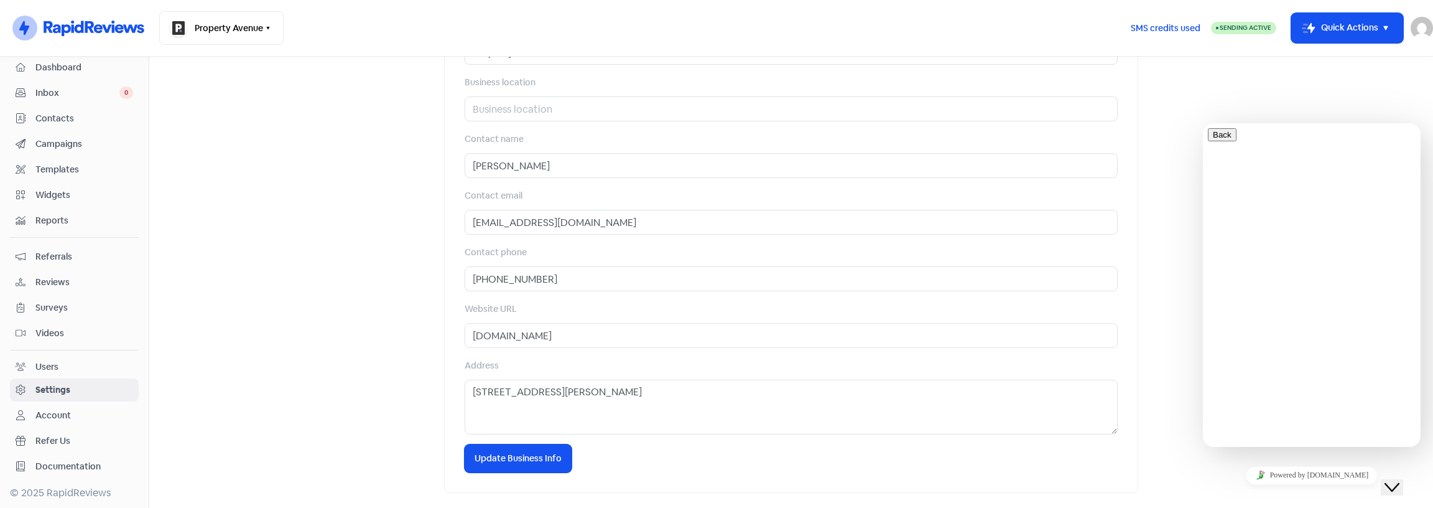
click at [1237, 46] on nav "Icon For Thunder-circle Property Avenue Switch Business All businesses No other…" at bounding box center [716, 28] width 1433 height 57
click at [1361, 34] on button "Icon For Thunder-move Quick Actions" at bounding box center [1348, 28] width 112 height 30
click at [246, 184] on main "Business Invitations Integrations Reviews Contacts AI Inbox Business Settings B…" at bounding box center [791, 282] width 1284 height 451
click at [75, 422] on div "Account" at bounding box center [75, 415] width 118 height 14
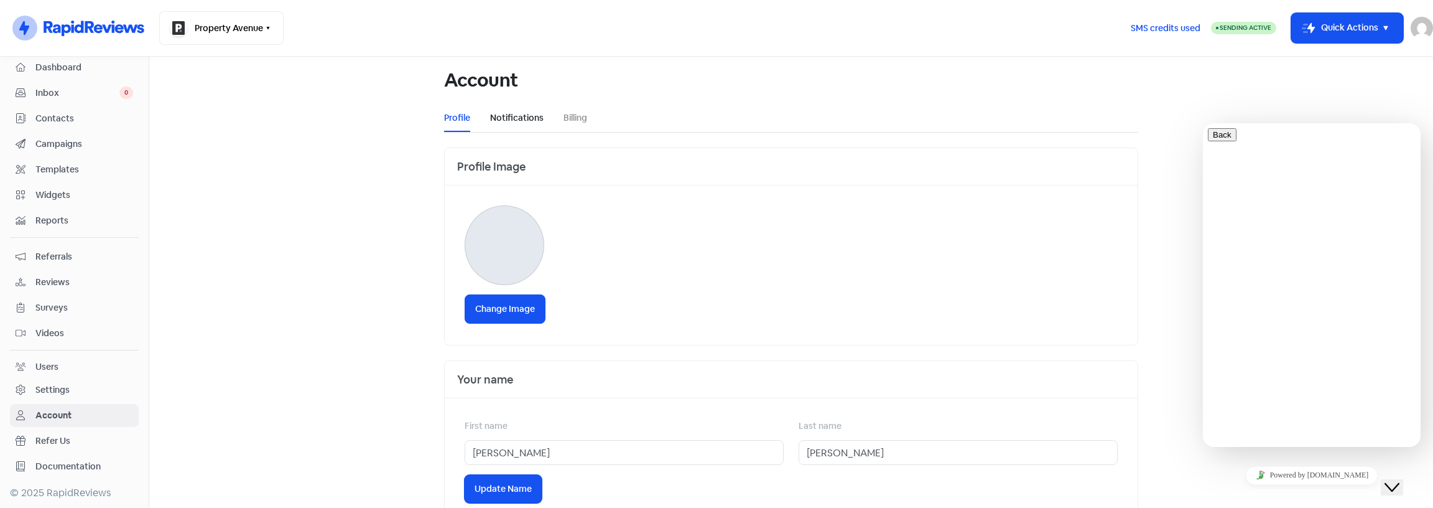
click at [497, 122] on link "Notifications" at bounding box center [517, 117] width 54 height 13
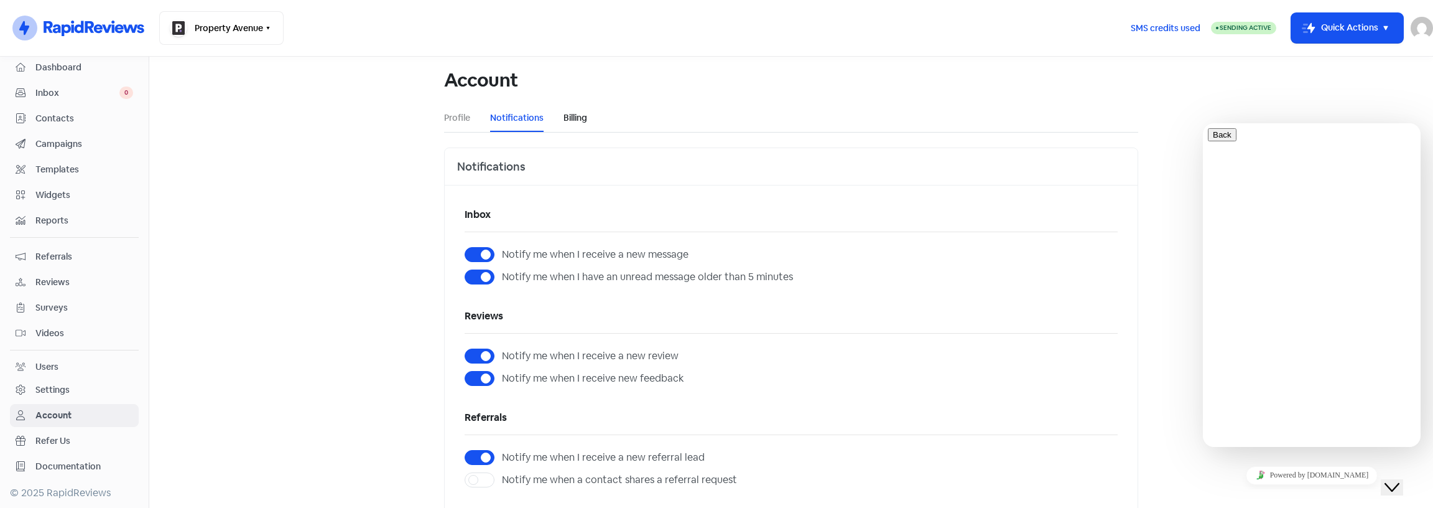
click at [570, 119] on link "Billing" at bounding box center [576, 117] width 24 height 13
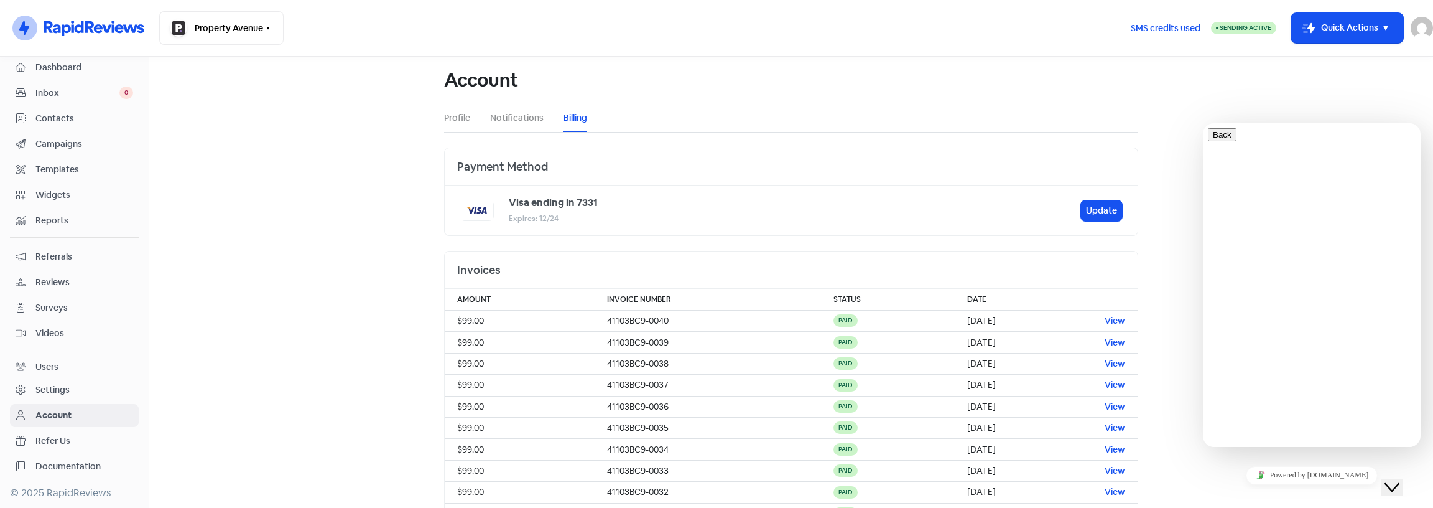
click at [538, 204] on b "Visa ending in 7331" at bounding box center [553, 202] width 89 height 13
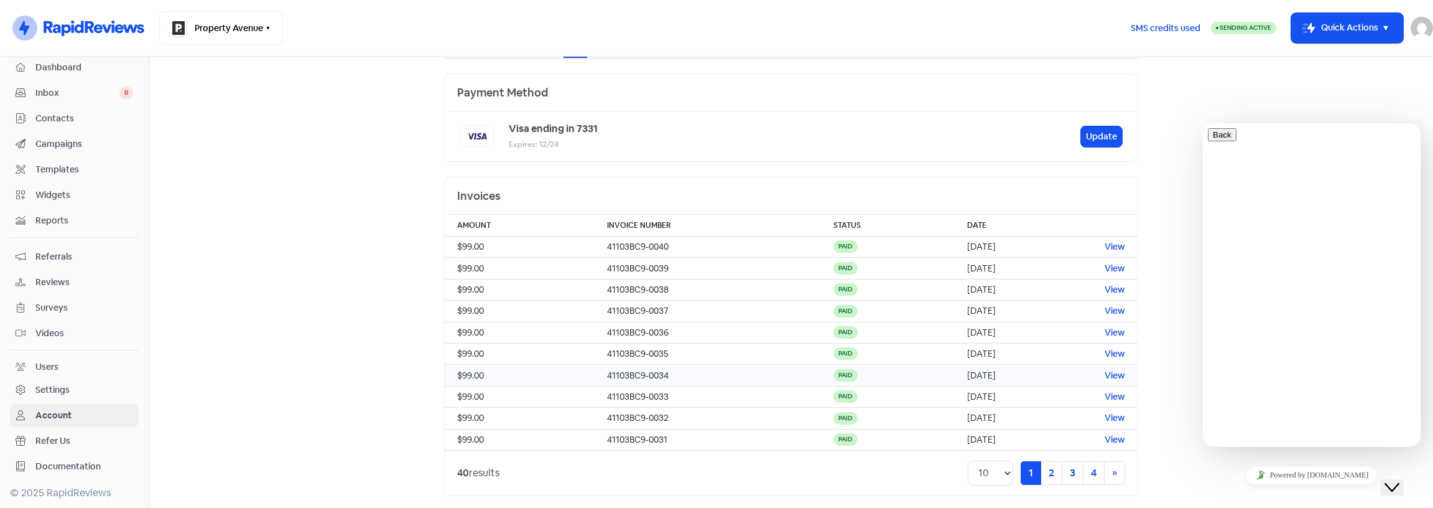
scroll to position [77, 0]
click at [1094, 137] on button "Update" at bounding box center [1102, 134] width 42 height 22
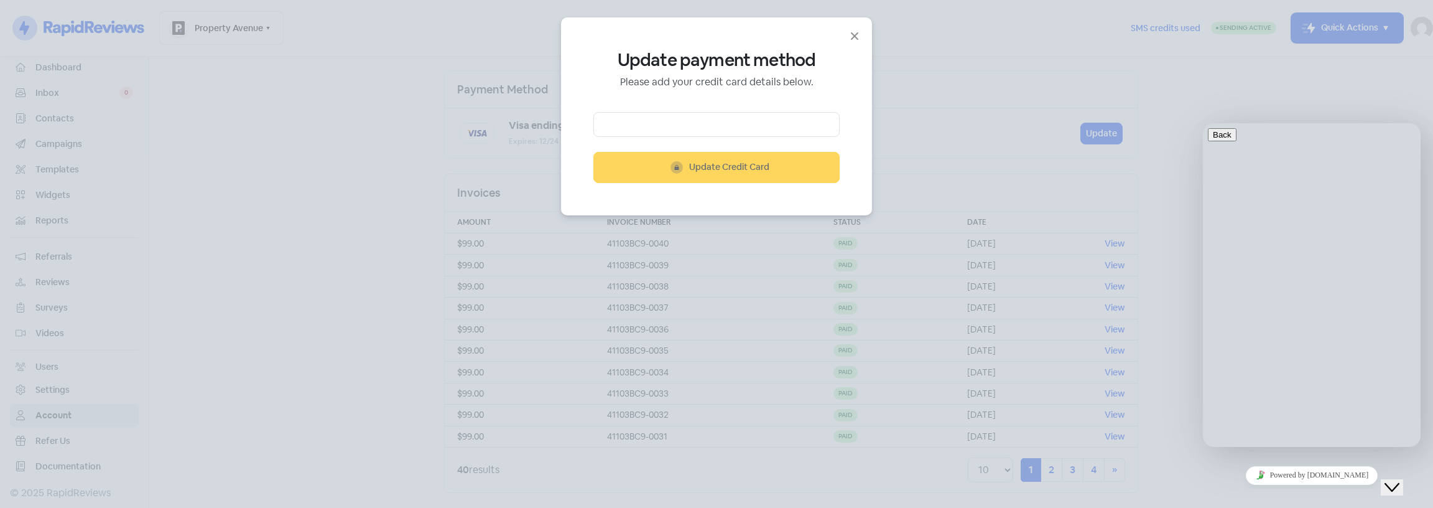
click at [846, 38] on div "Update payment method Please add your credit card details below. Icon For Lock-…" at bounding box center [716, 116] width 311 height 198
click at [848, 38] on icon "Close" at bounding box center [854, 36] width 15 height 15
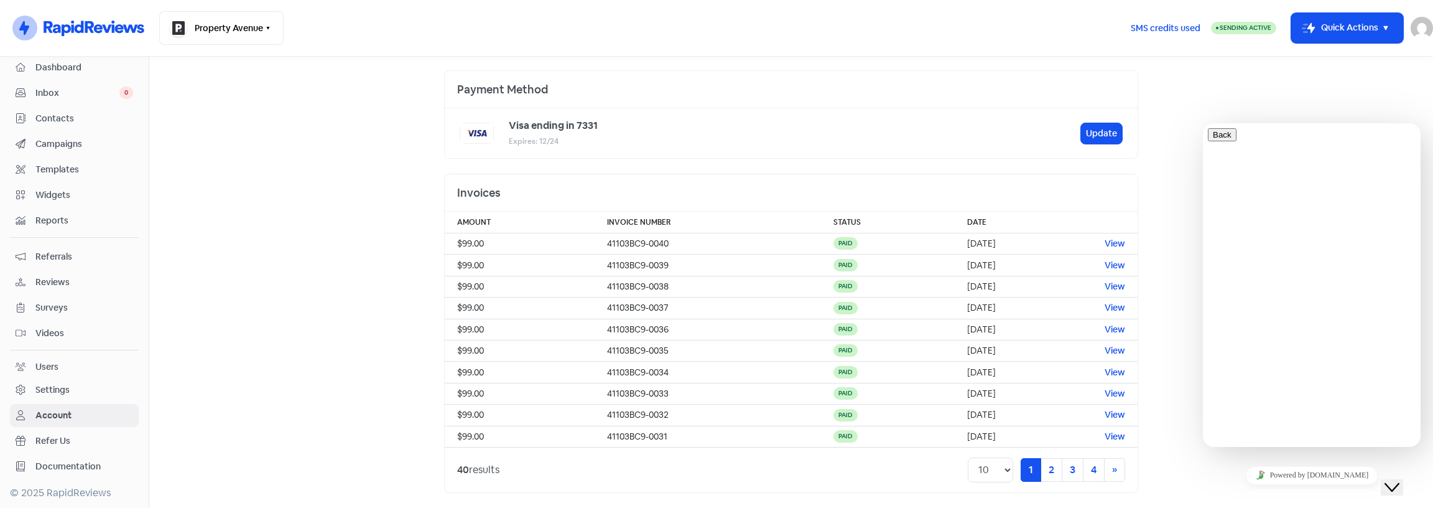
scroll to position [30, 0]
type input "Louis Velasquez"
type input "[EMAIL_ADDRESS][DOMAIN_NAME]"
type input "0"
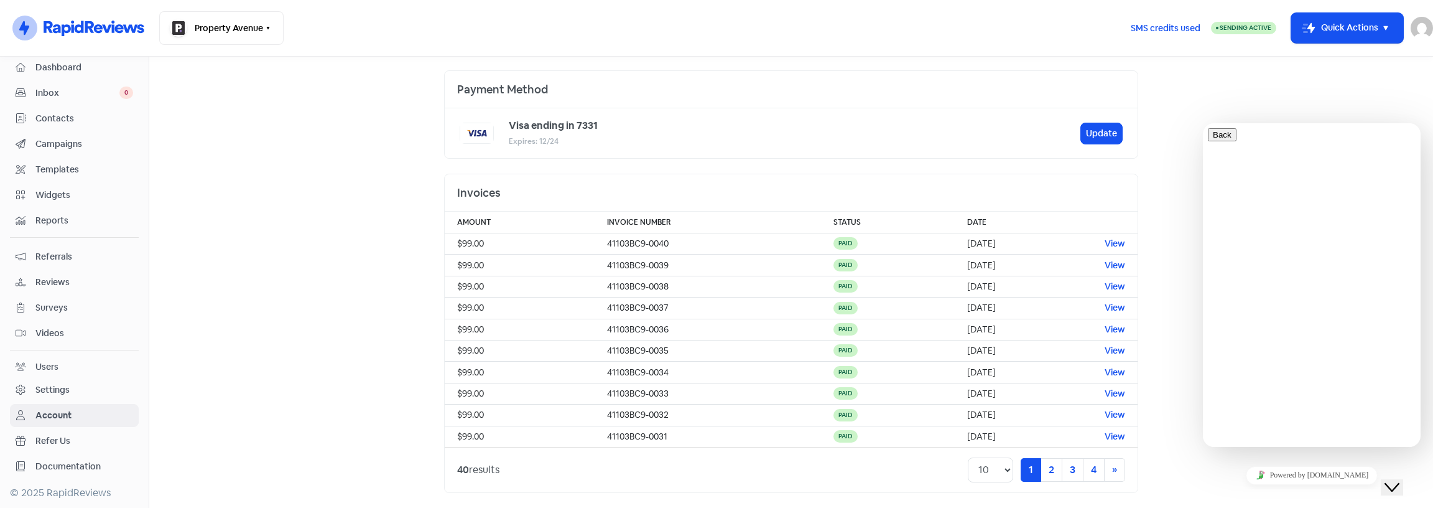
type input "5"
type input "61451888798"
type input "Property Avenue"
type textarea "Can we please cancel"
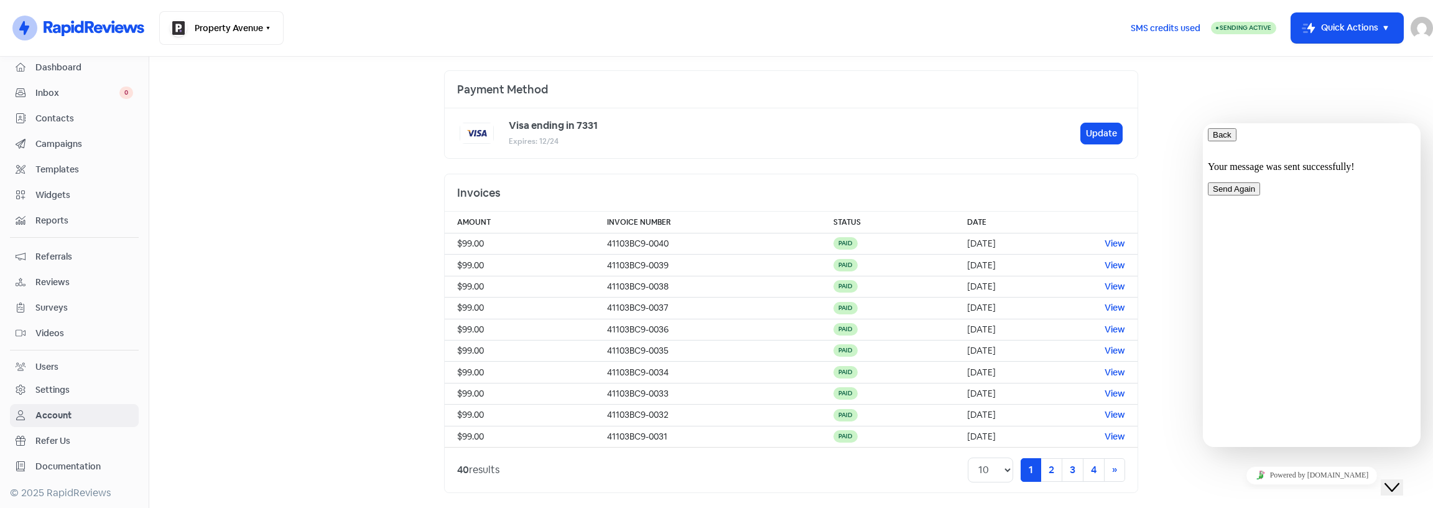
scroll to position [96, 0]
click at [1260, 195] on button "Send Again" at bounding box center [1234, 188] width 52 height 13
click at [1385, 480] on div "Close Chat This icon closes the chat window." at bounding box center [1392, 487] width 15 height 15
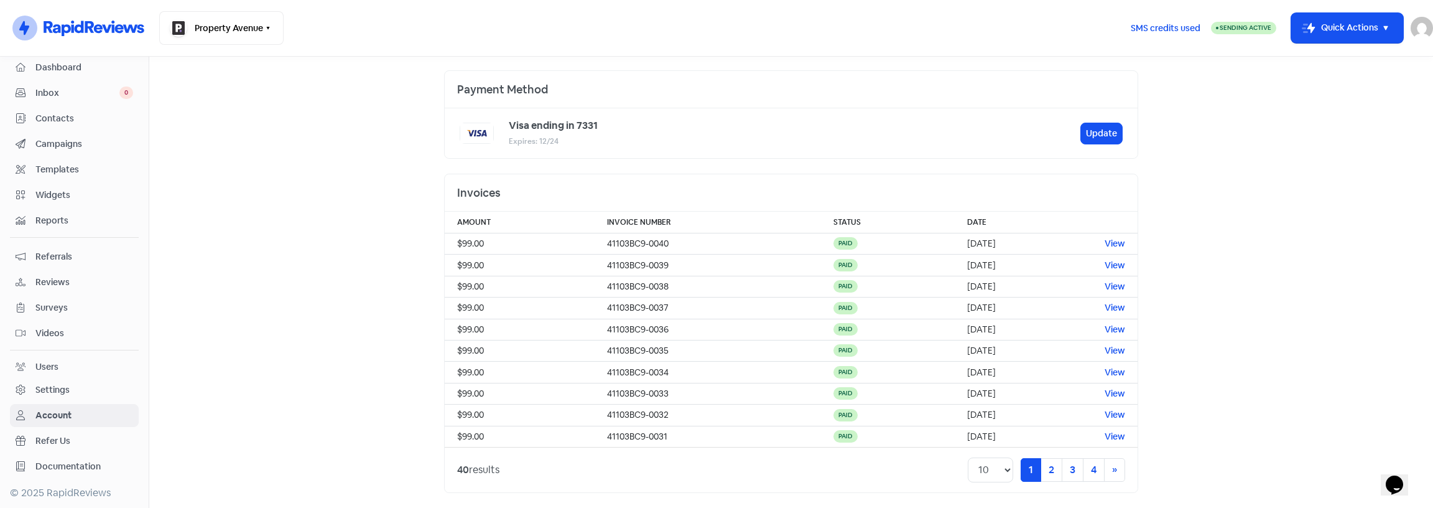
click at [65, 460] on span "Documentation" at bounding box center [84, 466] width 98 height 13
click at [50, 391] on div "Settings" at bounding box center [52, 389] width 34 height 13
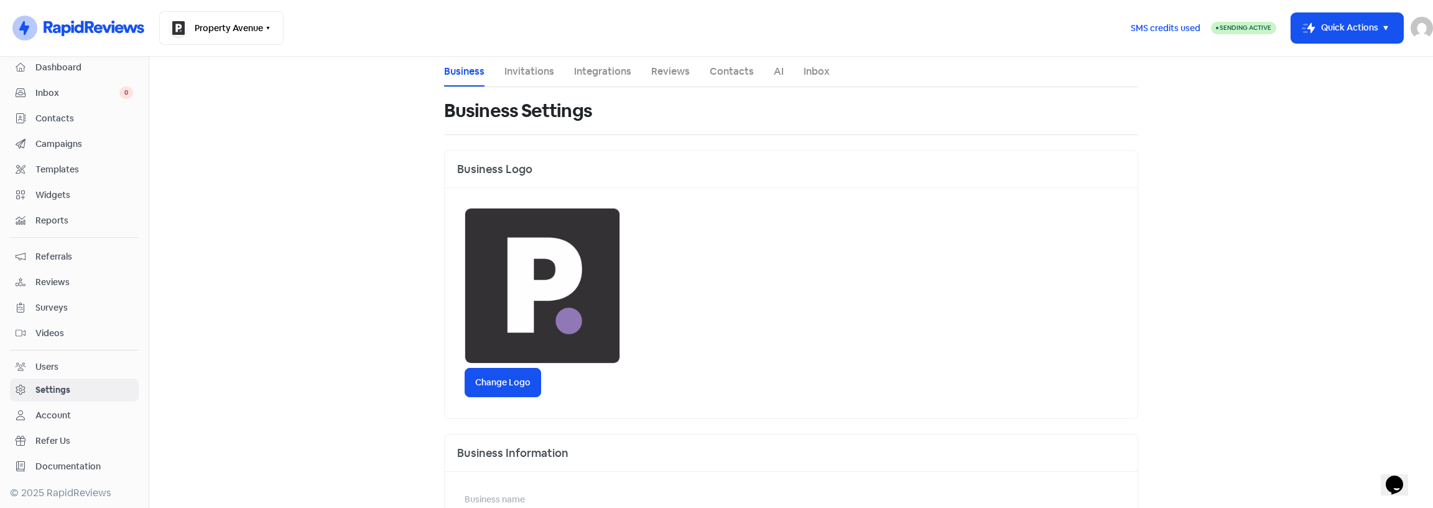
click at [525, 72] on link "Invitations" at bounding box center [530, 71] width 50 height 15
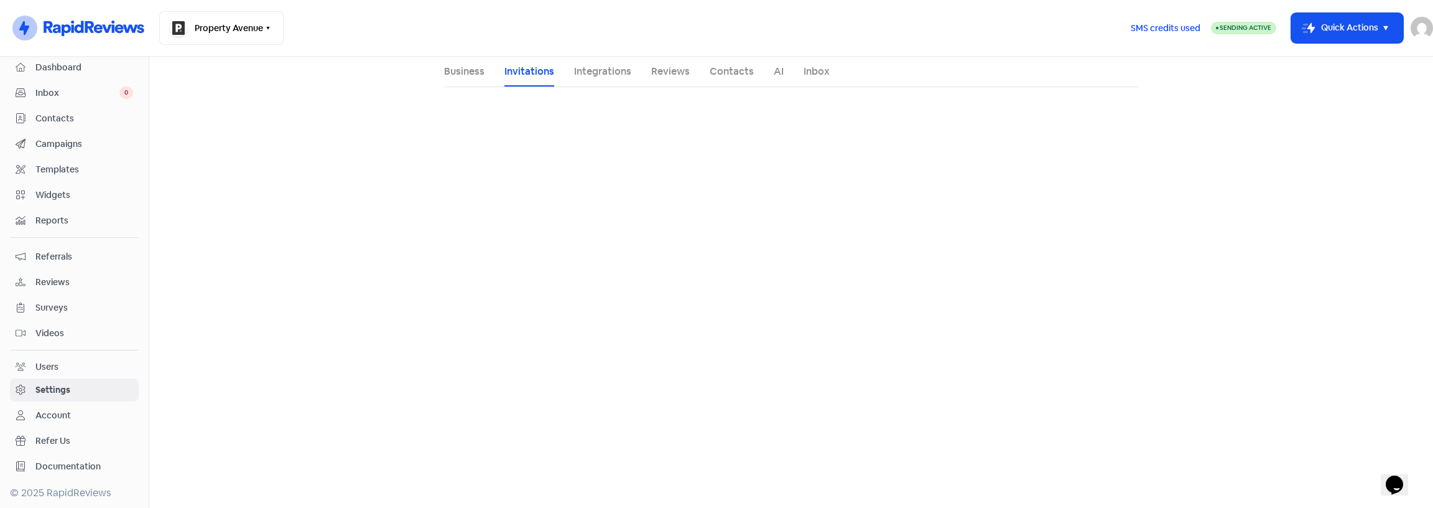
select select "Australia/Sydney"
select select "09:00:00"
select select "17:30:00"
select select "09:00:00"
select select "17:30:00"
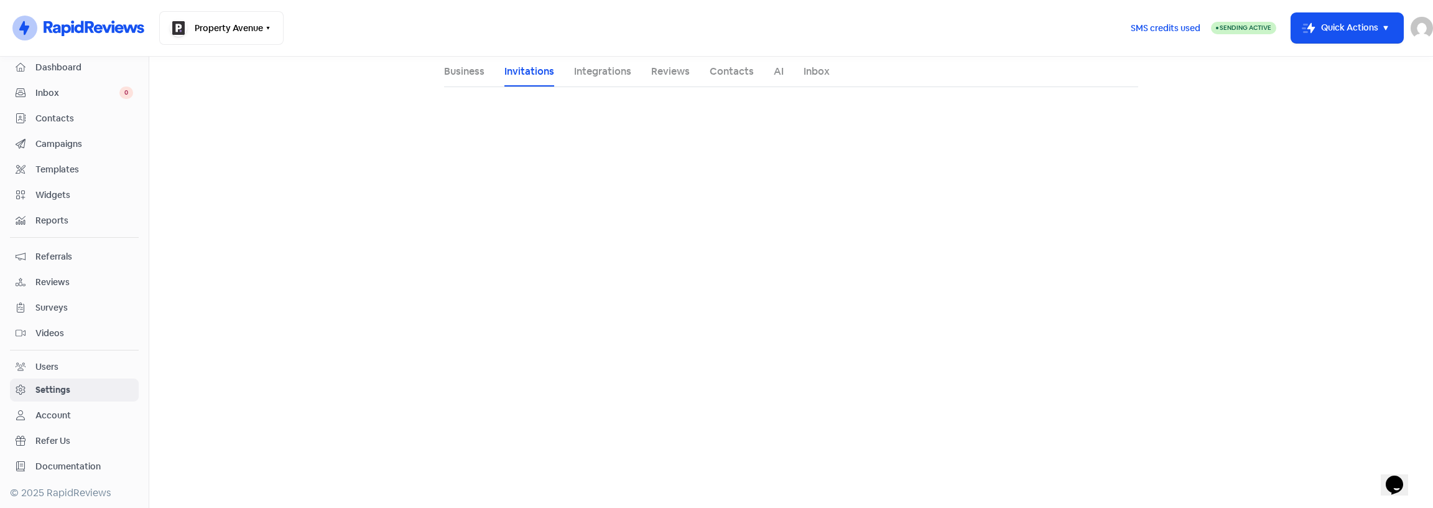
select select "09:00:00"
select select "17:30:00"
select select "09:00:00"
select select "17:30:00"
select select "09:00:00"
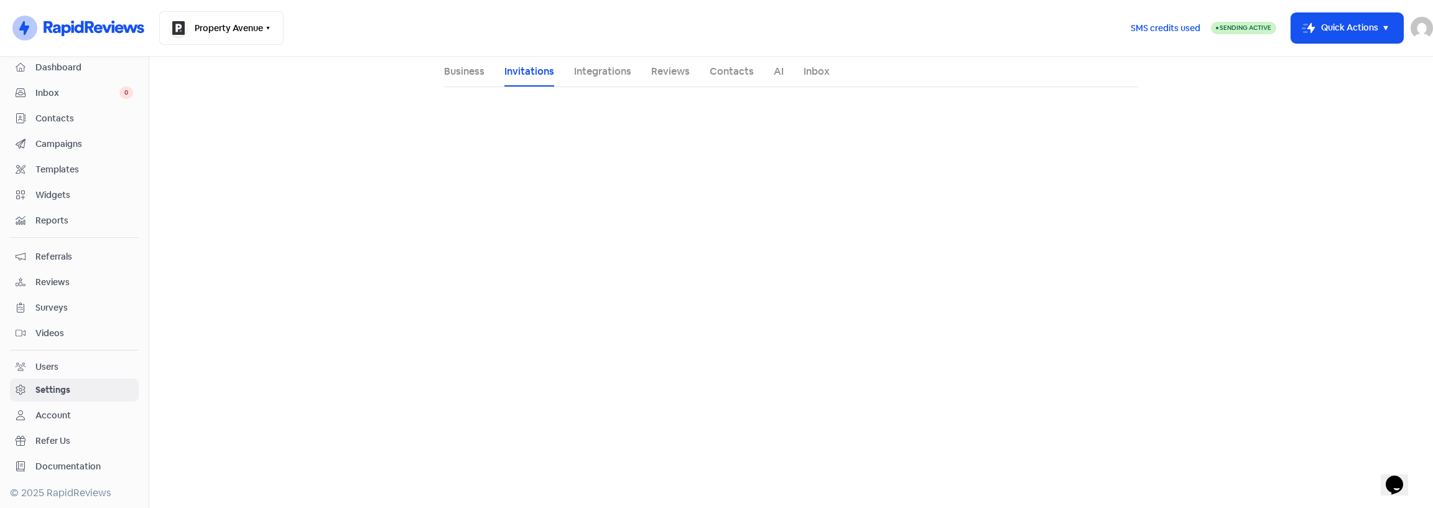
select select "17:30:00"
select select "AU"
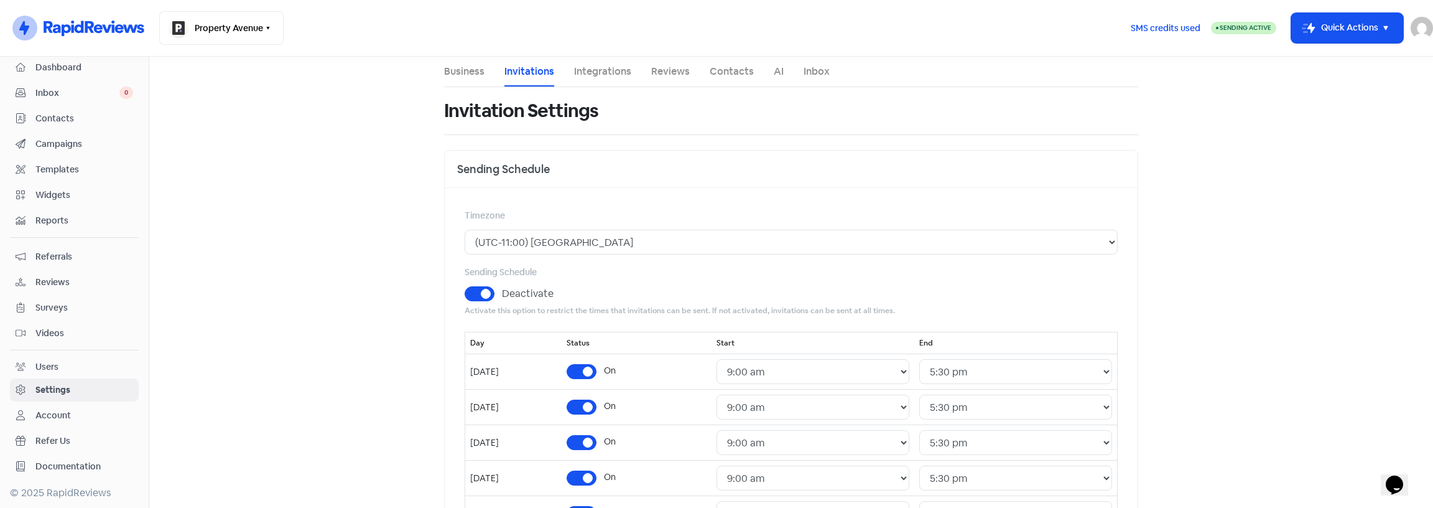
click at [605, 78] on link "Integrations" at bounding box center [602, 71] width 57 height 15
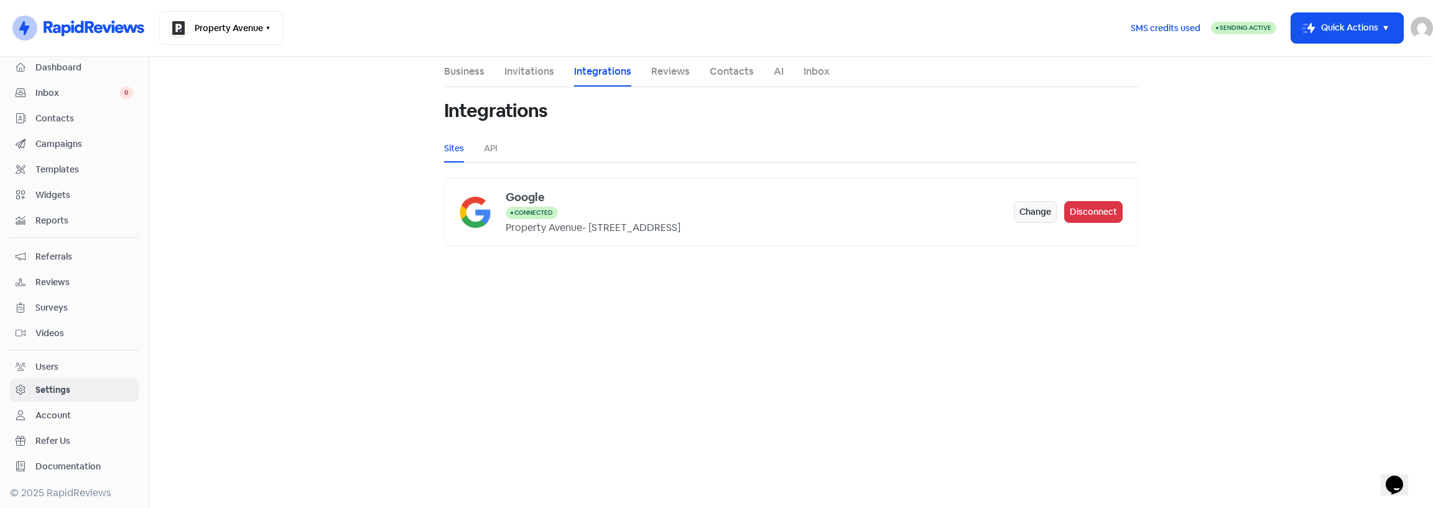
click at [645, 75] on ul "Business Invitations Integrations Reviews Contacts AI Inbox" at bounding box center [791, 72] width 694 height 30
click at [663, 72] on link "Reviews" at bounding box center [670, 71] width 39 height 15
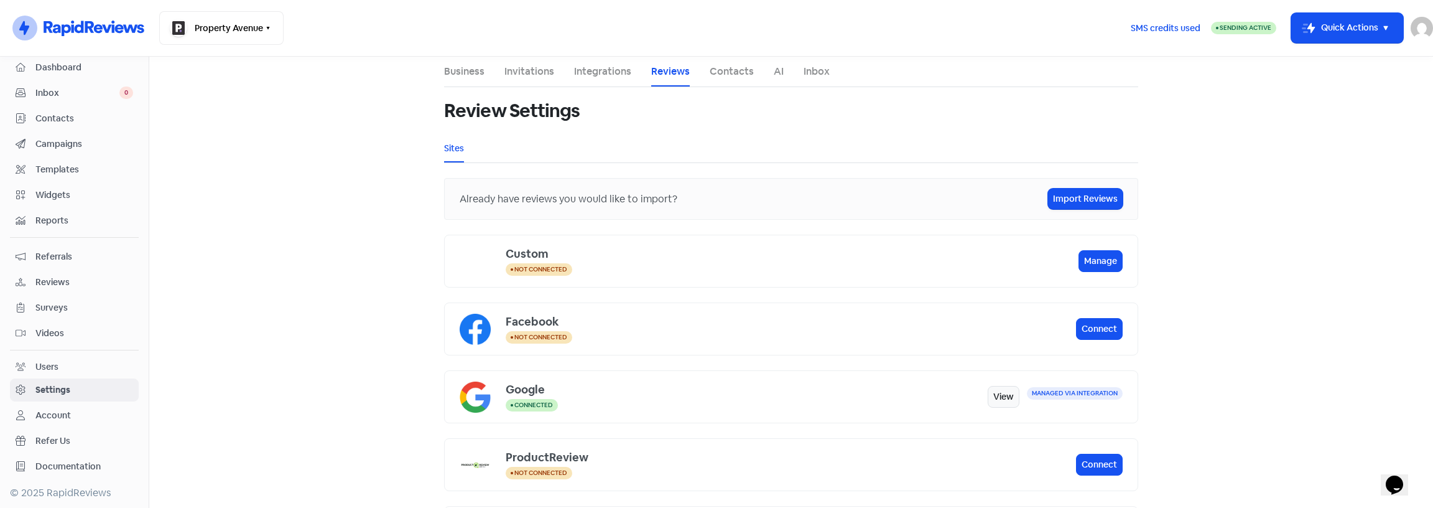
click at [715, 73] on link "Contacts" at bounding box center [732, 71] width 44 height 15
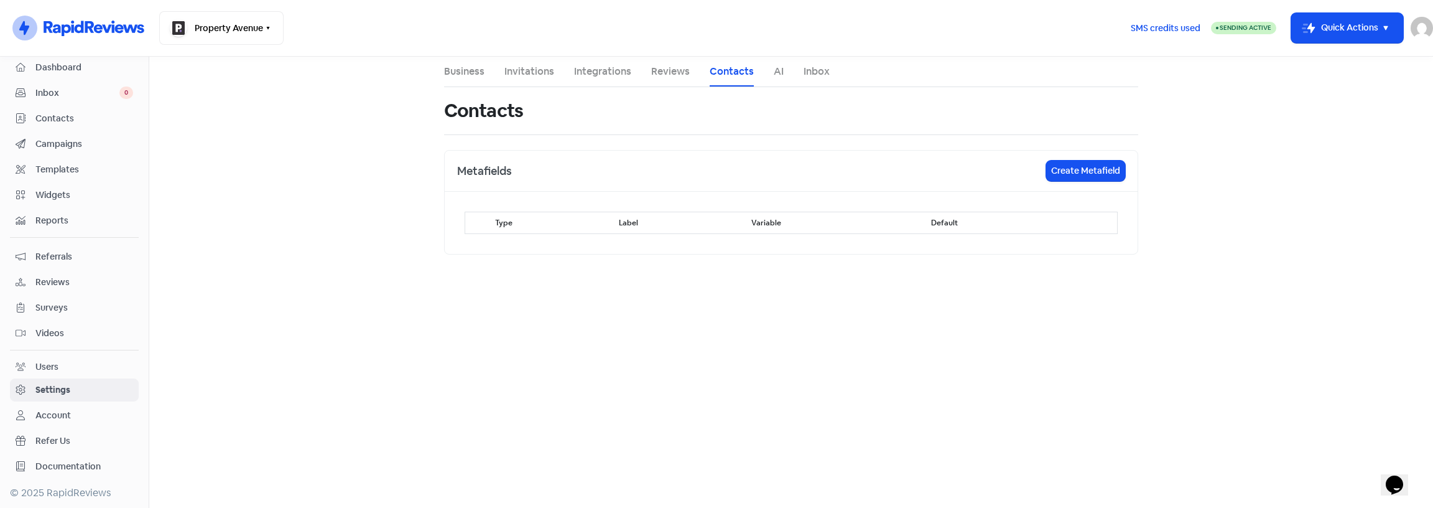
click at [774, 75] on link "AI" at bounding box center [779, 71] width 10 height 15
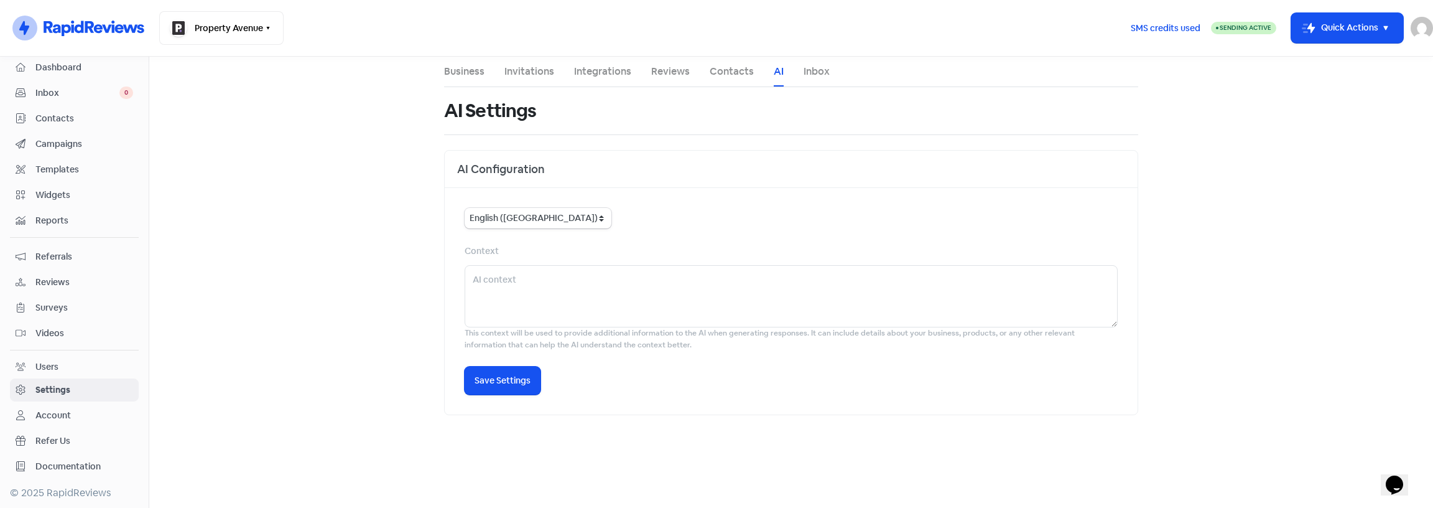
click at [825, 75] on link "Inbox" at bounding box center [817, 71] width 26 height 15
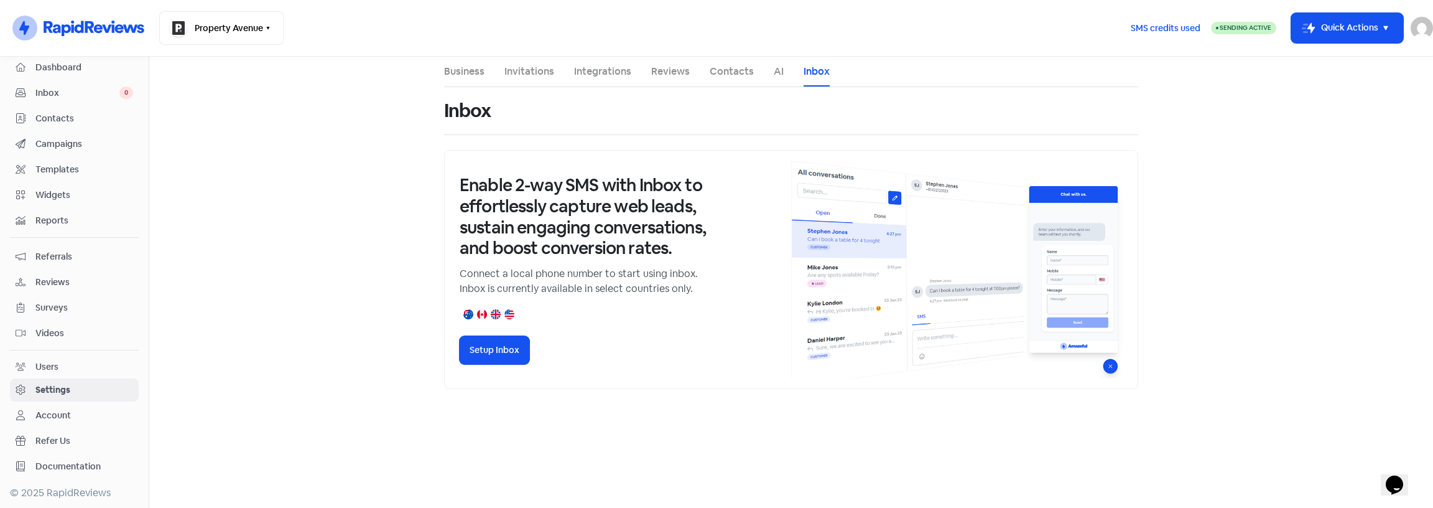
click at [80, 361] on div "Users" at bounding box center [75, 367] width 118 height 14
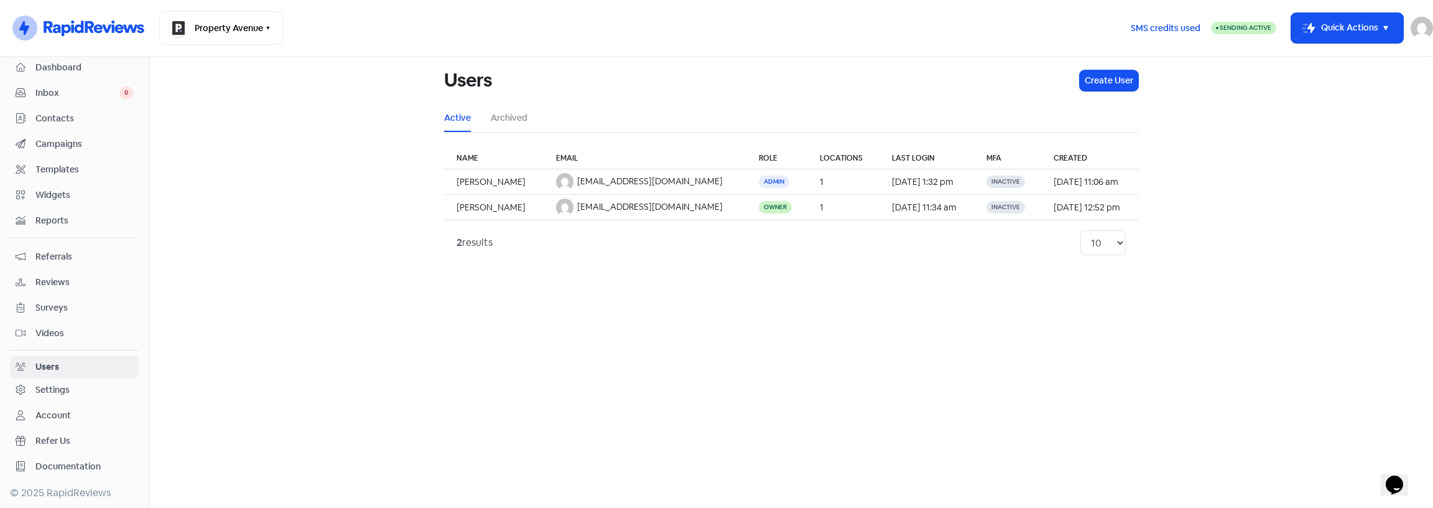
click at [495, 128] on li "Archived" at bounding box center [509, 118] width 37 height 28
click at [519, 122] on link "Archived" at bounding box center [509, 117] width 37 height 13
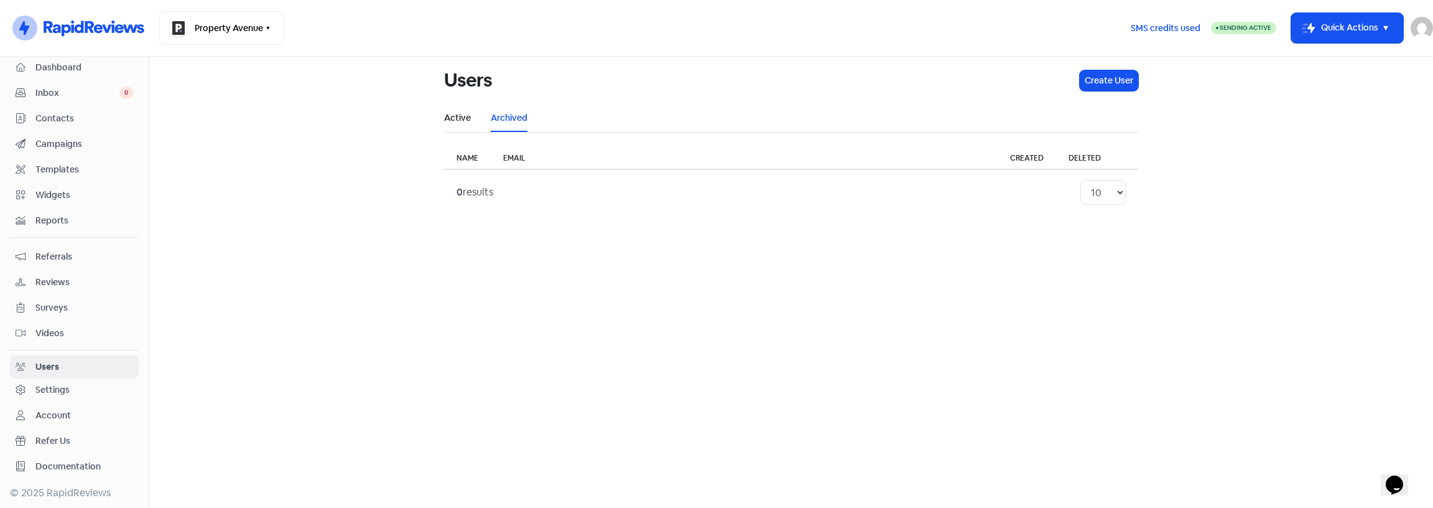
click at [449, 119] on link "Active" at bounding box center [457, 117] width 27 height 13
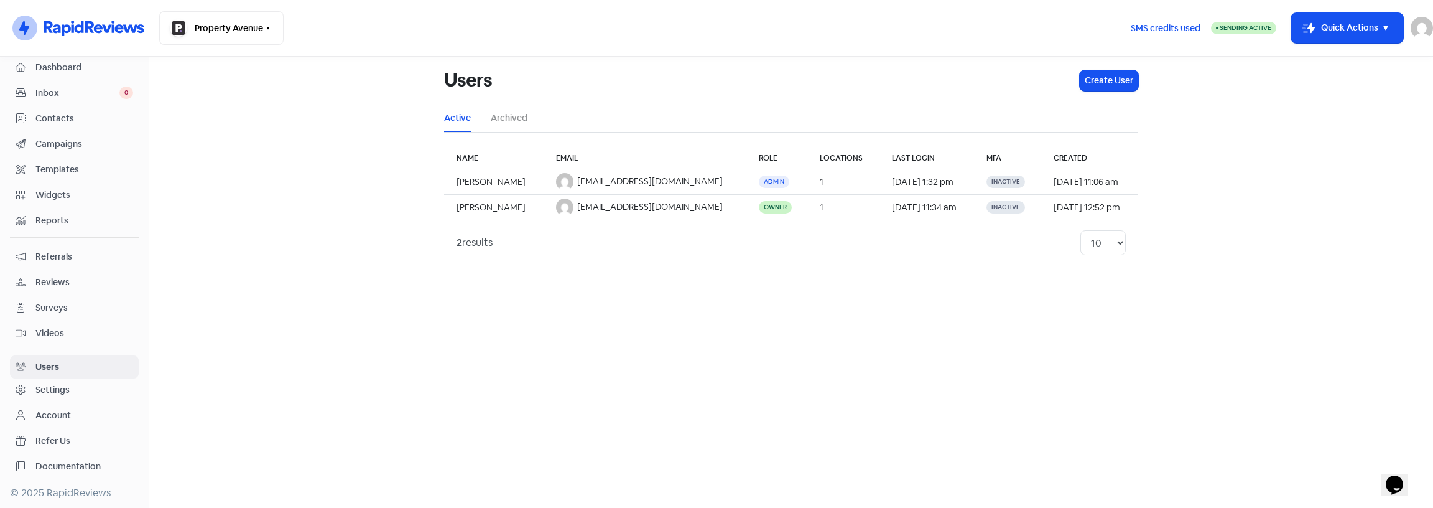
click at [39, 327] on span "Videos" at bounding box center [84, 333] width 98 height 13
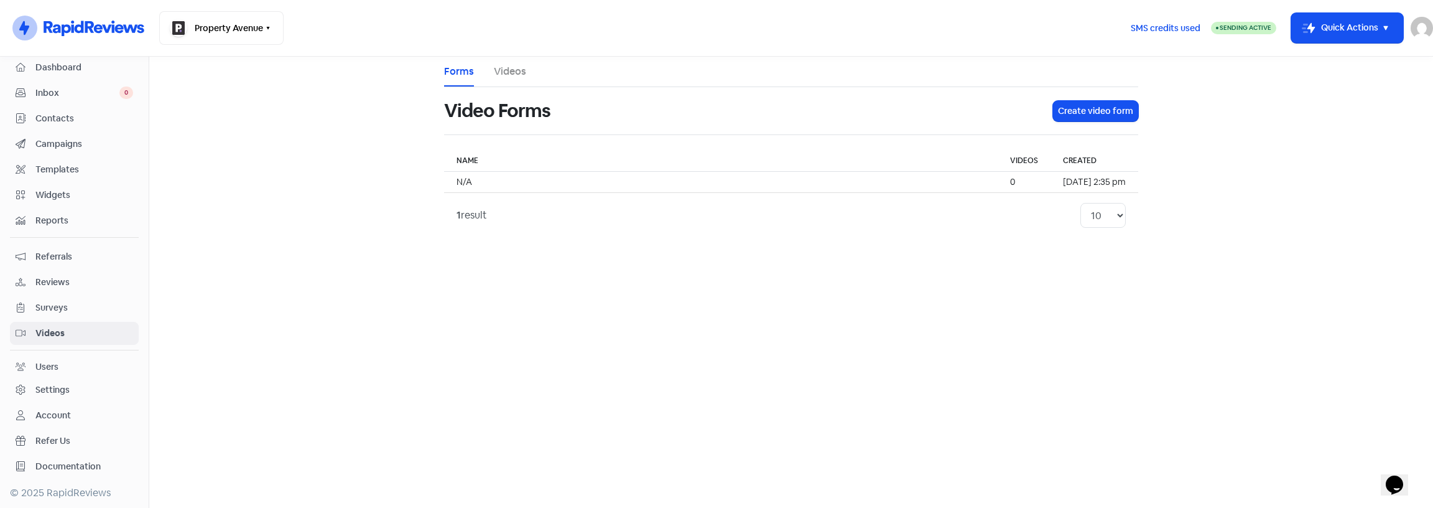
click at [73, 314] on div "Surveys" at bounding box center [75, 307] width 118 height 14
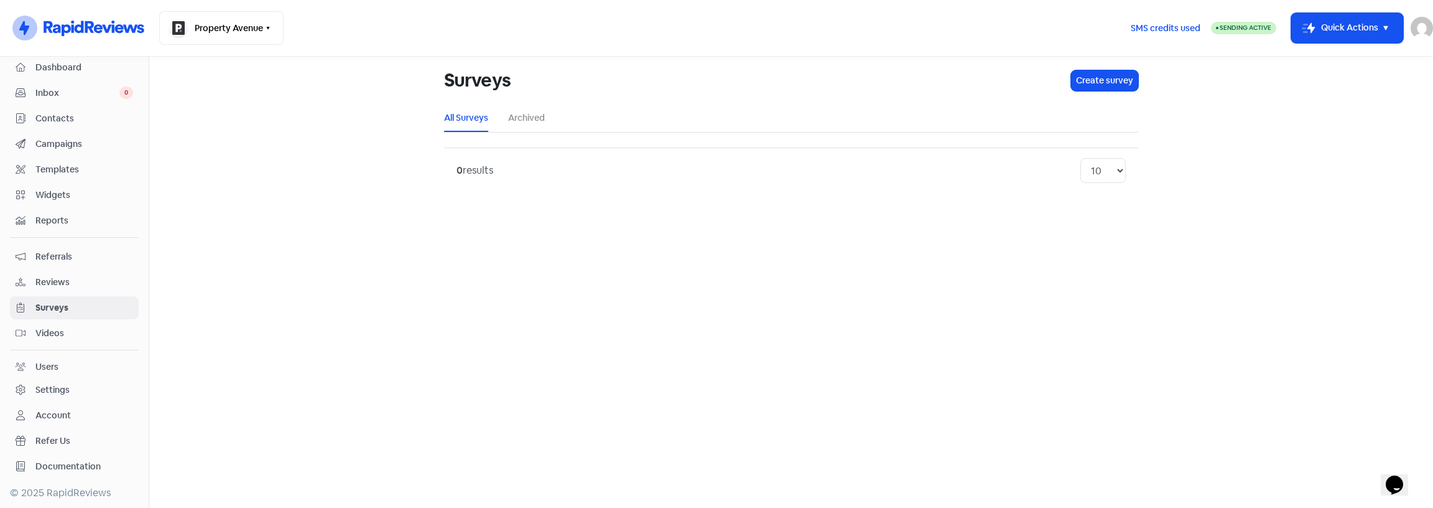
click at [59, 284] on span "Reviews" at bounding box center [84, 282] width 98 height 13
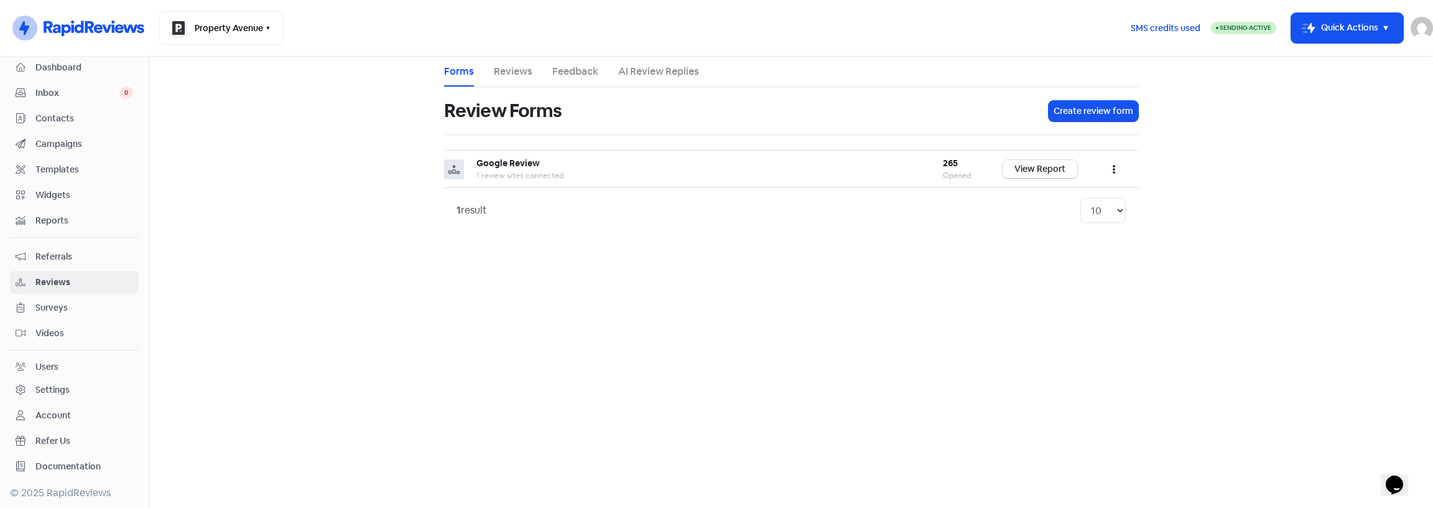
click at [57, 263] on span "Referrals" at bounding box center [84, 256] width 98 height 13
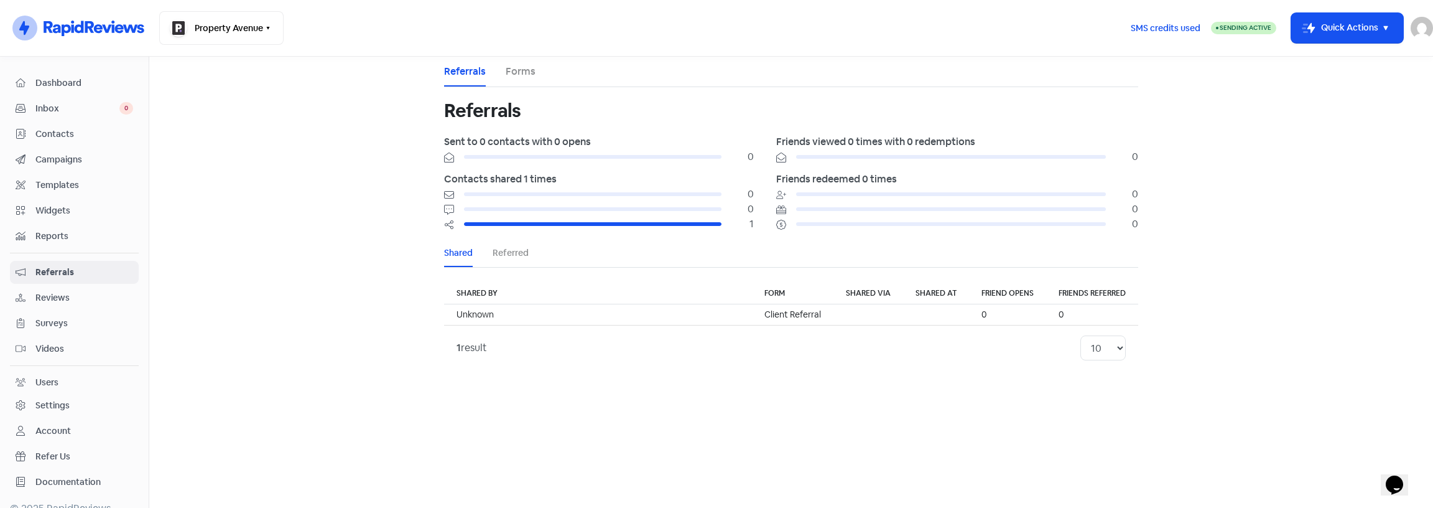
click at [78, 84] on span "Dashboard" at bounding box center [84, 83] width 98 height 13
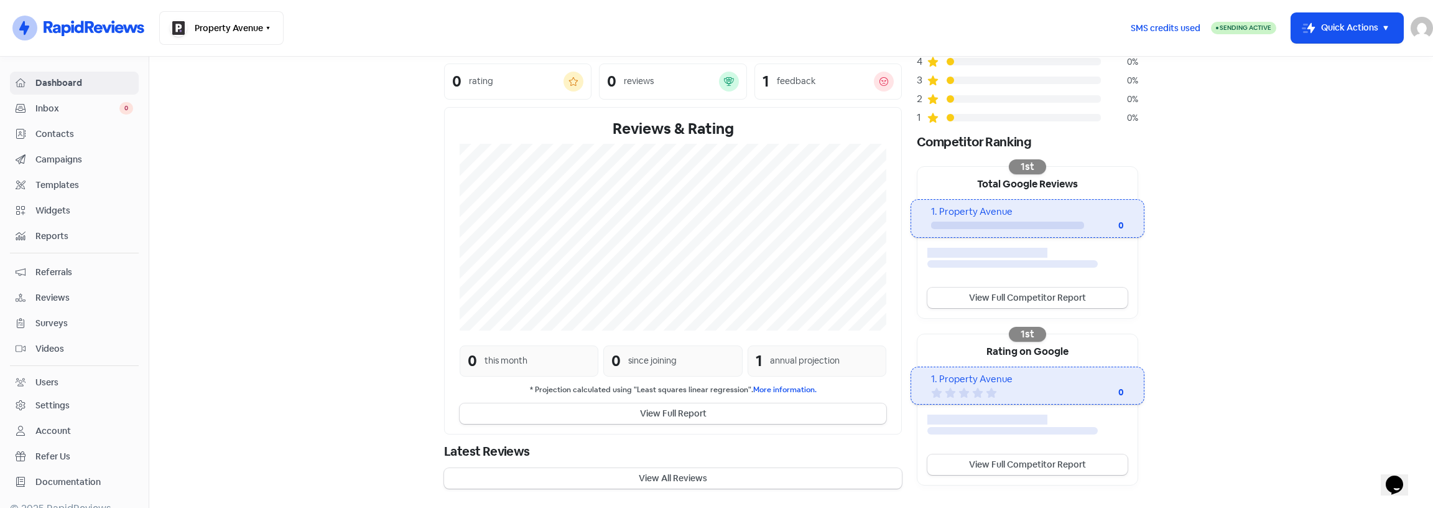
scroll to position [139, 0]
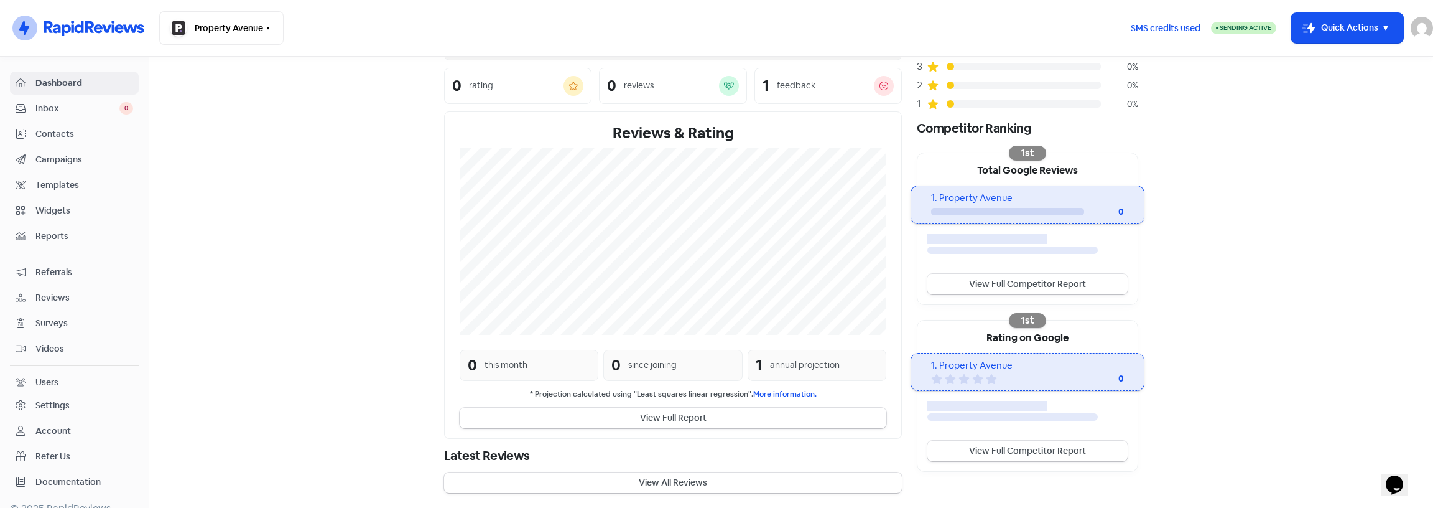
click at [998, 286] on link "View Full Competitor Report" at bounding box center [1028, 284] width 200 height 21
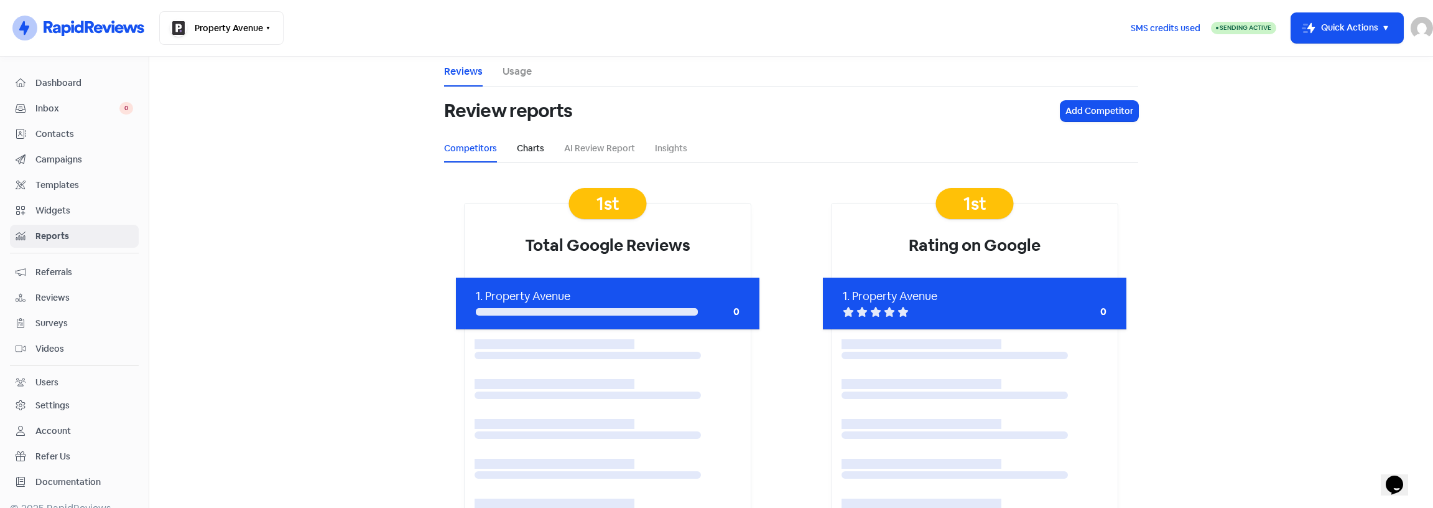
click at [517, 149] on link "Charts" at bounding box center [530, 148] width 27 height 13
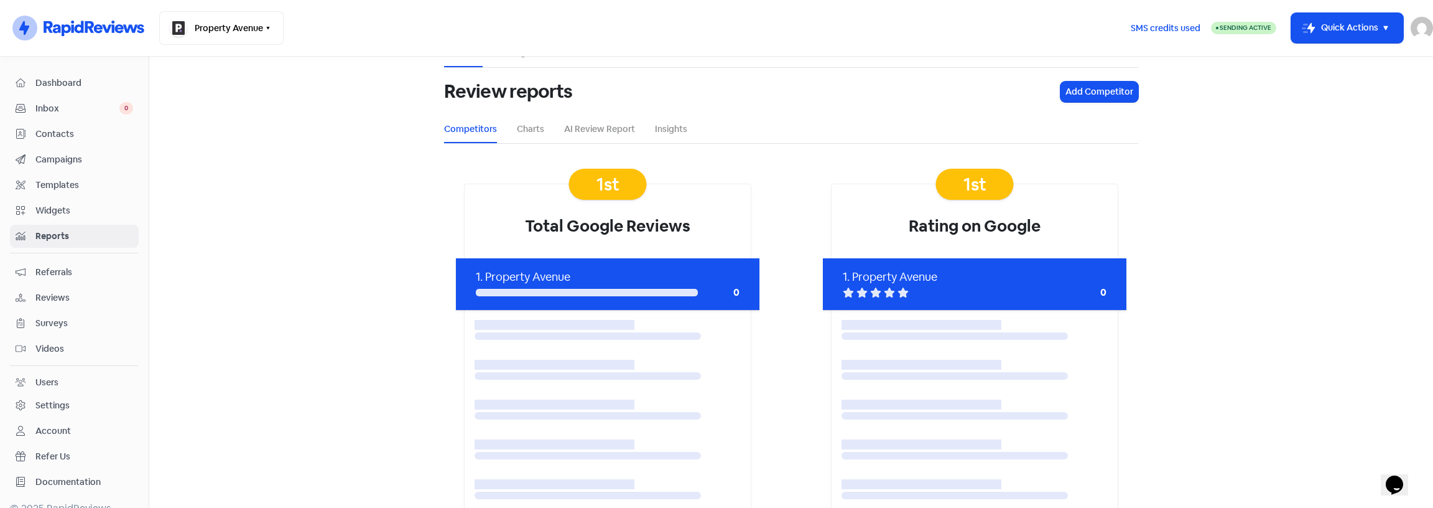
scroll to position [41, 0]
